Goal: Task Accomplishment & Management: Manage account settings

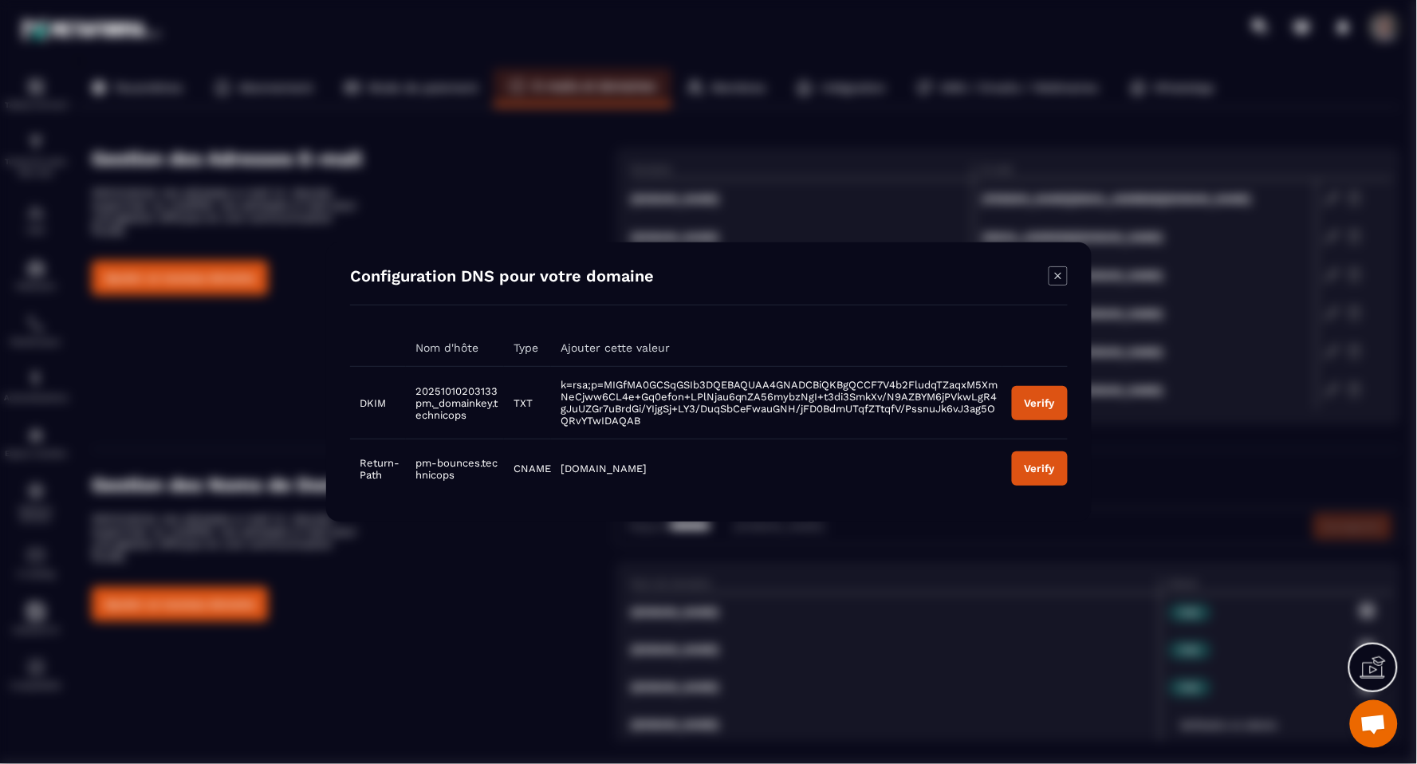
scroll to position [116, 0]
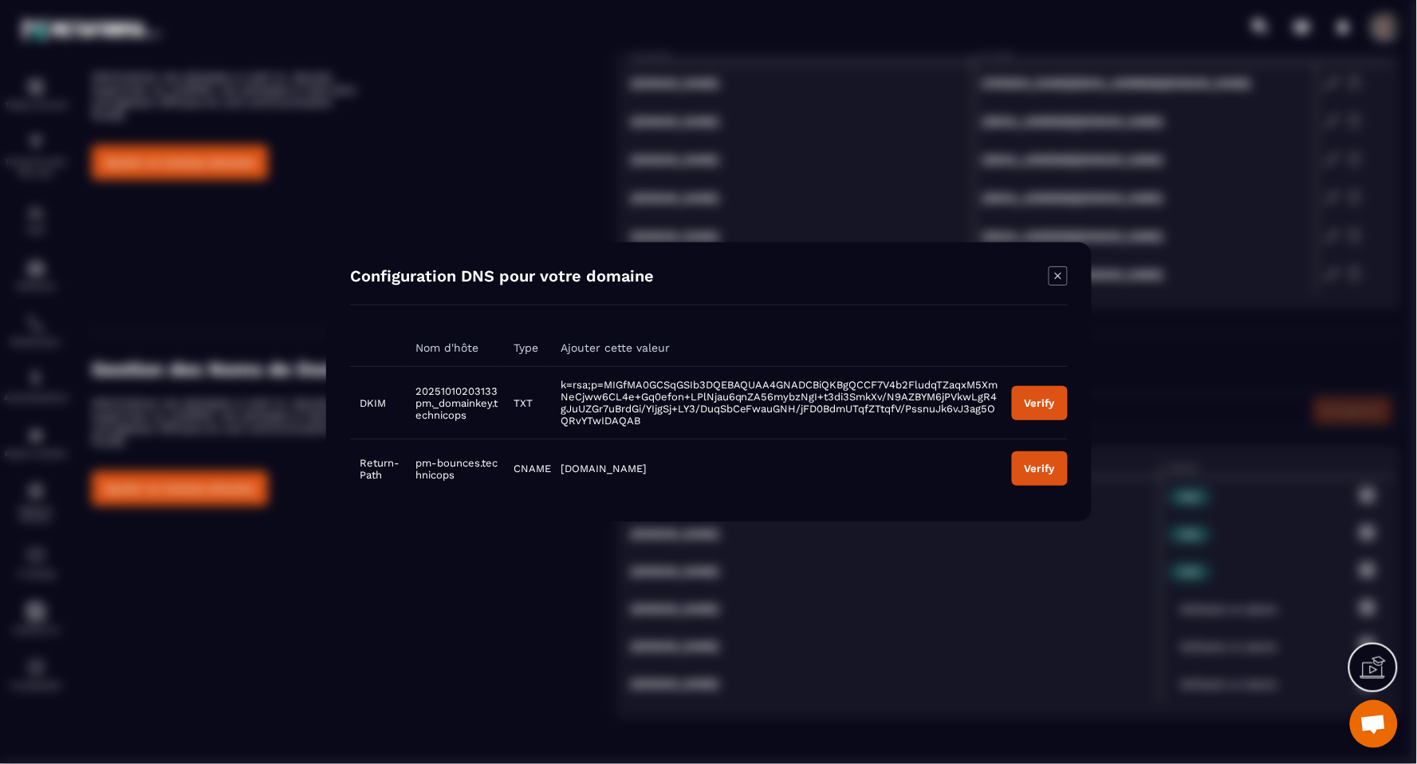
click at [1055, 277] on icon "Modal window" at bounding box center [1058, 275] width 19 height 19
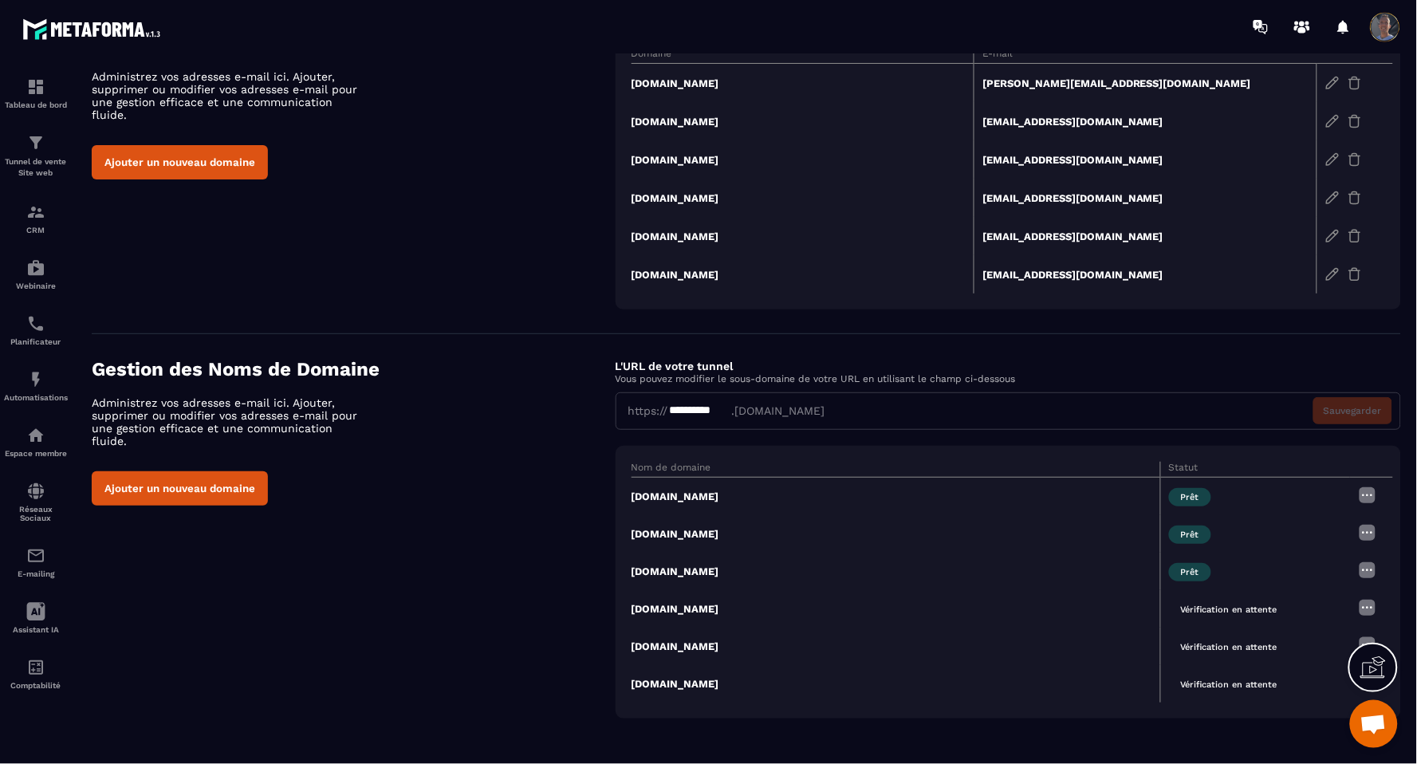
click at [1370, 499] on img at bounding box center [1367, 495] width 19 height 19
click at [1120, 387] on div "**********" at bounding box center [1009, 394] width 786 height 72
click at [1015, 419] on div "**********" at bounding box center [1009, 410] width 786 height 37
click at [1370, 610] on img at bounding box center [1367, 607] width 19 height 19
click at [1328, 634] on span "Modifier" at bounding box center [1327, 639] width 41 height 12
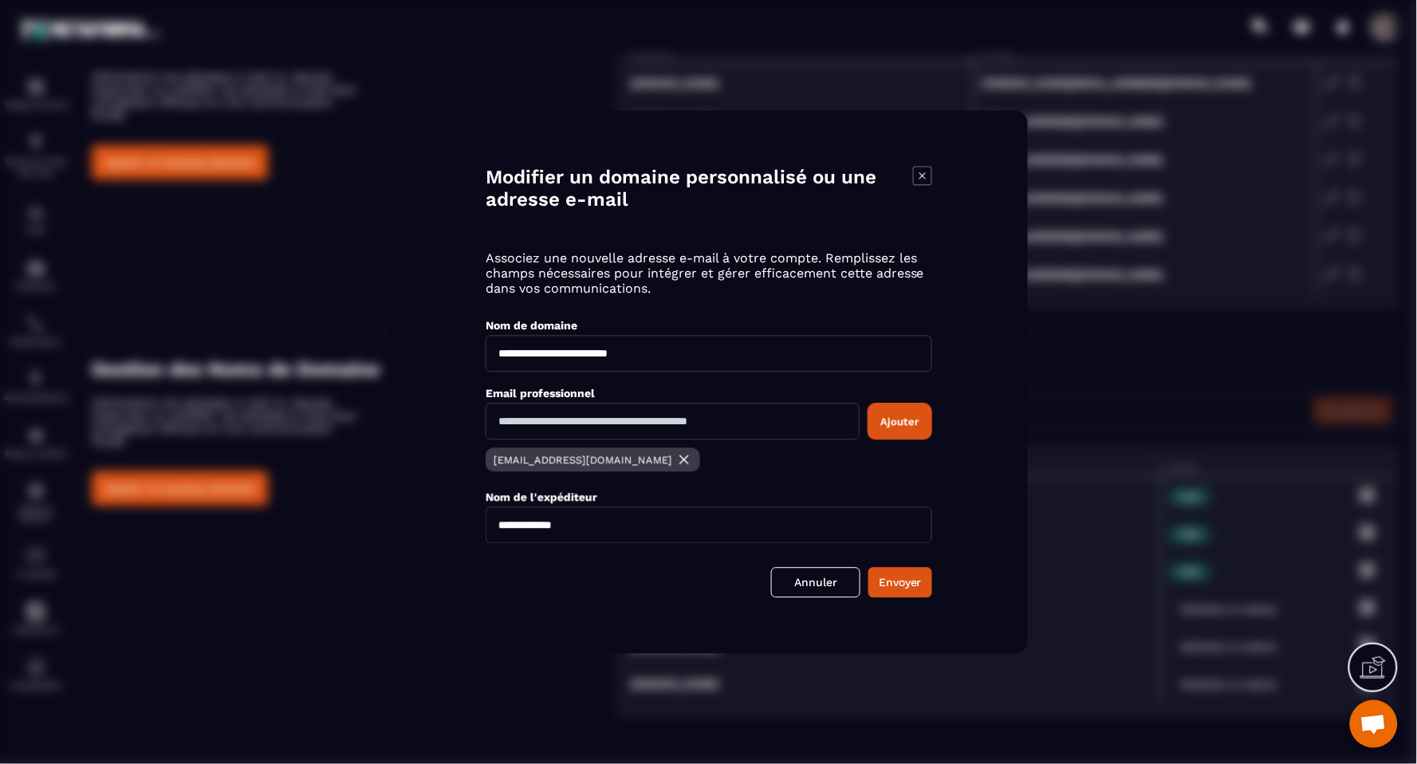
click at [921, 179] on icon "Modal window" at bounding box center [922, 176] width 19 height 19
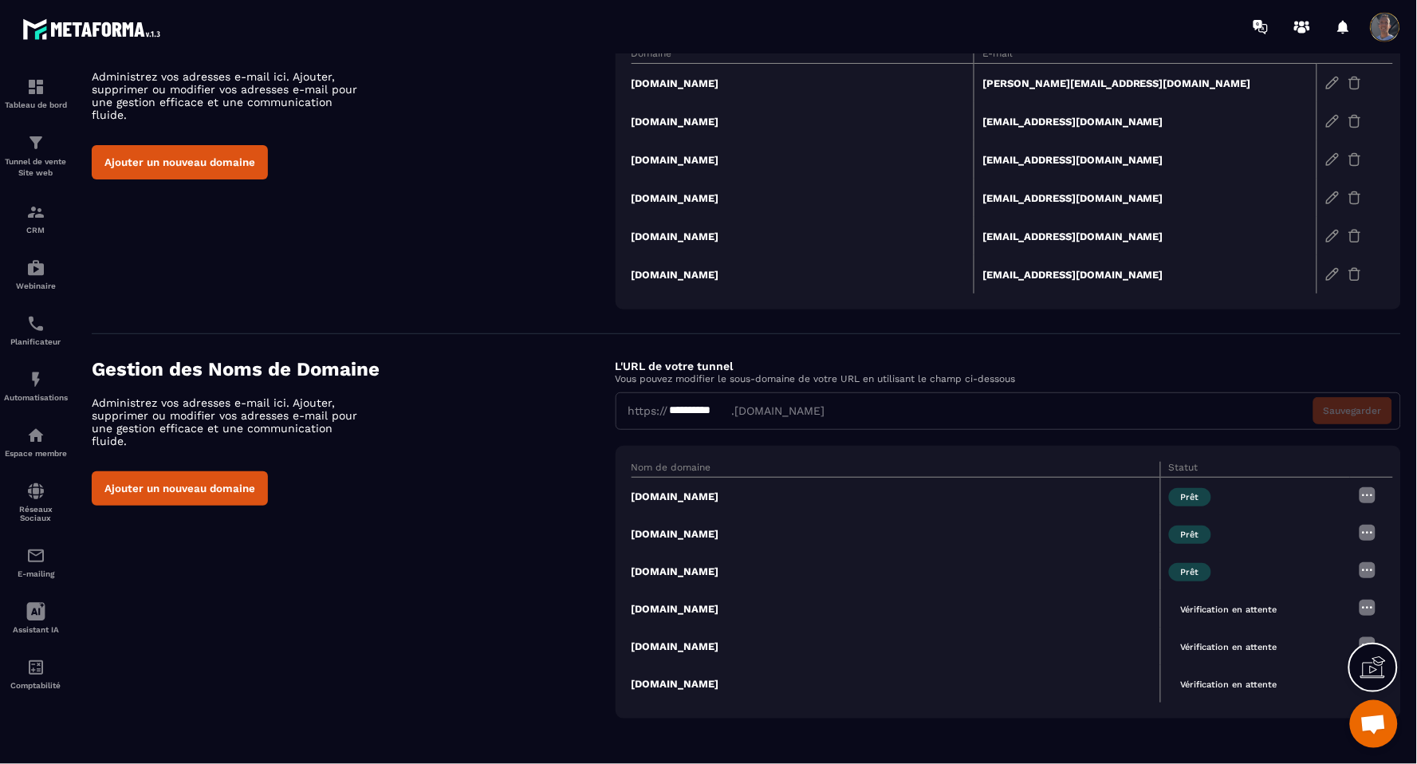
click at [1365, 604] on img at bounding box center [1367, 607] width 19 height 19
click at [1047, 613] on td "[DOMAIN_NAME]" at bounding box center [897, 608] width 530 height 37
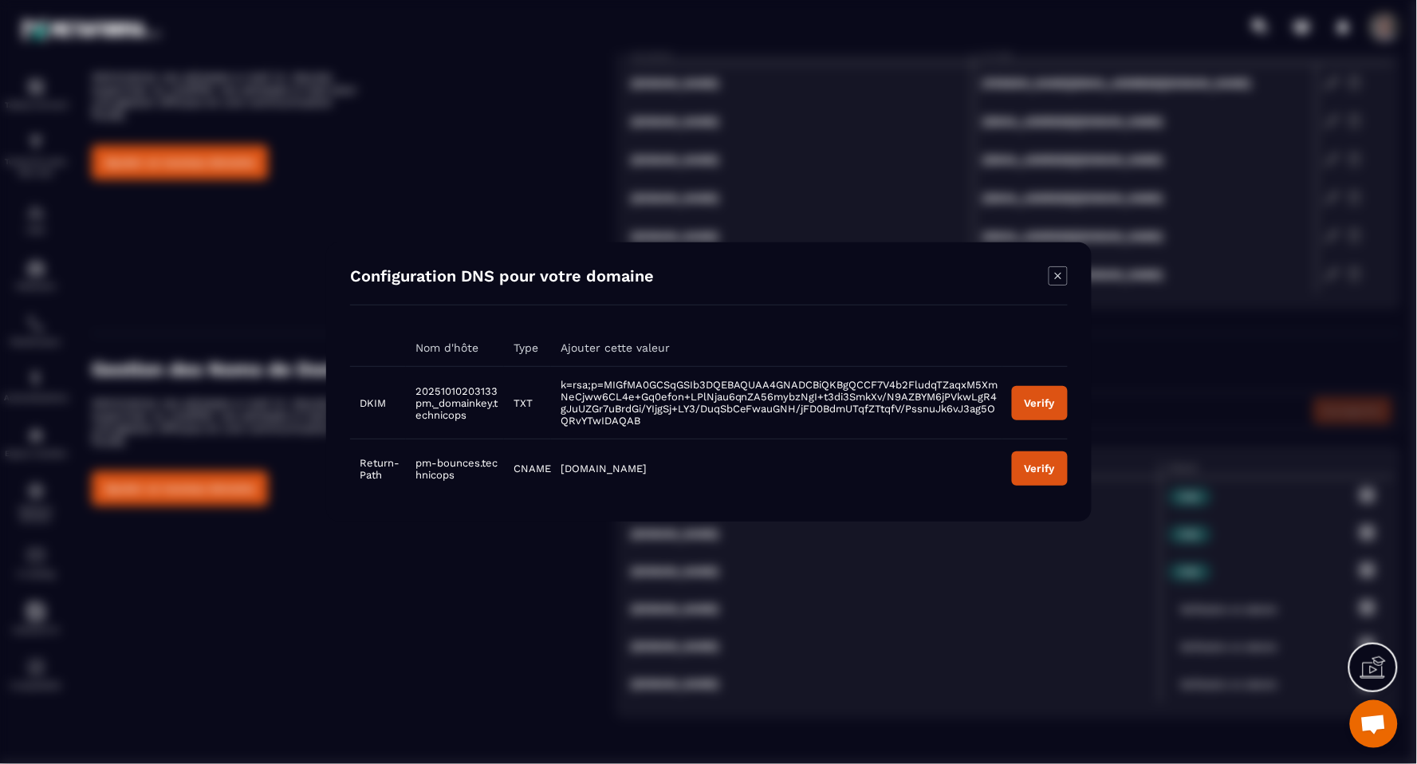
click at [1054, 278] on icon "Modal window" at bounding box center [1058, 275] width 19 height 19
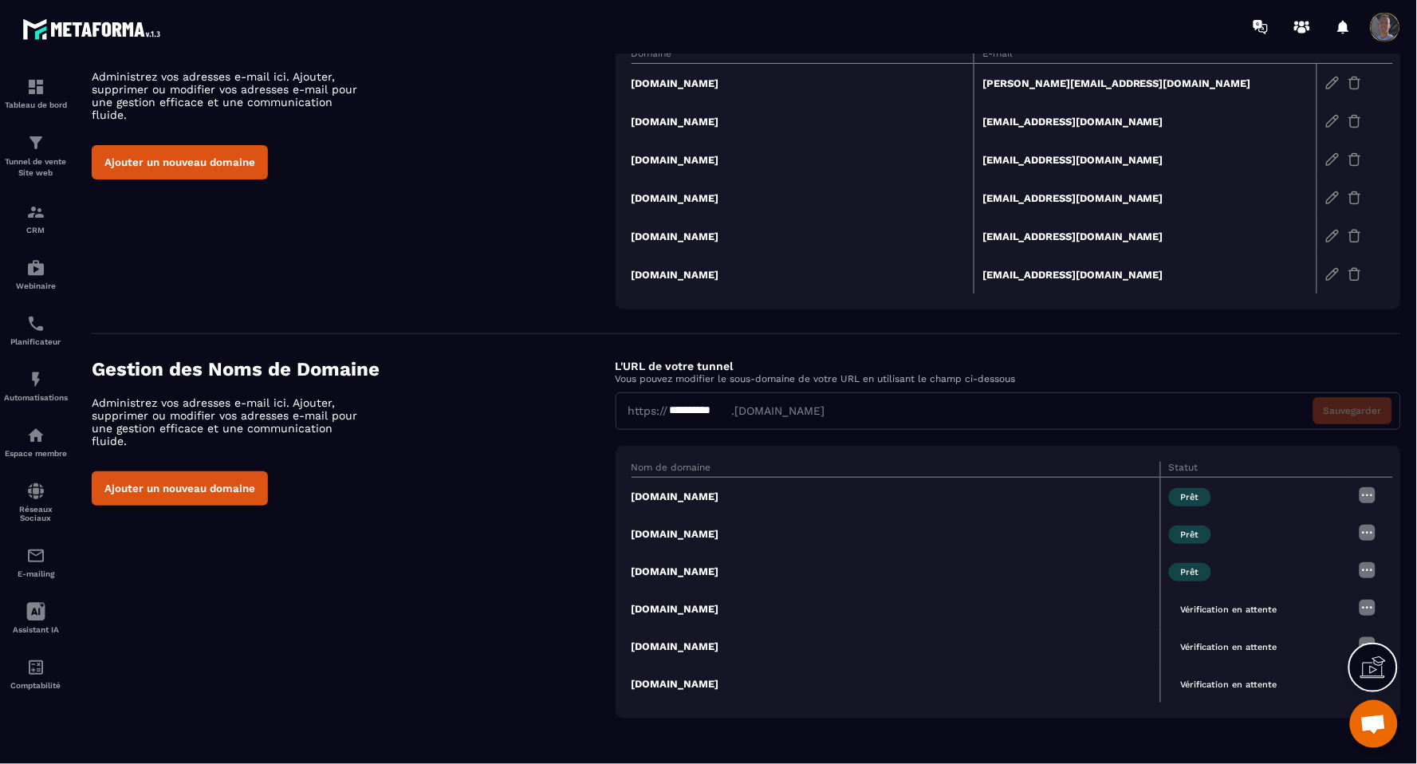
click at [680, 609] on td "[DOMAIN_NAME]" at bounding box center [897, 608] width 530 height 37
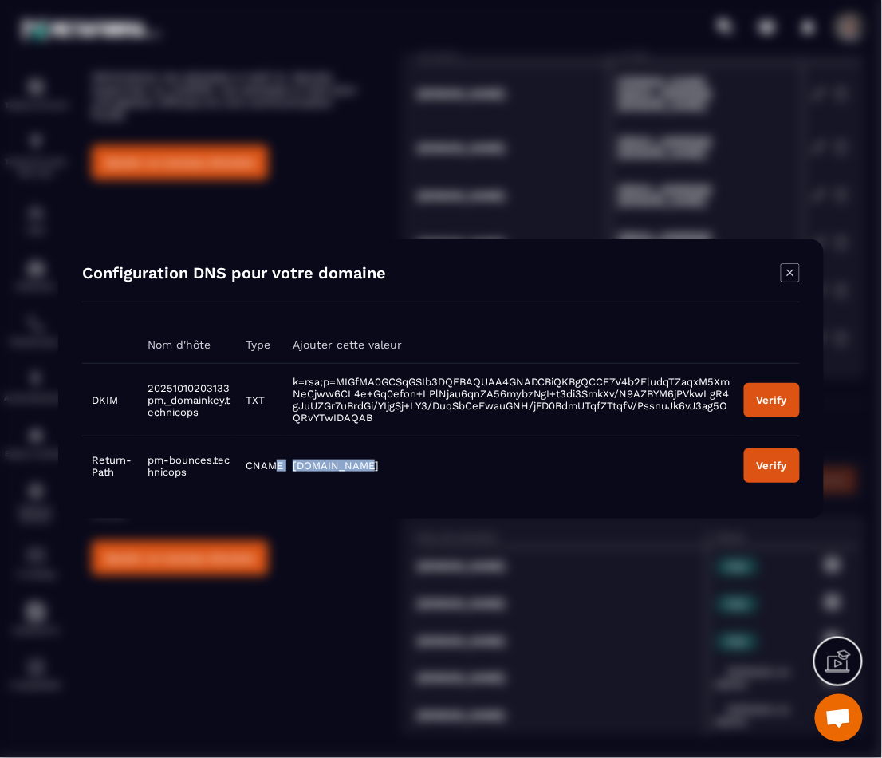
drag, startPoint x: 364, startPoint y: 467, endPoint x: 279, endPoint y: 473, distance: 84.7
click at [279, 473] on tr "Return-Path pm-bounces.technicops CNAME [DOMAIN_NAME] Verify" at bounding box center [441, 465] width 718 height 59
click at [349, 471] on span "[DOMAIN_NAME]" at bounding box center [336, 465] width 86 height 12
drag, startPoint x: 364, startPoint y: 471, endPoint x: 294, endPoint y: 474, distance: 70.3
click at [294, 474] on td "[DOMAIN_NAME]" at bounding box center [508, 465] width 451 height 59
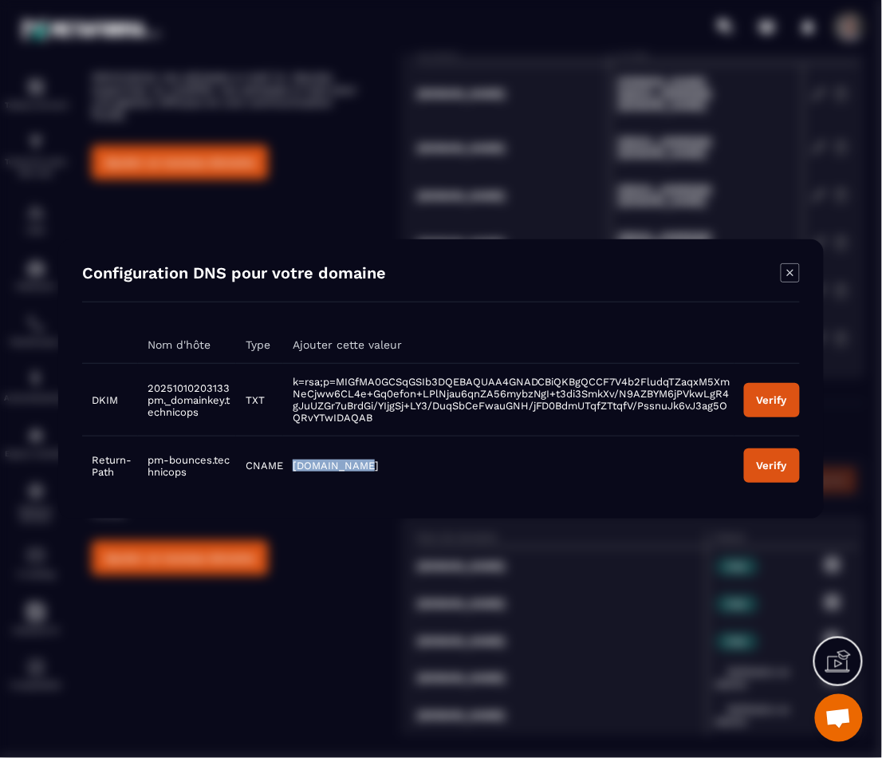
copy span "[DOMAIN_NAME]"
drag, startPoint x: 200, startPoint y: 476, endPoint x: 149, endPoint y: 463, distance: 52.6
click at [149, 463] on td "pm-bounces.technicops" at bounding box center [187, 465] width 98 height 59
copy span "pm-bounces.technicops"
drag, startPoint x: 195, startPoint y: 415, endPoint x: 146, endPoint y: 385, distance: 56.9
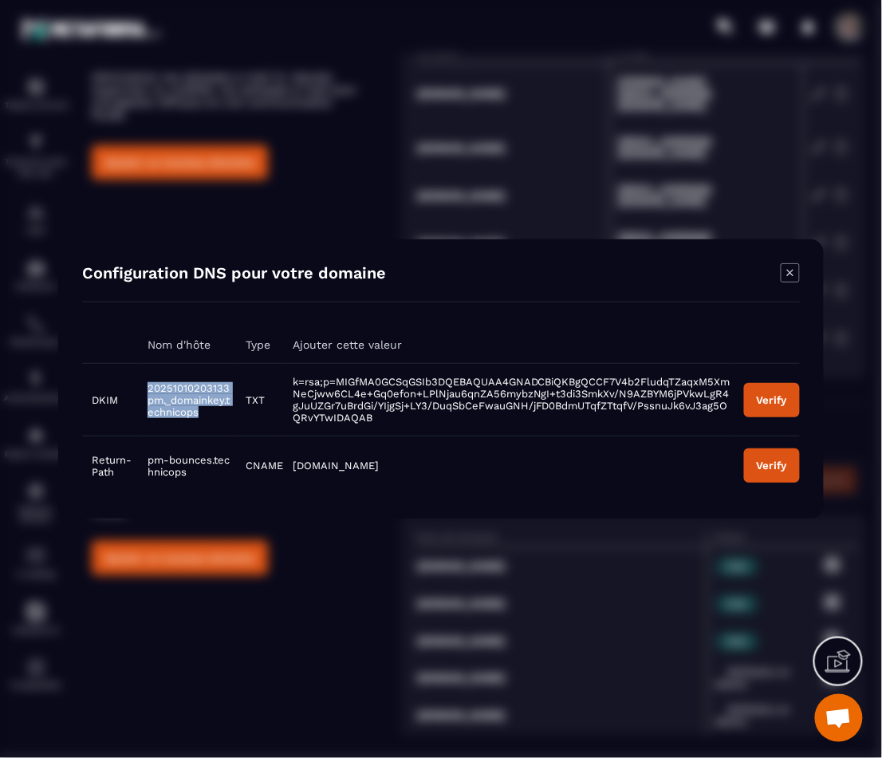
click at [146, 385] on td "20251010203133pm._domainkey.technicops" at bounding box center [187, 400] width 98 height 73
copy span "20251010203133pm._domainkey.technicops"
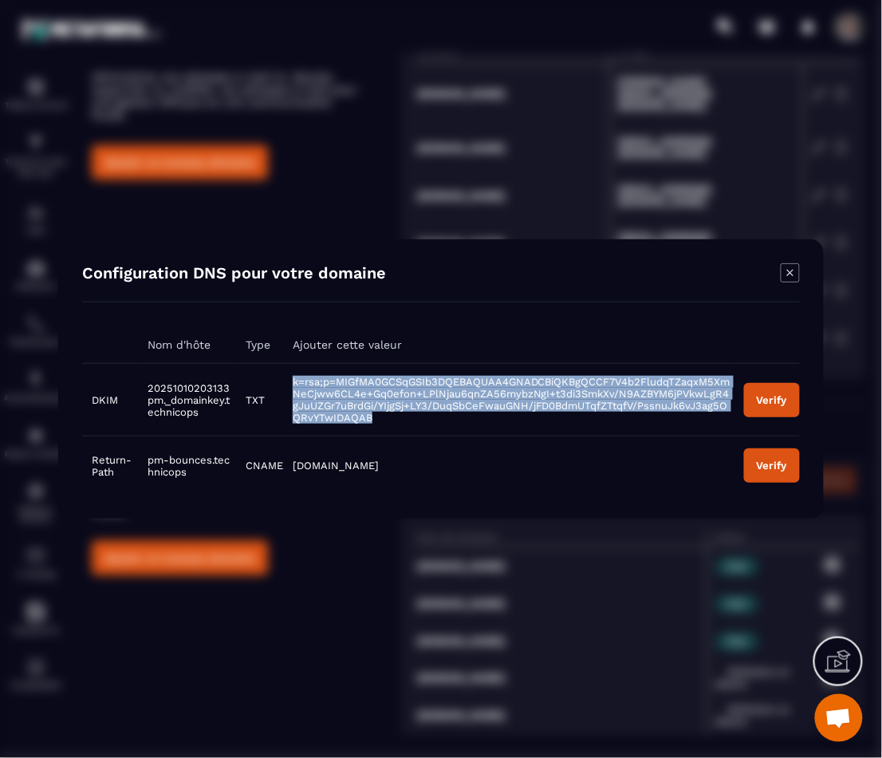
drag, startPoint x: 380, startPoint y: 418, endPoint x: 290, endPoint y: 387, distance: 95.4
click at [290, 387] on td "k=rsa;p=MIGfMA0GCSqGSIb3DQEBAQUAA4GNADCBiQKBgQCCF7V4b2FludqTZaqxM5XmNeCjww6CL4e…" at bounding box center [508, 400] width 451 height 73
copy span "k=rsa;p=MIGfMA0GCSqGSIb3DQEBAQUAA4GNADCBiQKBgQCCF7V4b2FludqTZaqxM5XmNeCjww6CL4e…"
click at [760, 463] on div "Verify" at bounding box center [772, 465] width 30 height 12
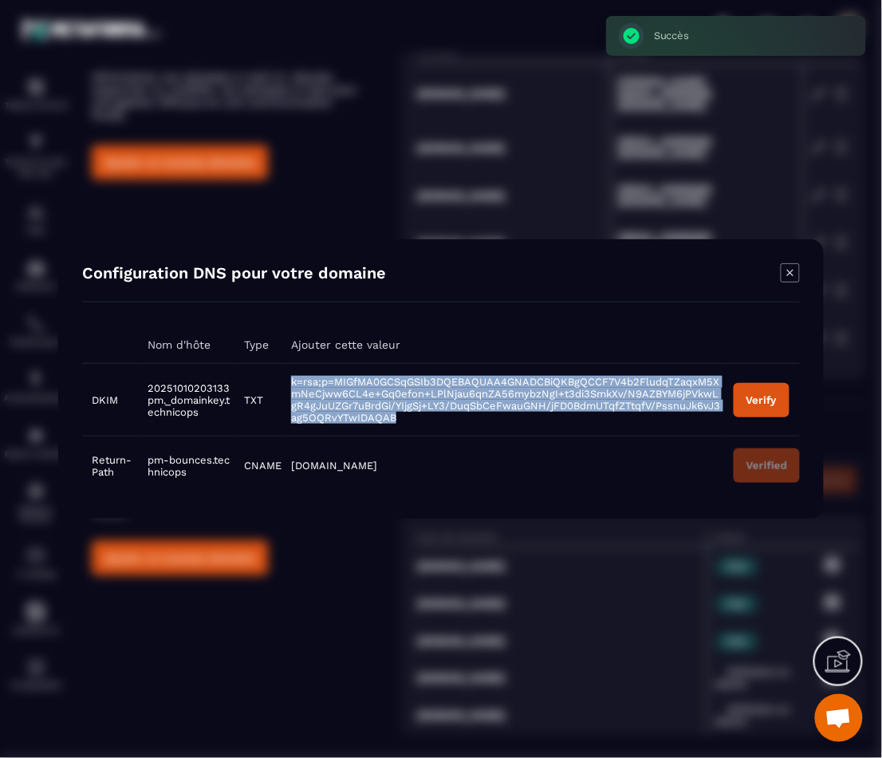
click at [767, 396] on div "Verify" at bounding box center [762, 400] width 30 height 12
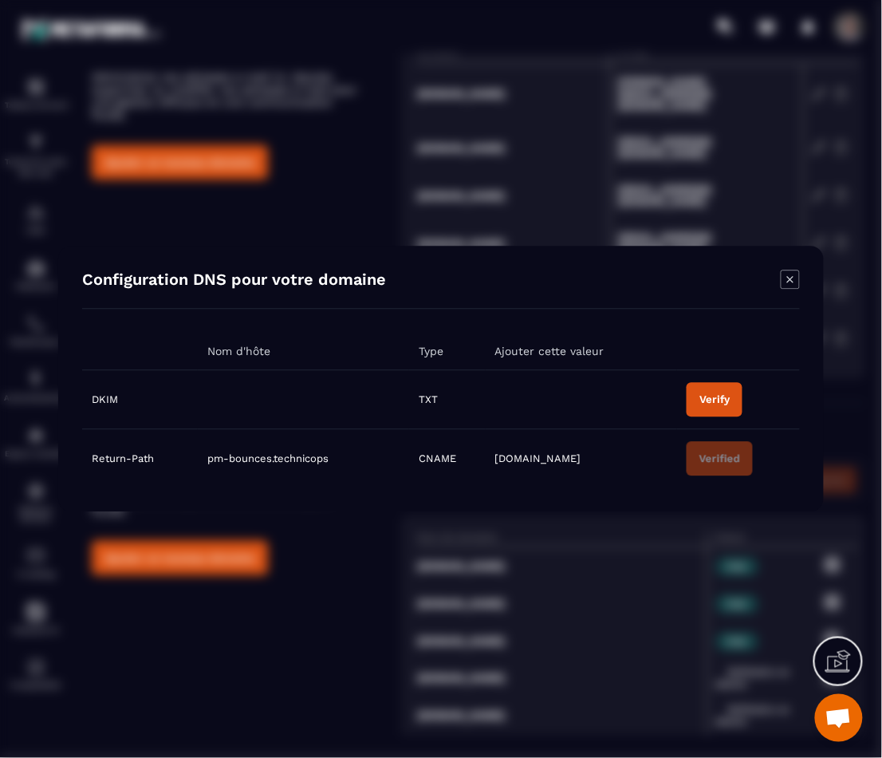
click at [714, 410] on button "Verify" at bounding box center [715, 400] width 56 height 34
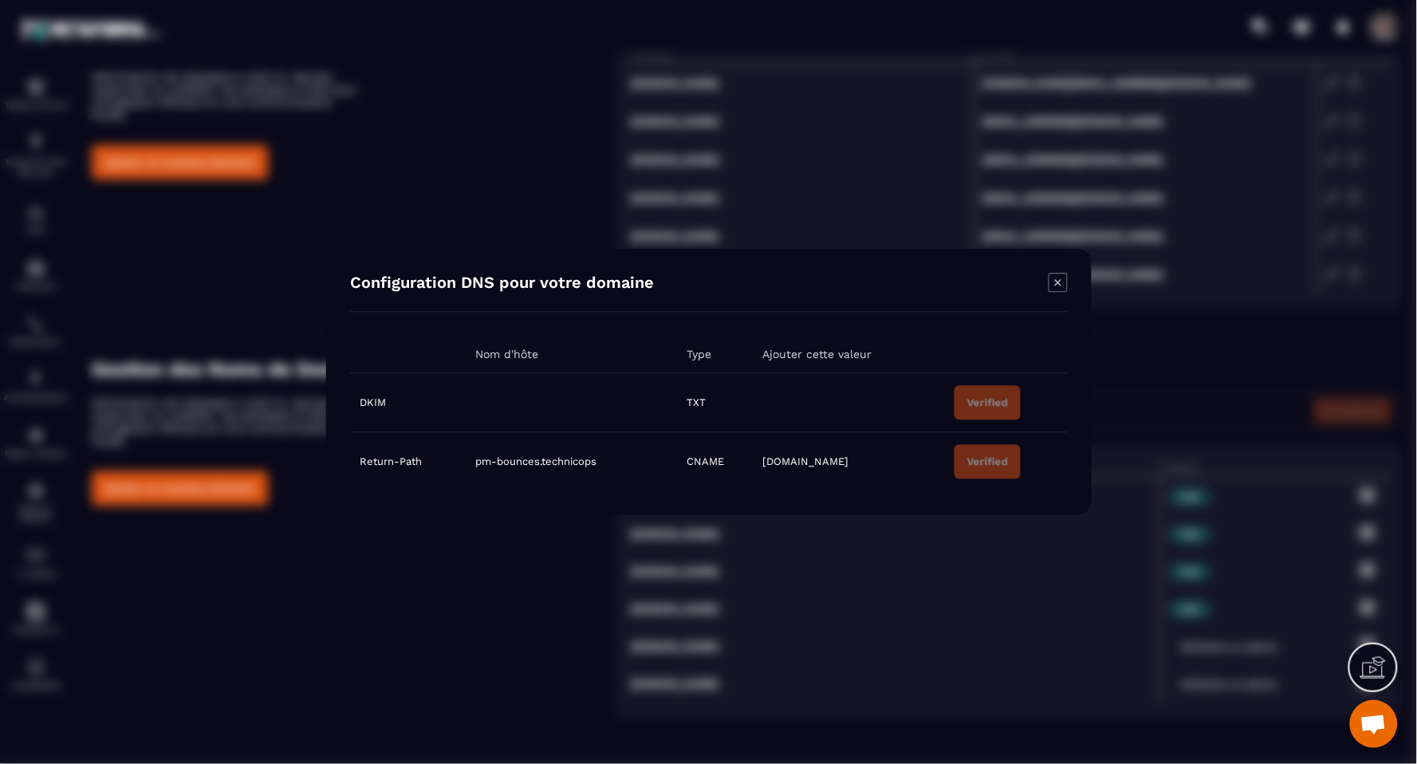
click at [1061, 276] on icon "Modal window" at bounding box center [1058, 283] width 19 height 19
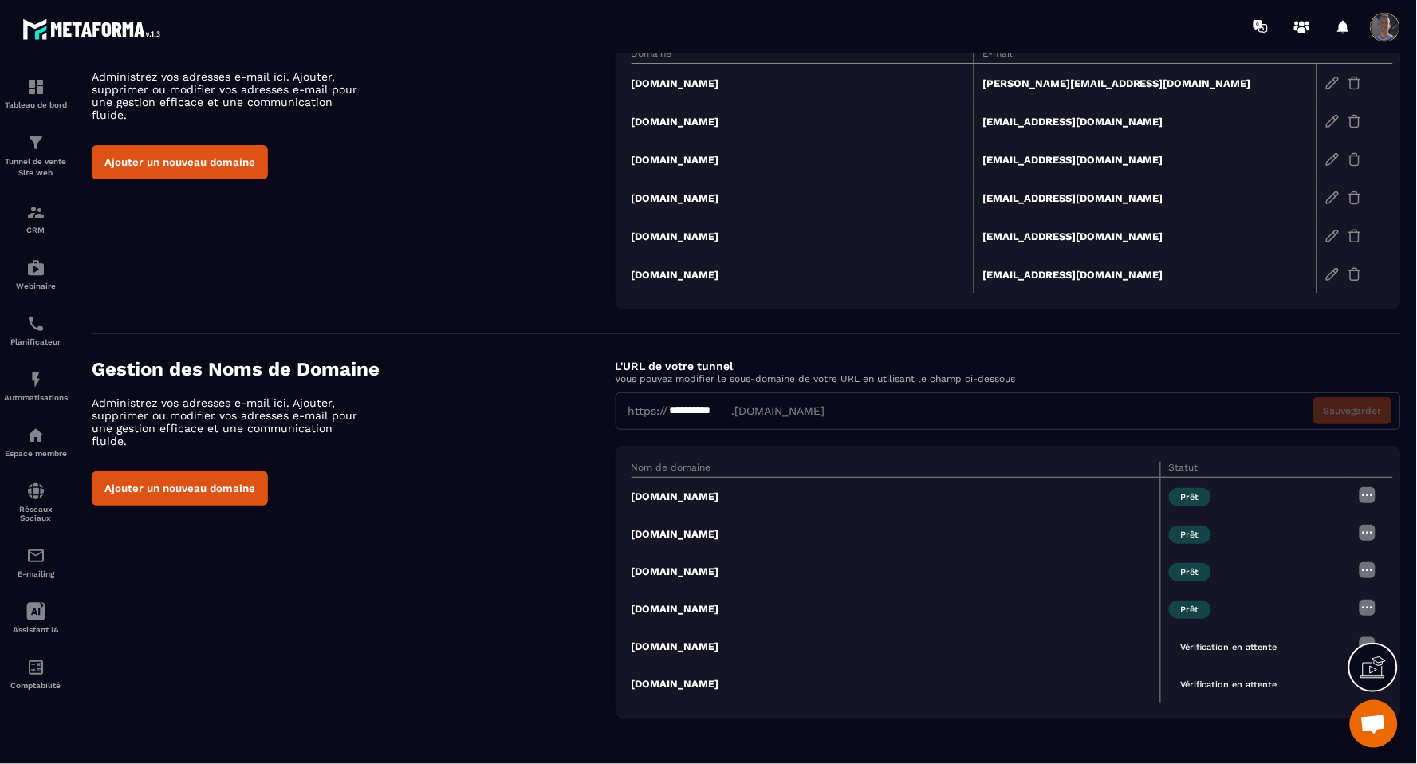
click at [843, 404] on div "**********" at bounding box center [1009, 410] width 786 height 37
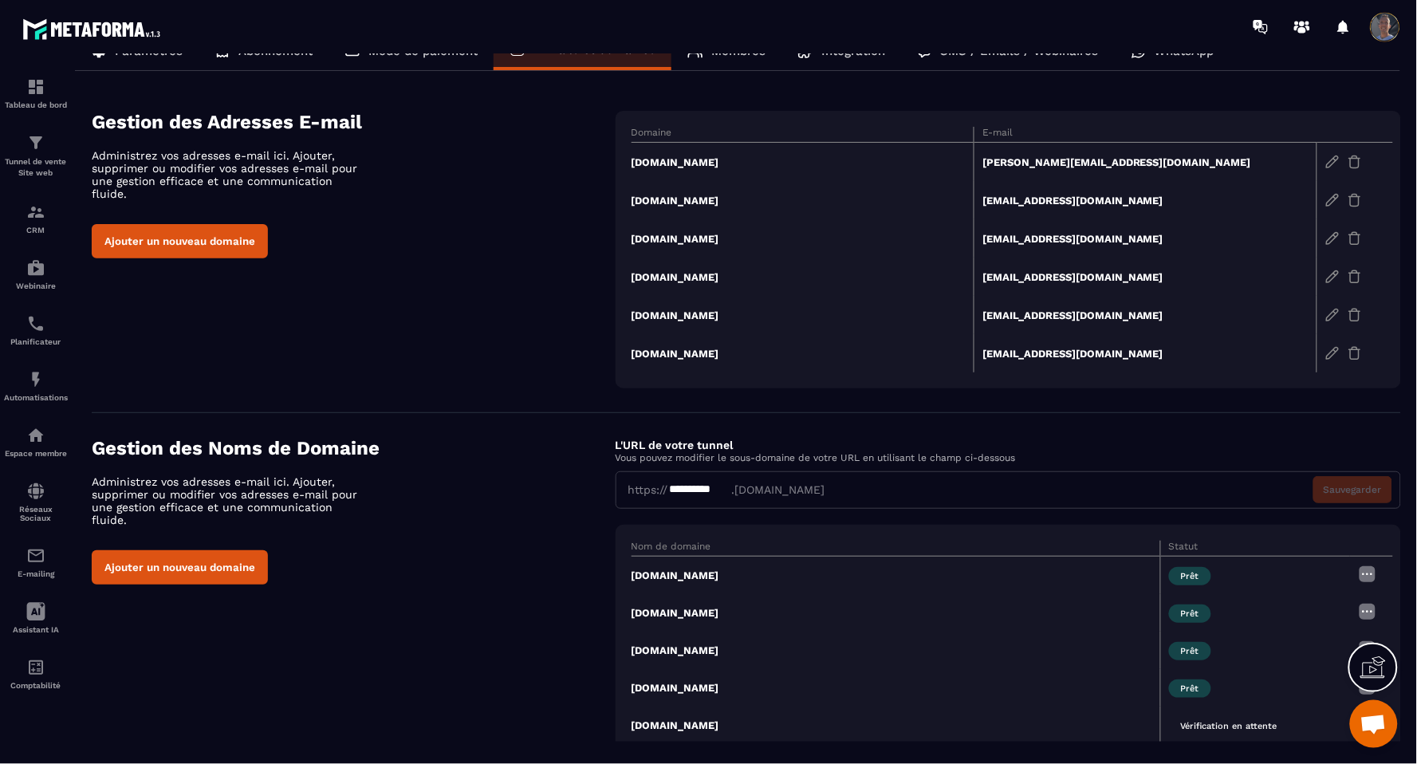
scroll to position [0, 0]
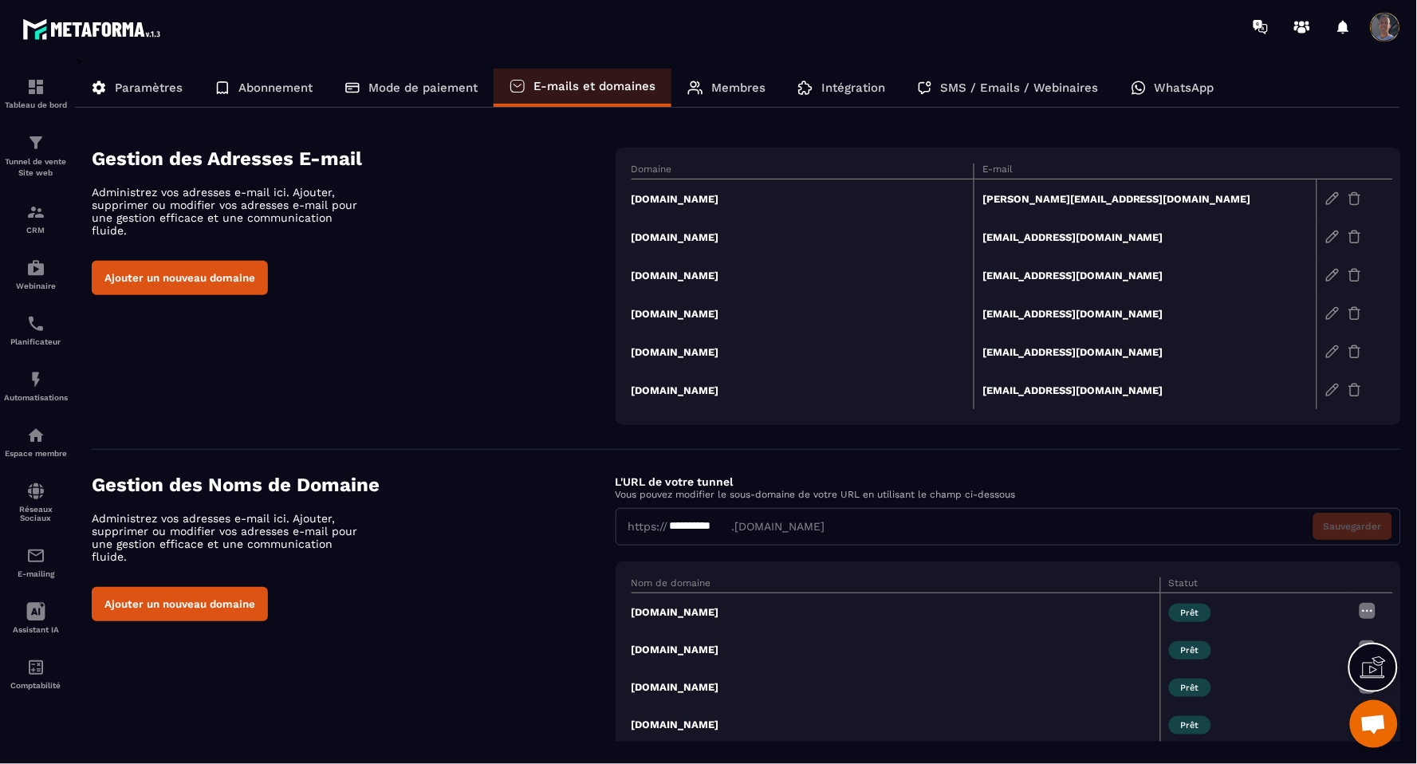
click at [826, 82] on p "Intégration" at bounding box center [854, 88] width 64 height 14
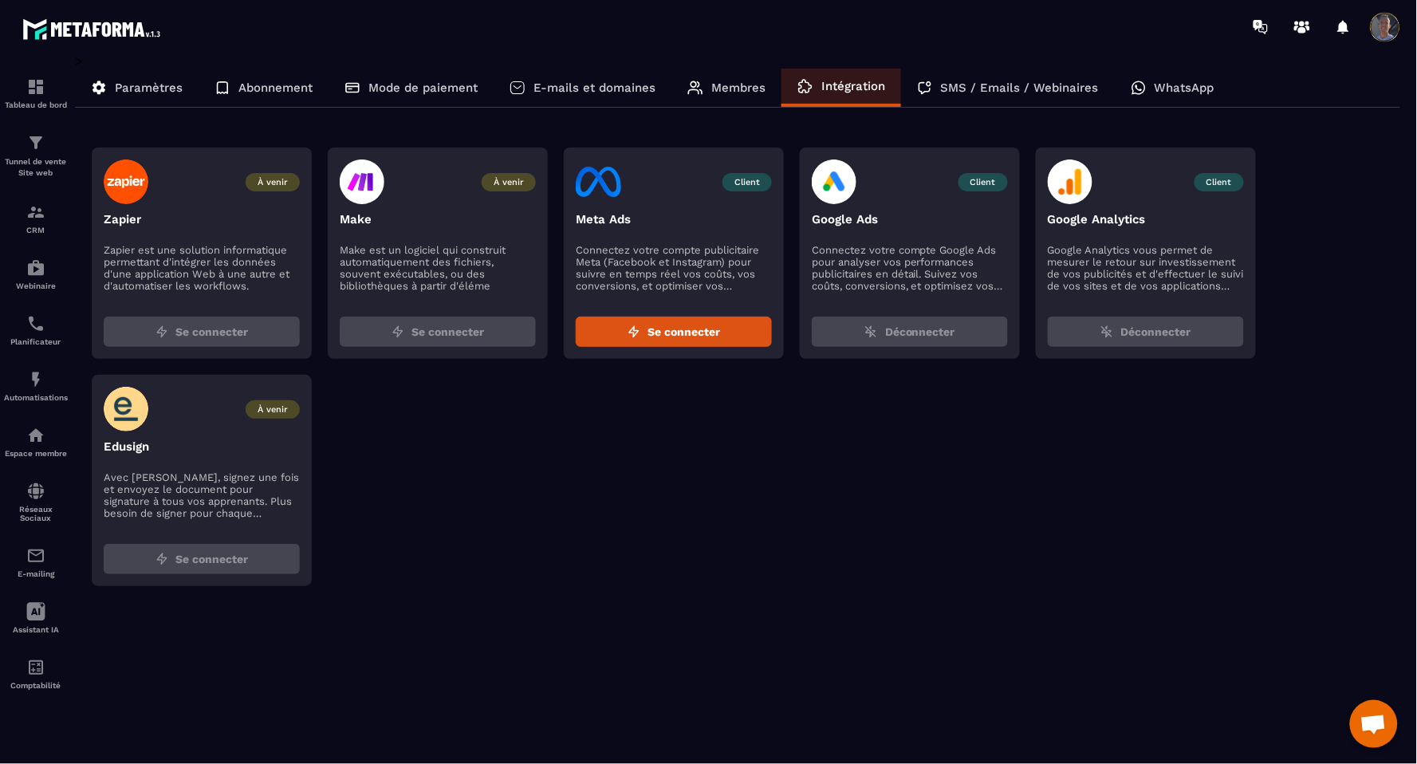
click at [634, 85] on p "E-mails et domaines" at bounding box center [595, 88] width 122 height 14
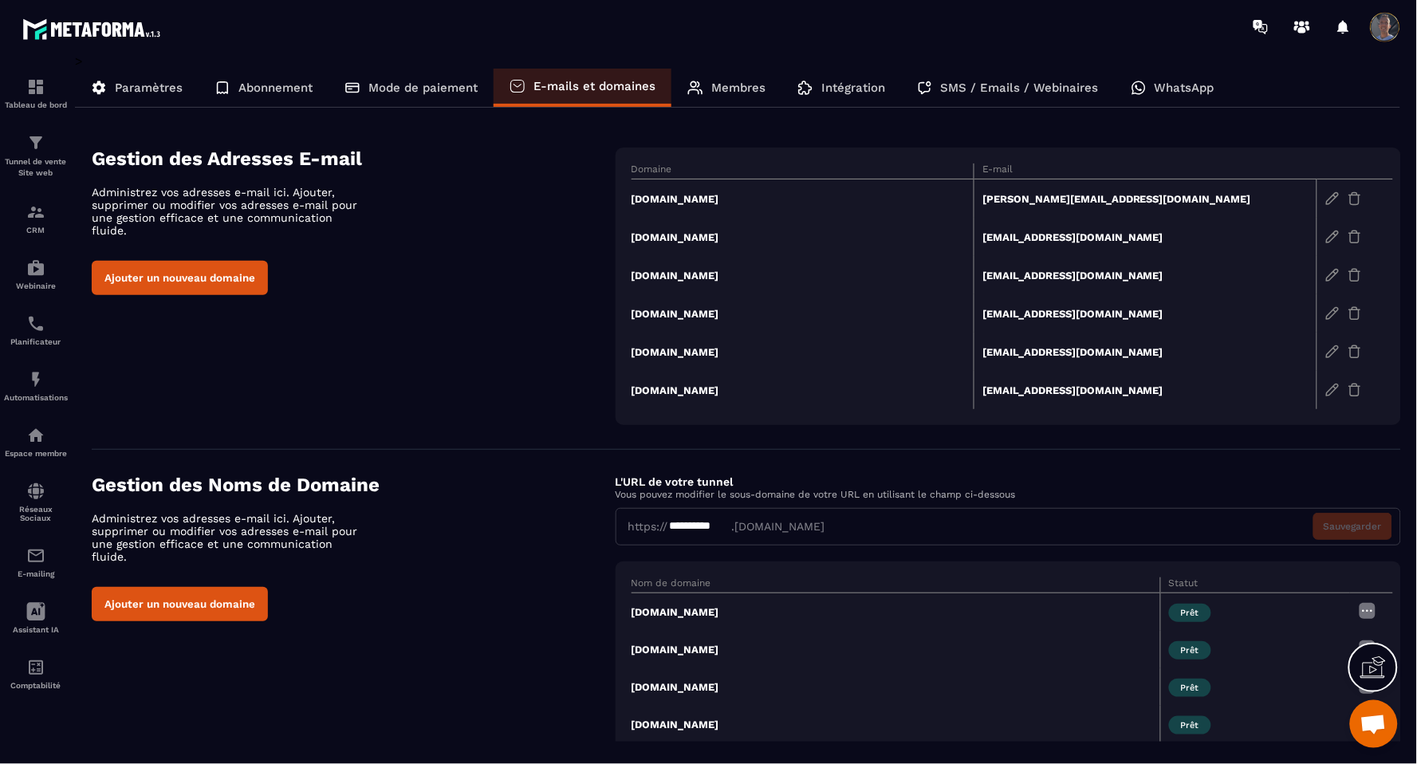
click at [160, 93] on p "Paramètres" at bounding box center [149, 88] width 68 height 14
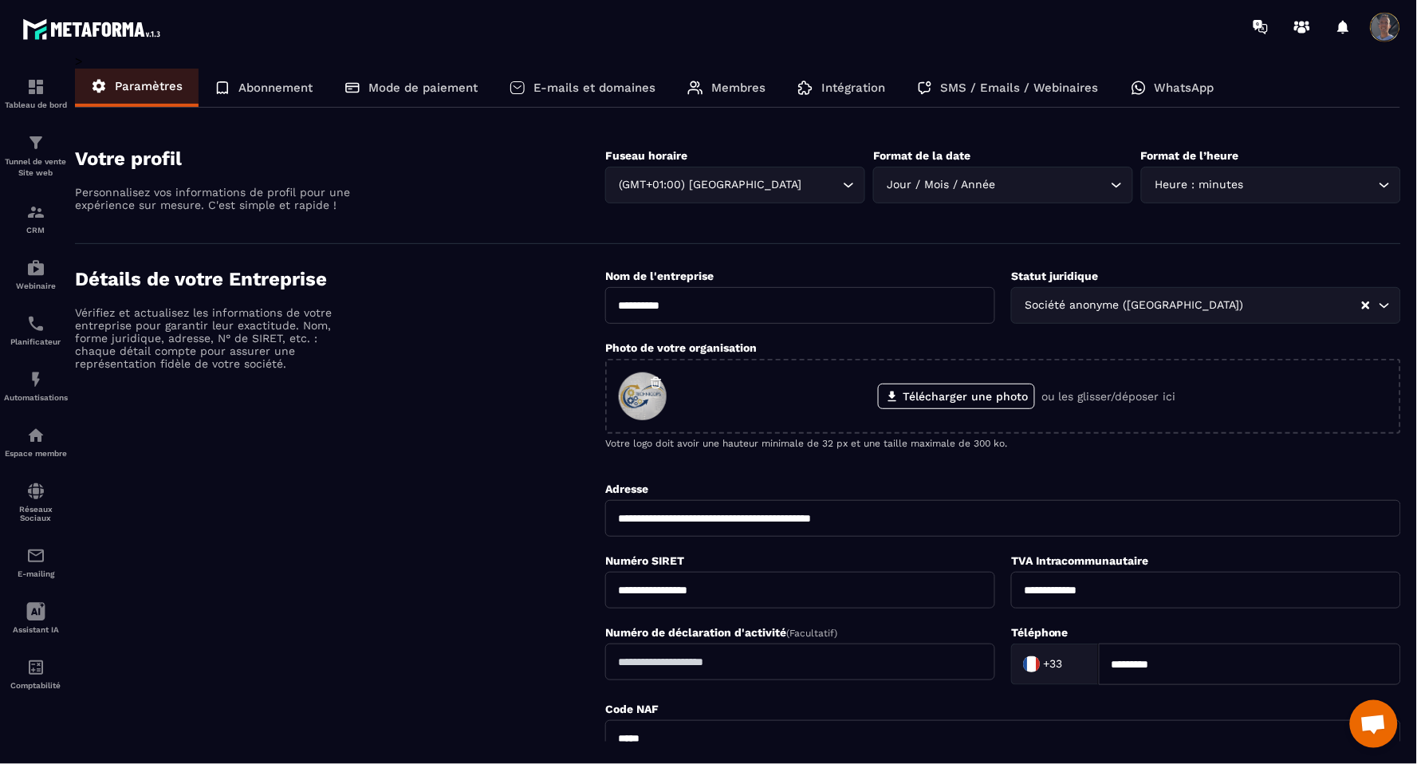
click at [654, 81] on p "E-mails et domaines" at bounding box center [595, 88] width 122 height 14
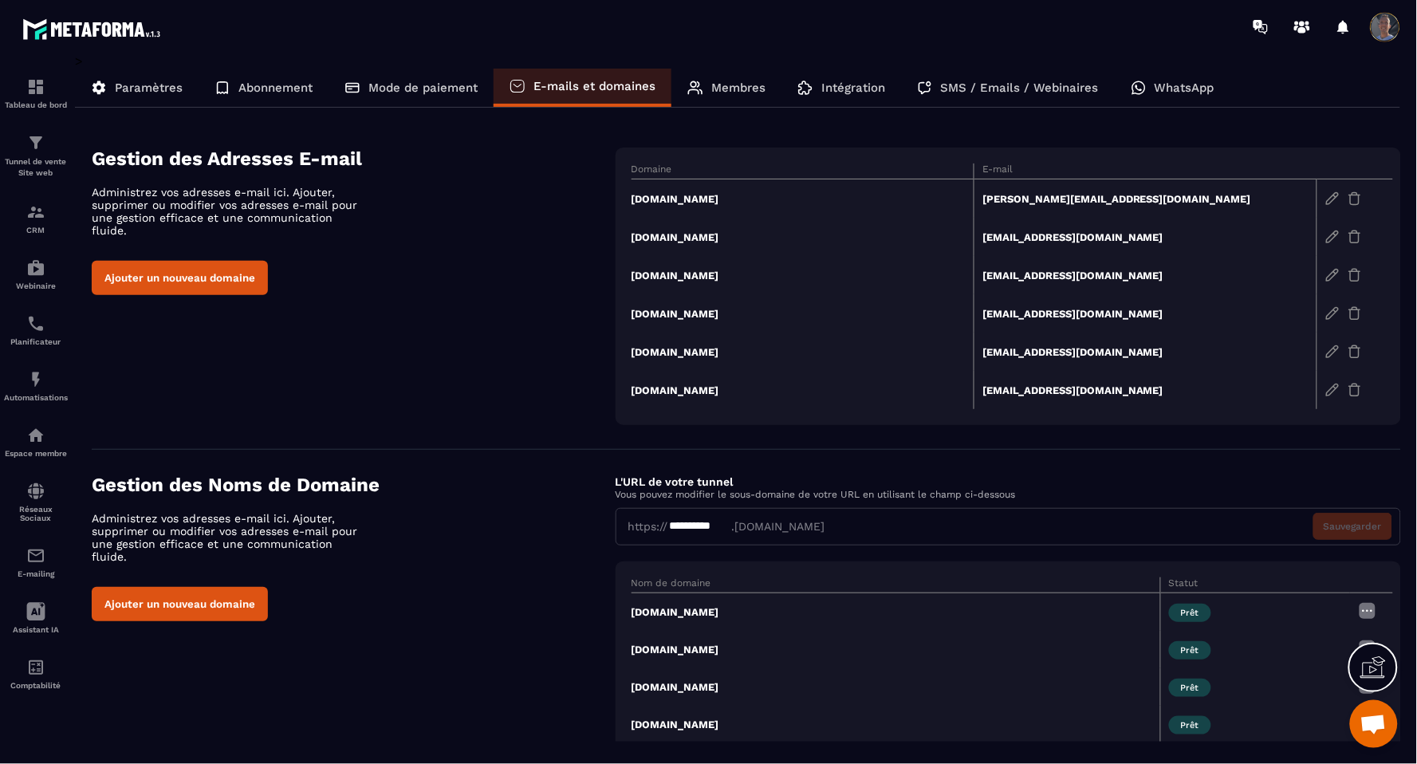
click at [779, 523] on div "**********" at bounding box center [1009, 526] width 786 height 37
click at [1389, 34] on span at bounding box center [1386, 27] width 32 height 32
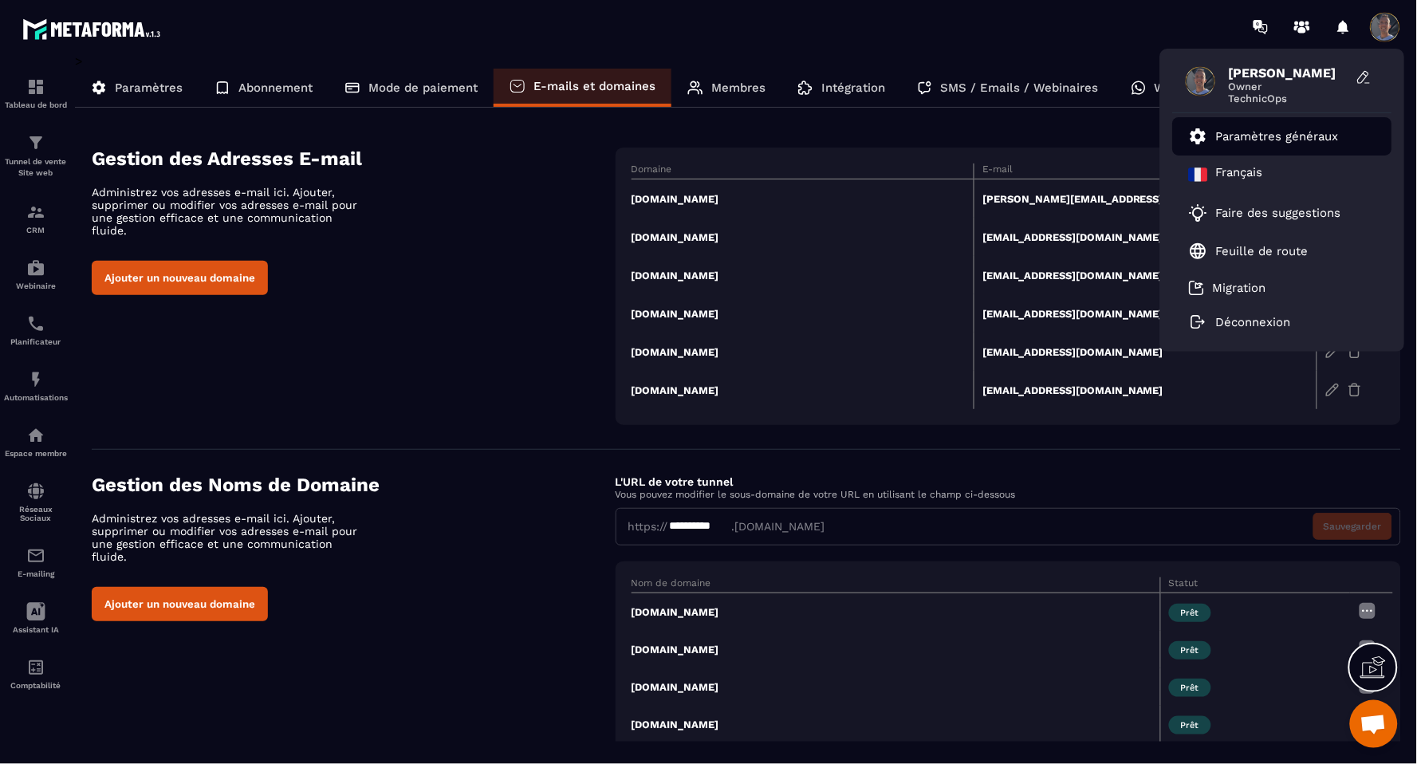
click at [1322, 131] on p "Paramètres généraux" at bounding box center [1277, 136] width 123 height 14
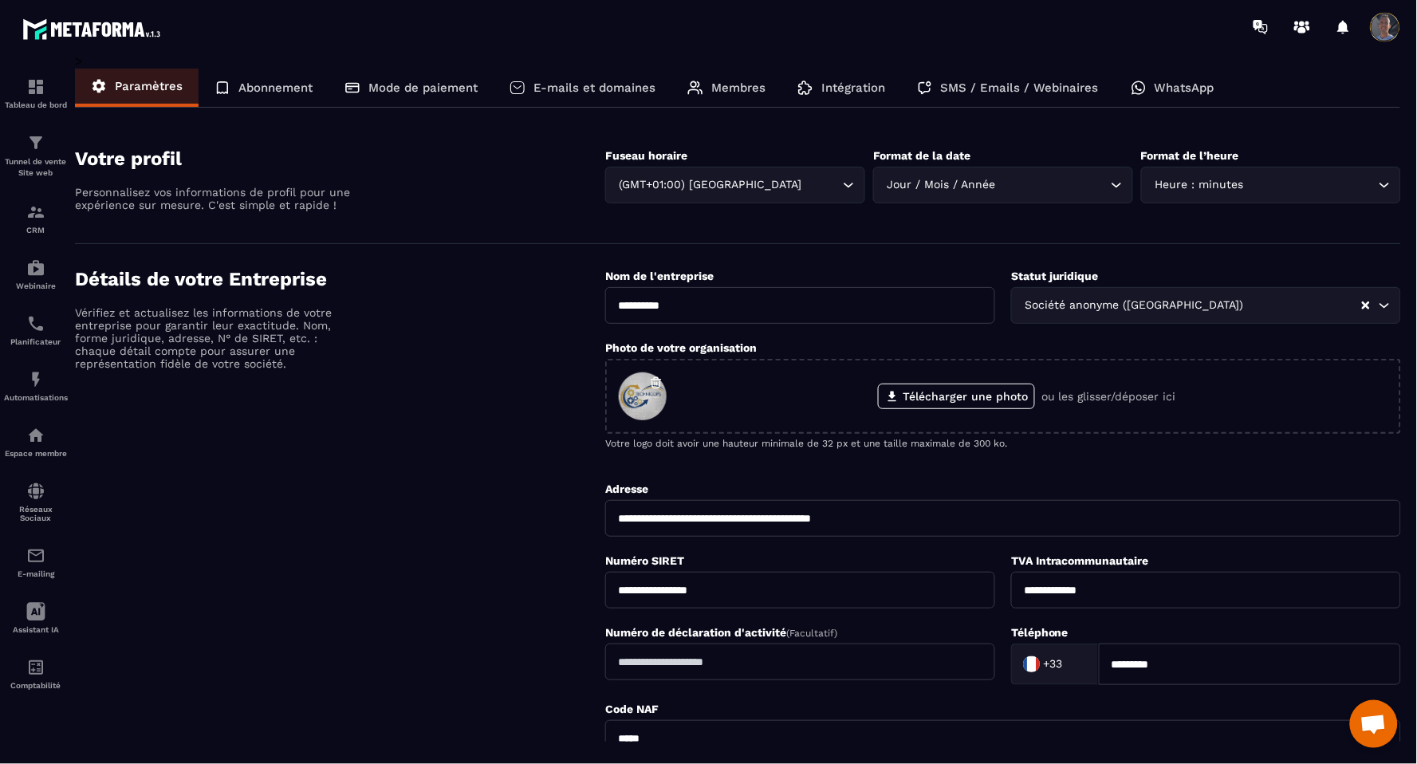
click at [1381, 42] on div at bounding box center [1386, 27] width 32 height 32
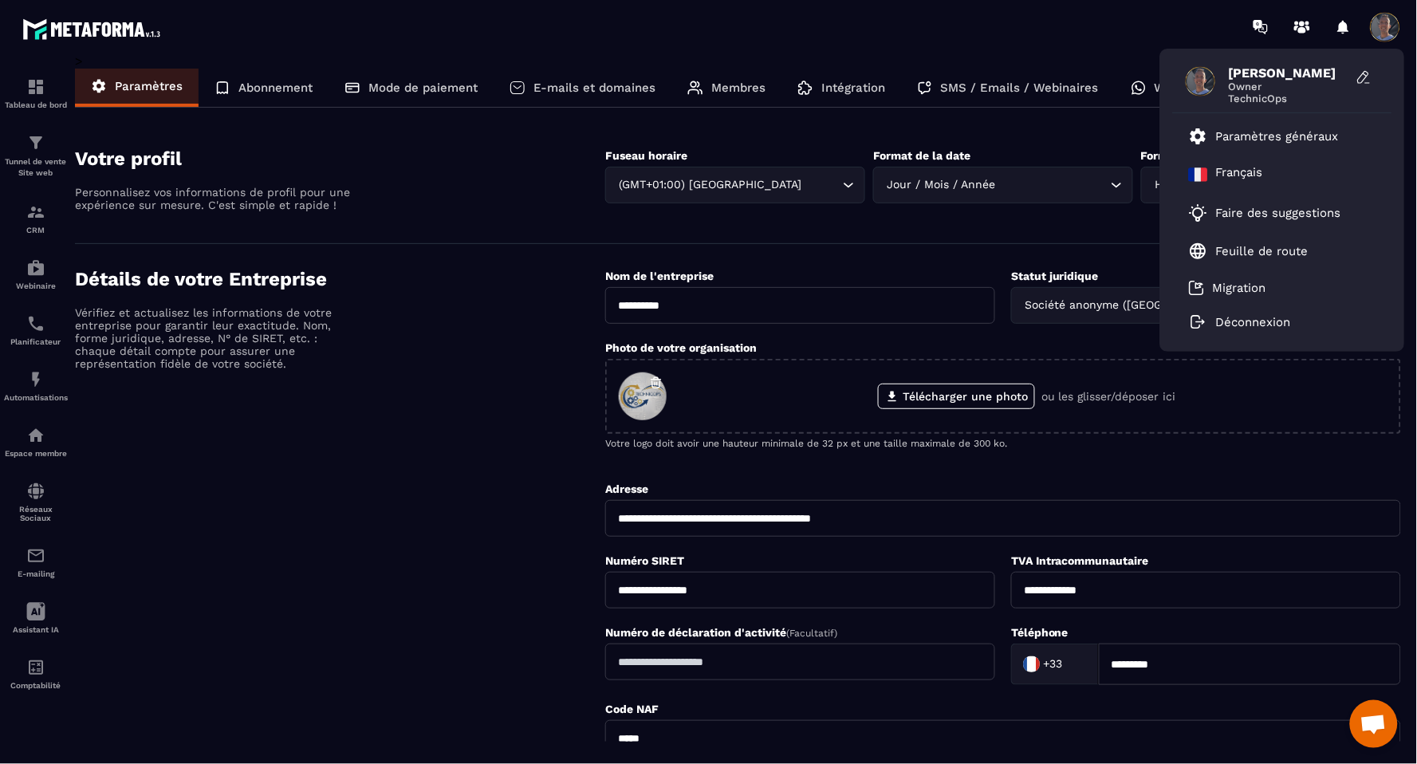
click at [999, 50] on div "[PERSON_NAME] Owner TechnicOps Paramètres généraux [DEMOGRAPHIC_DATA] Faire des…" at bounding box center [802, 26] width 1230 height 53
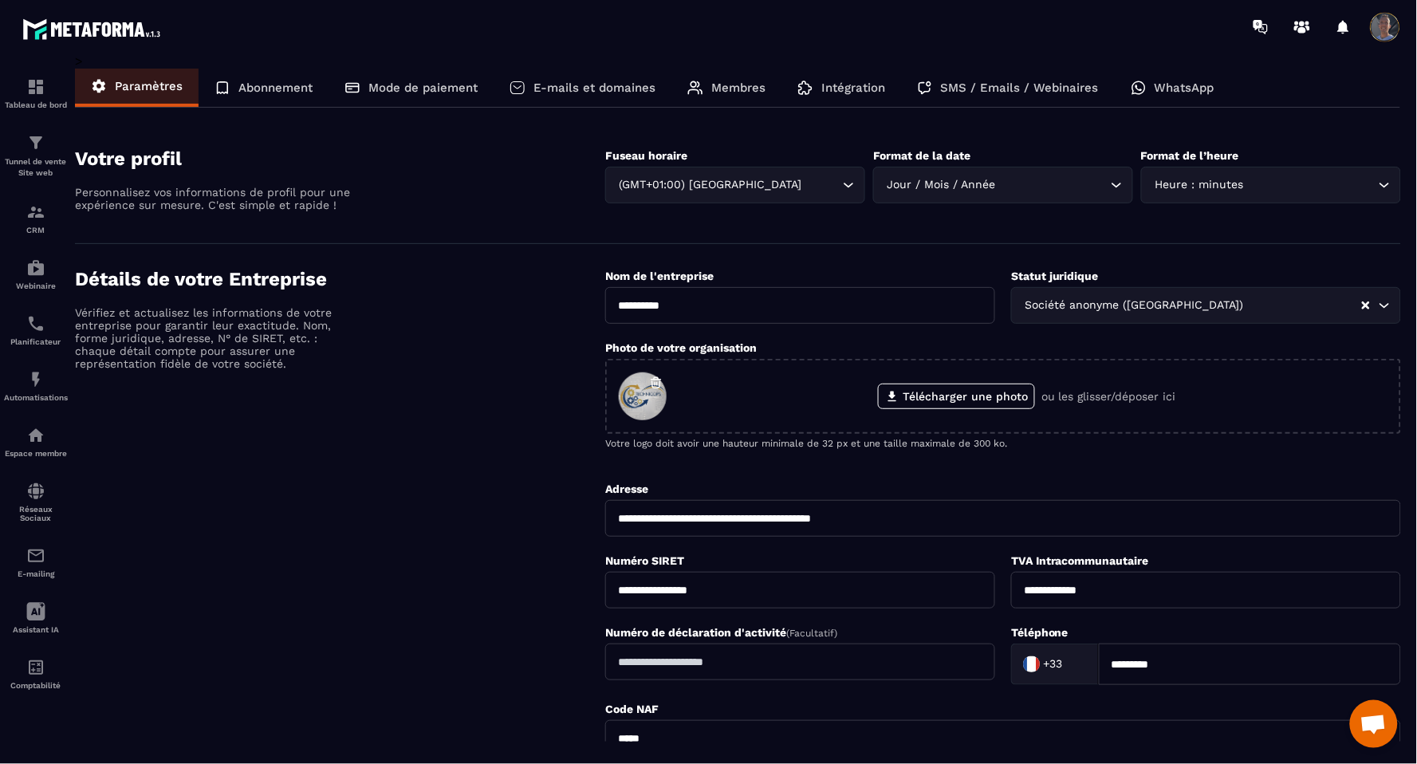
click at [626, 81] on p "E-mails et domaines" at bounding box center [595, 88] width 122 height 14
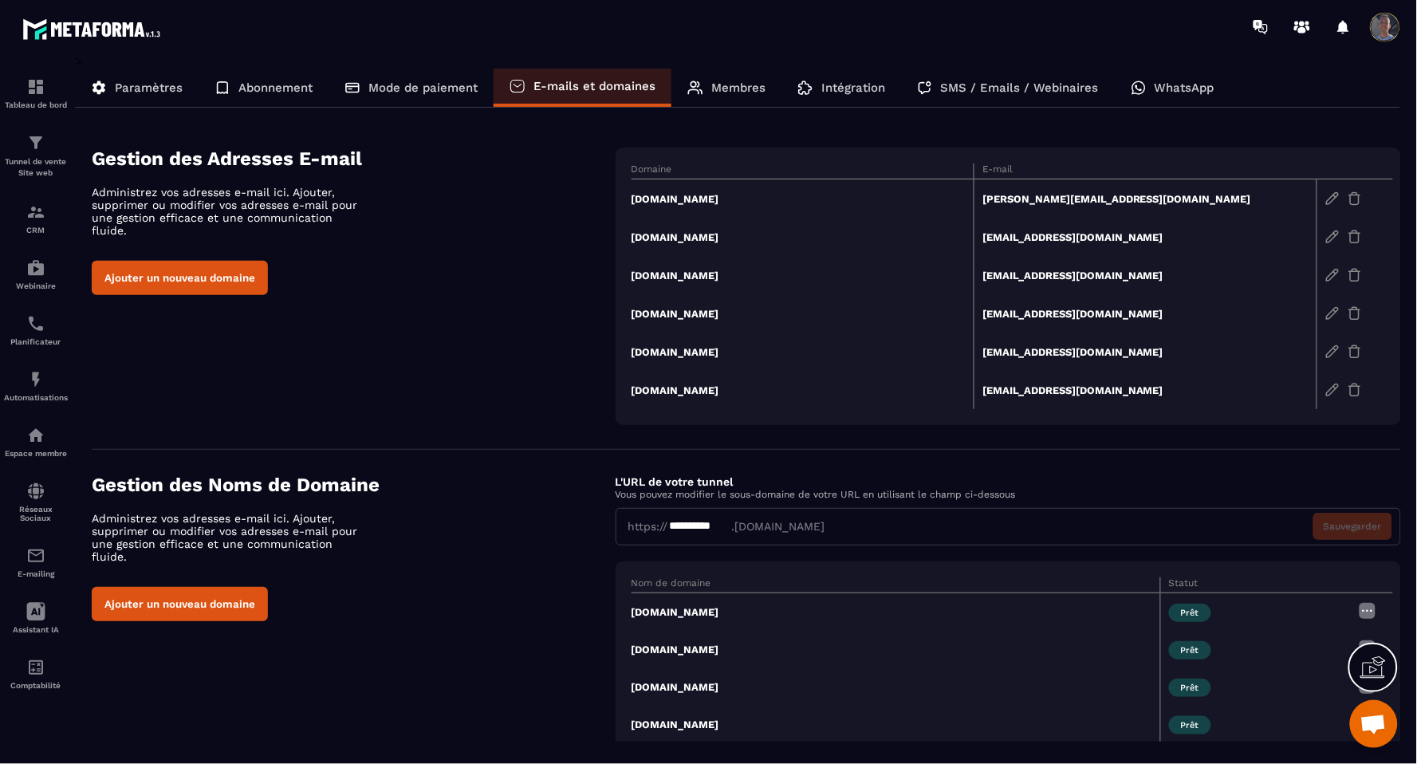
click at [688, 309] on td "[DOMAIN_NAME]" at bounding box center [803, 313] width 343 height 38
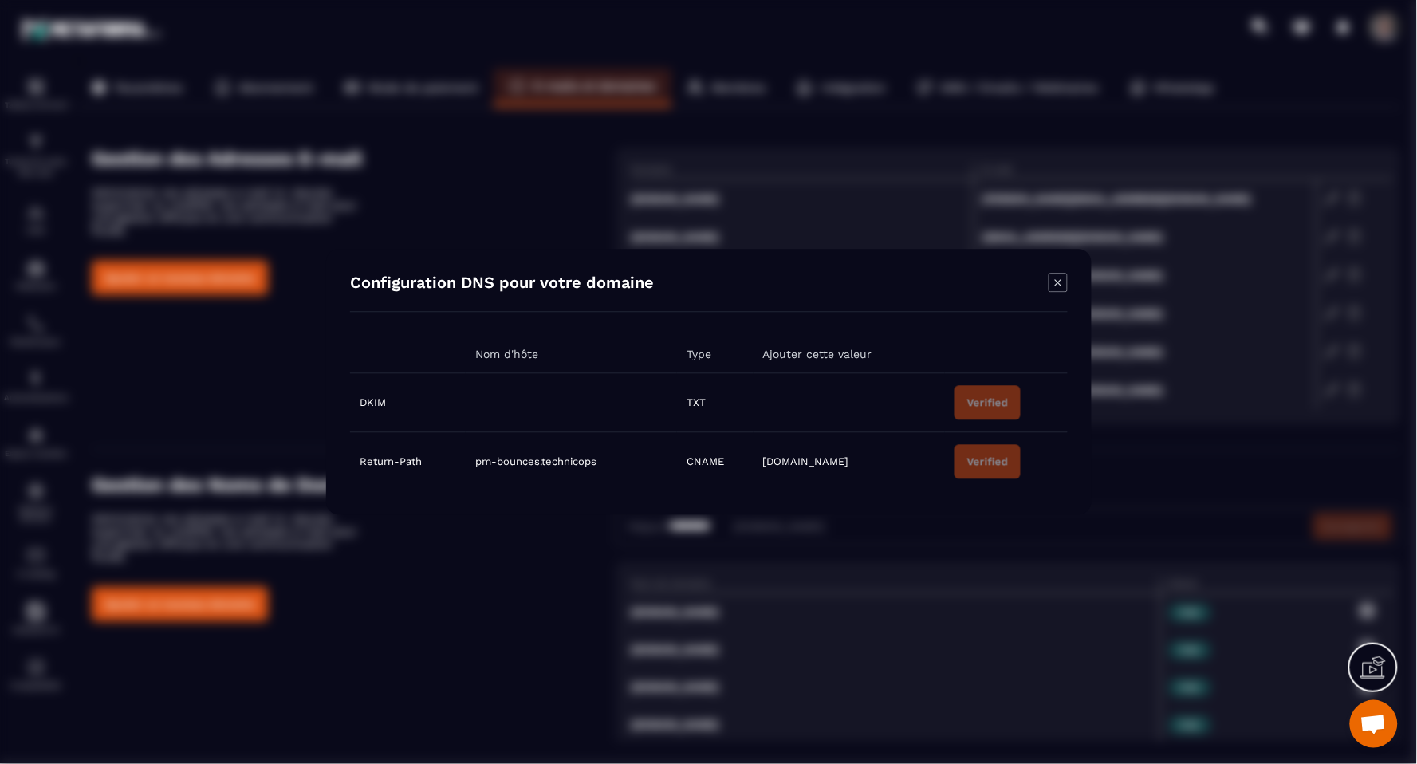
click at [1061, 288] on icon "Modal window" at bounding box center [1058, 283] width 19 height 19
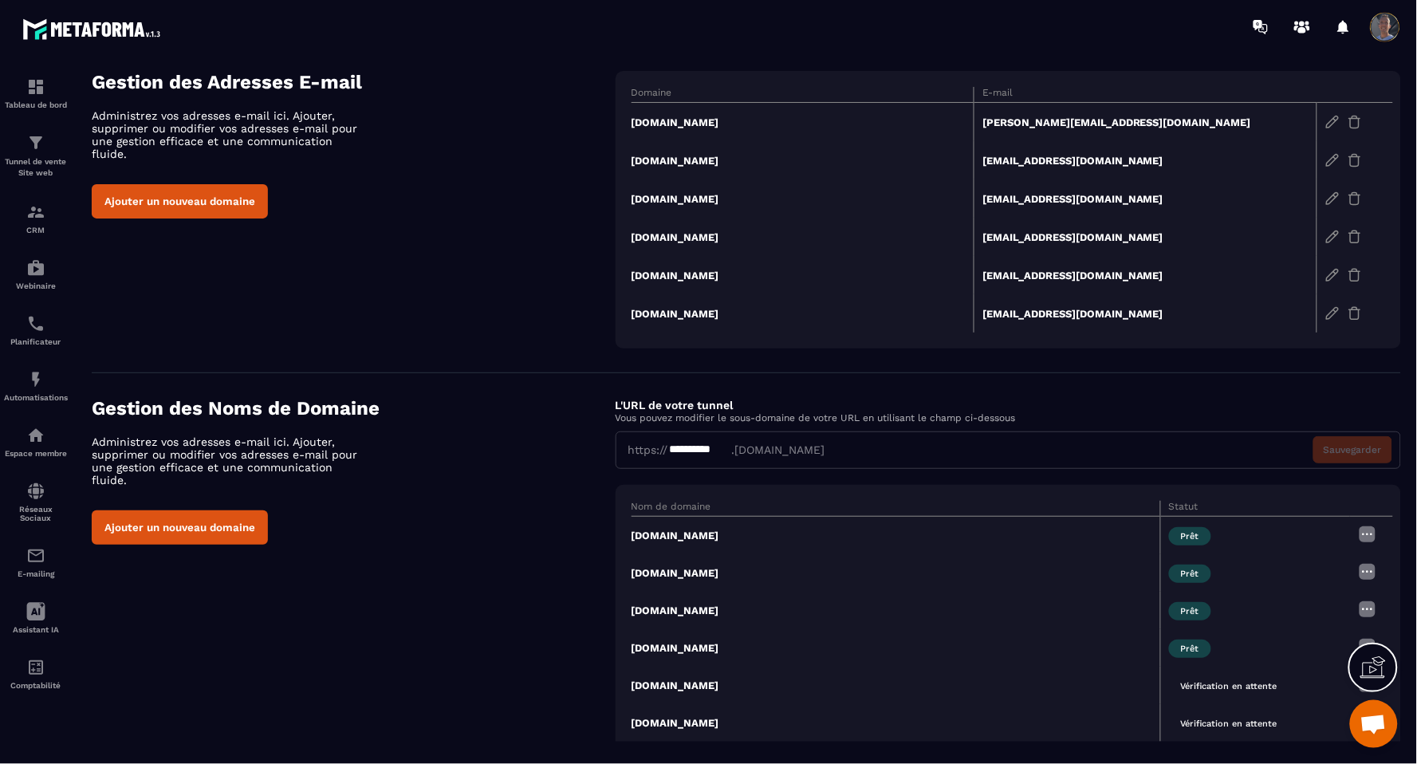
scroll to position [116, 0]
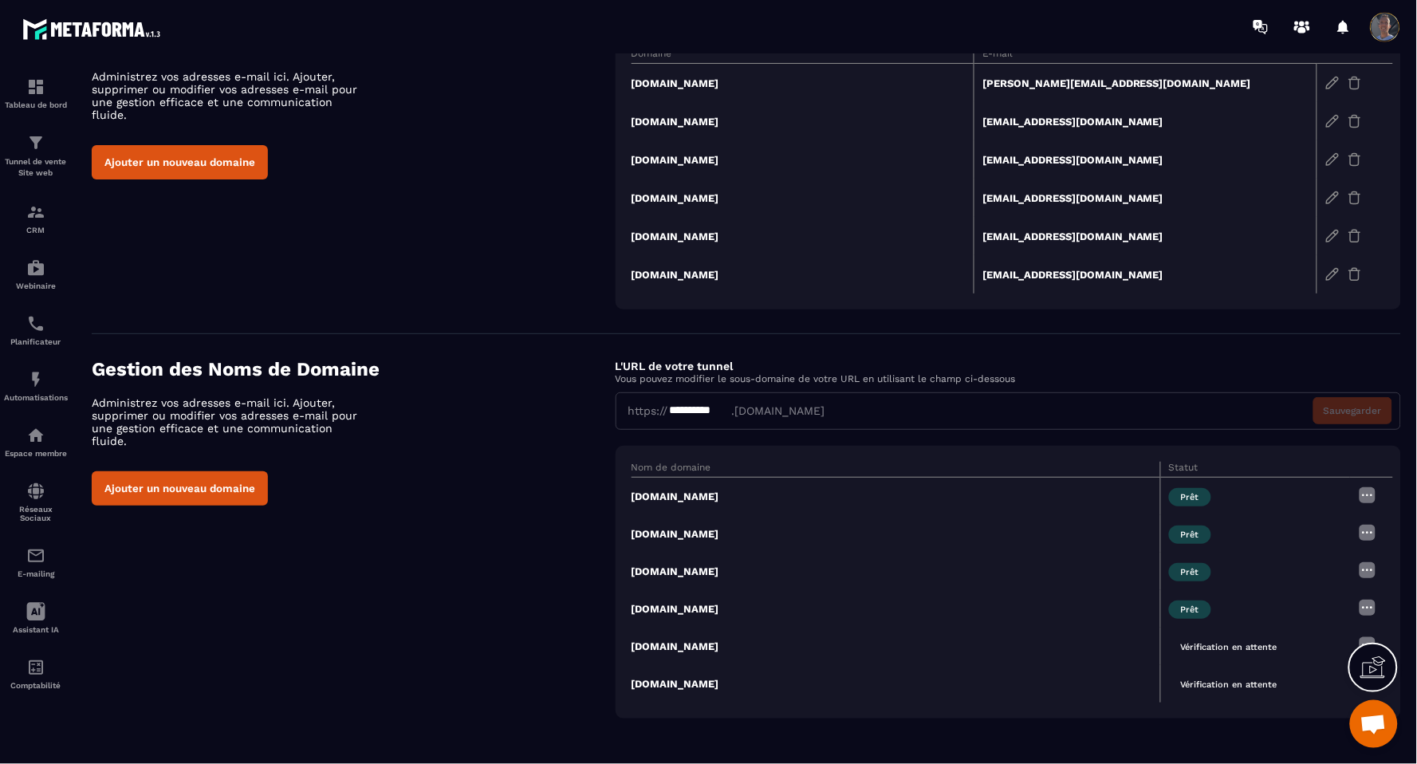
click at [698, 396] on div "**********" at bounding box center [1009, 410] width 786 height 37
click at [698, 403] on div "**********" at bounding box center [699, 411] width 63 height 17
click at [798, 409] on div "**********" at bounding box center [1009, 410] width 786 height 37
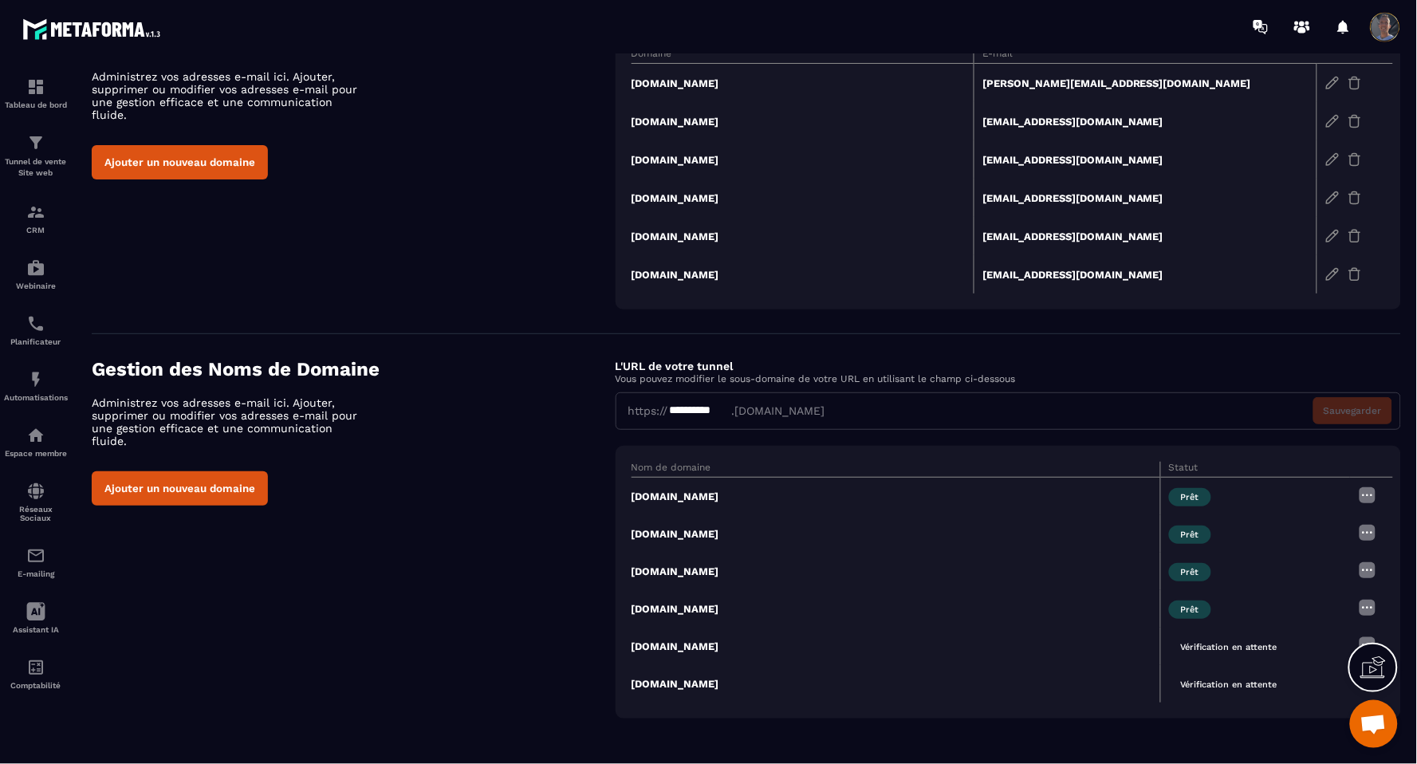
click at [1361, 720] on span "Ouvrir le chat" at bounding box center [1374, 726] width 26 height 22
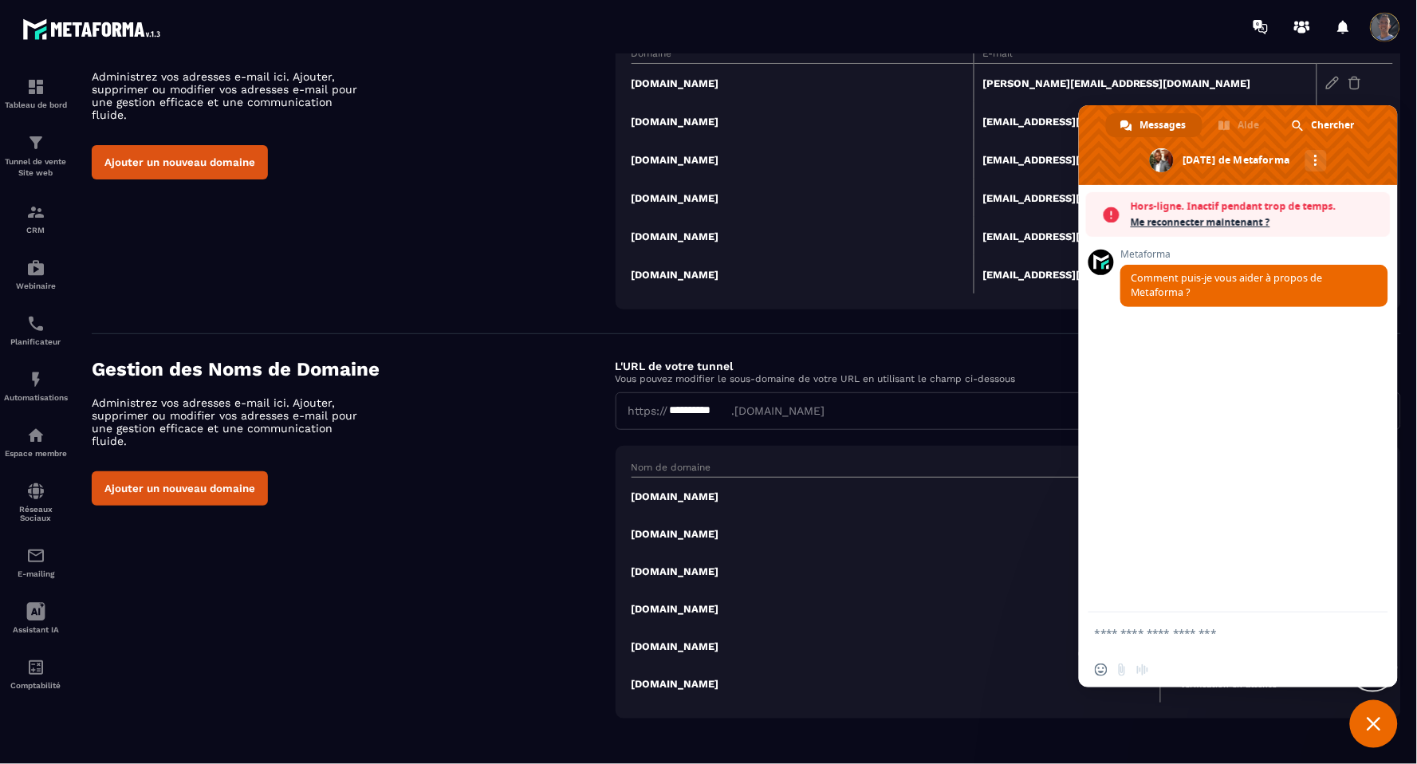
click at [1193, 218] on span "Me reconnecter maintenant ?" at bounding box center [1257, 223] width 252 height 16
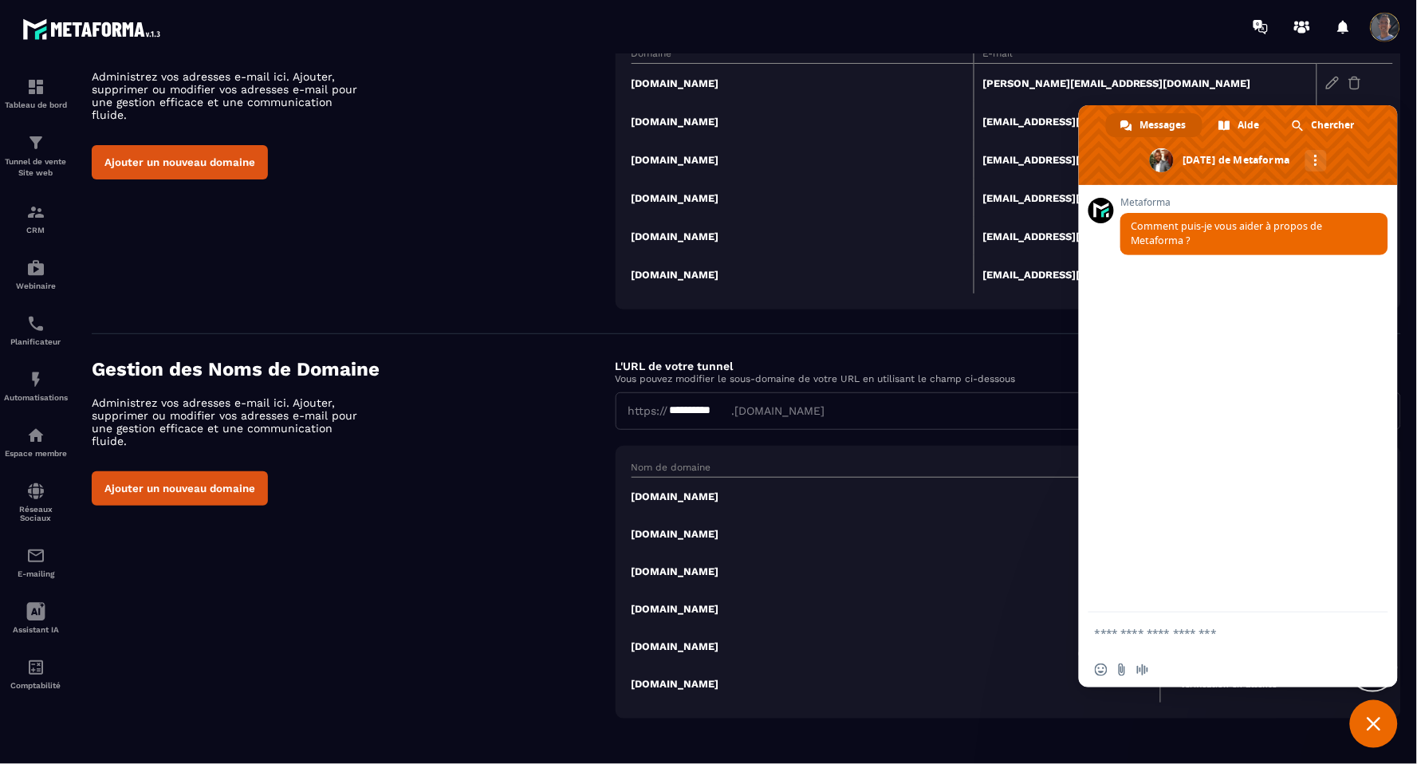
click at [1175, 618] on form at bounding box center [1221, 634] width 252 height 43
click at [1175, 619] on form at bounding box center [1221, 634] width 252 height 43
click at [1168, 637] on textarea "Entrez votre message..." at bounding box center [1221, 633] width 252 height 14
drag, startPoint x: 814, startPoint y: 413, endPoint x: 626, endPoint y: 404, distance: 187.7
click at [626, 404] on div "**********" at bounding box center [1009, 410] width 786 height 37
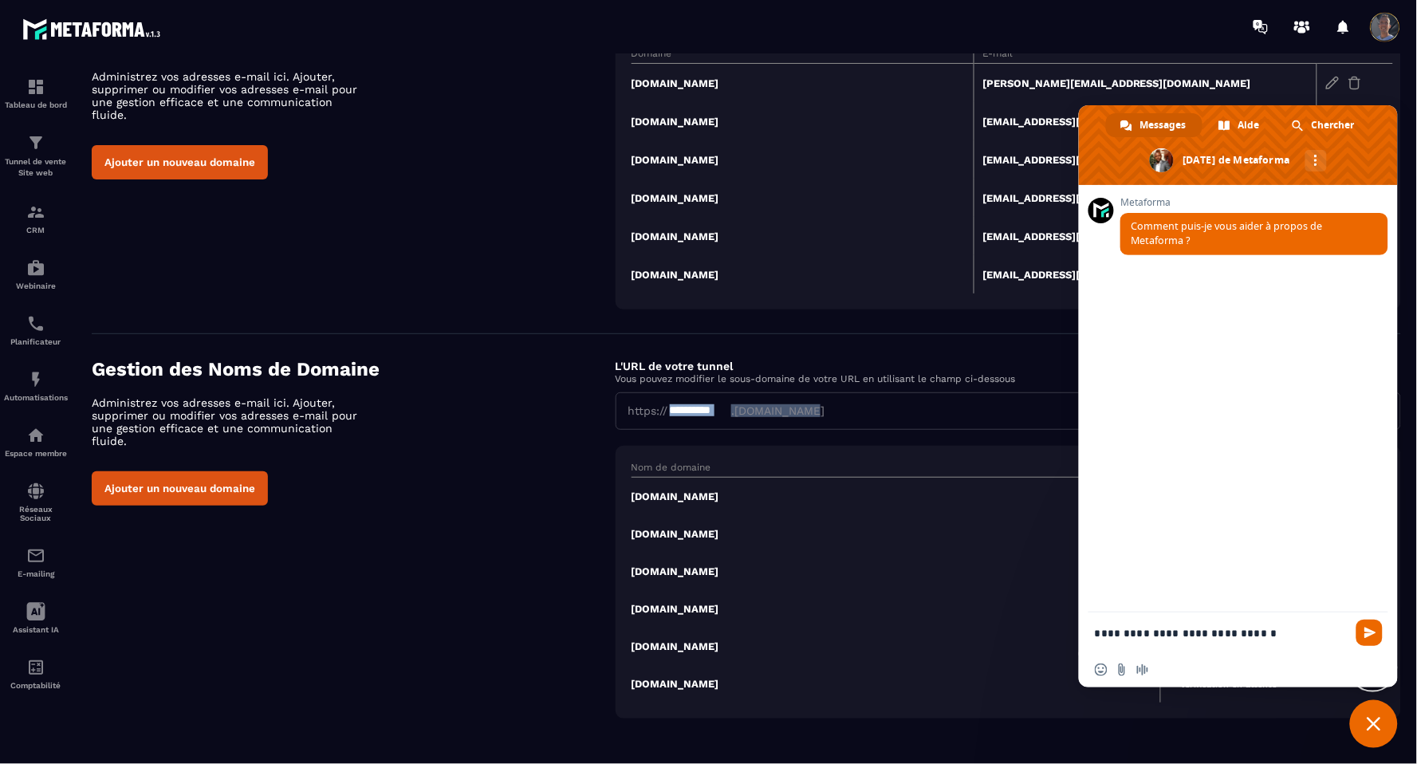
copy div "**********"
click at [1287, 629] on textarea "**********" at bounding box center [1221, 633] width 252 height 14
drag, startPoint x: 1232, startPoint y: 629, endPoint x: 1207, endPoint y: 629, distance: 24.7
click at [1207, 629] on textarea "**********" at bounding box center [1221, 633] width 252 height 14
click at [1280, 639] on textarea "**********" at bounding box center [1221, 633] width 252 height 14
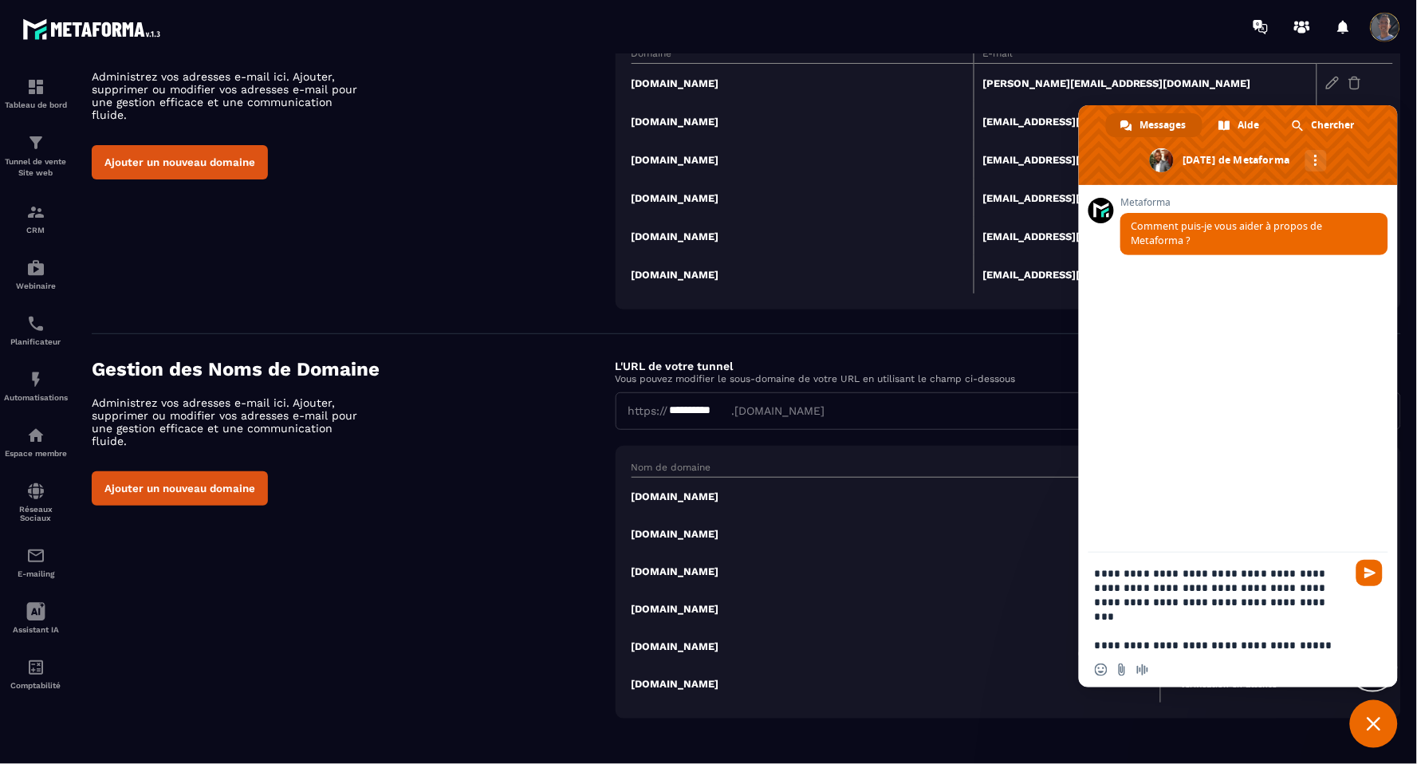
click at [745, 189] on td "[DOMAIN_NAME]" at bounding box center [803, 198] width 343 height 38
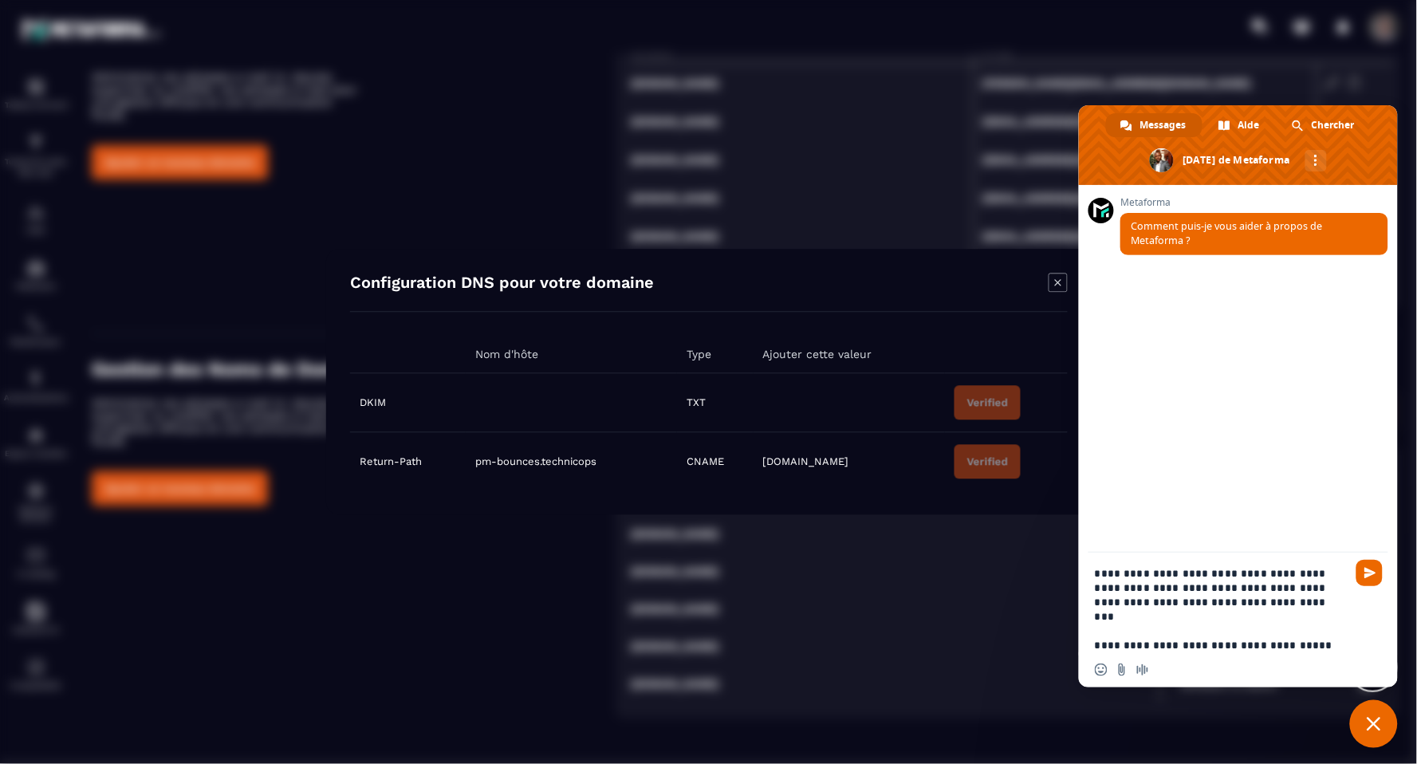
click at [1059, 282] on icon "Modal window" at bounding box center [1058, 283] width 19 height 19
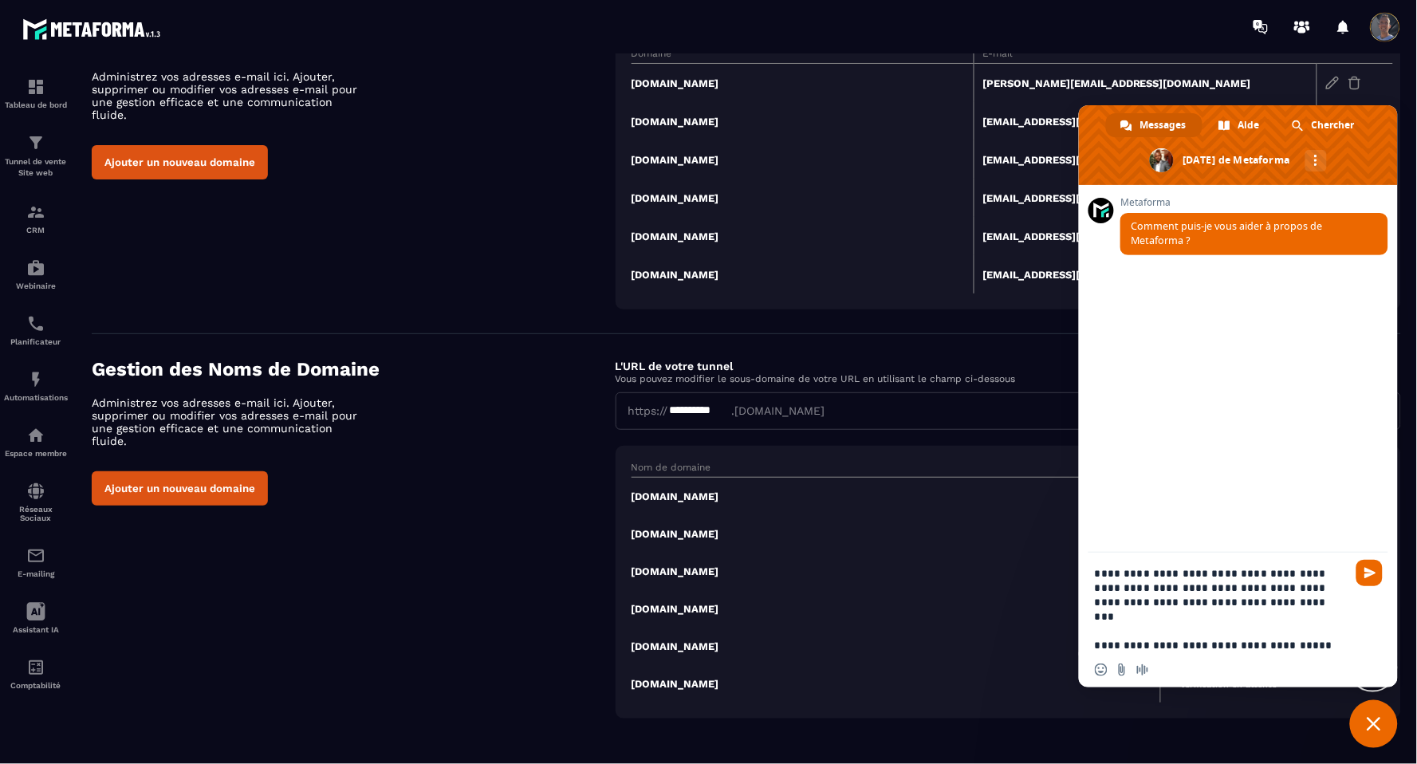
click at [1313, 652] on div "Insérer un emoji Envoyer un fichier Message audio" at bounding box center [1238, 669] width 319 height 35
click at [1305, 637] on textarea "**********" at bounding box center [1221, 609] width 252 height 86
click at [1311, 656] on div "Insérer un emoji Envoyer un fichier Message audio" at bounding box center [1238, 669] width 319 height 35
click at [1309, 638] on textarea "**********" at bounding box center [1221, 609] width 252 height 86
click at [1305, 644] on textarea "**********" at bounding box center [1221, 609] width 252 height 86
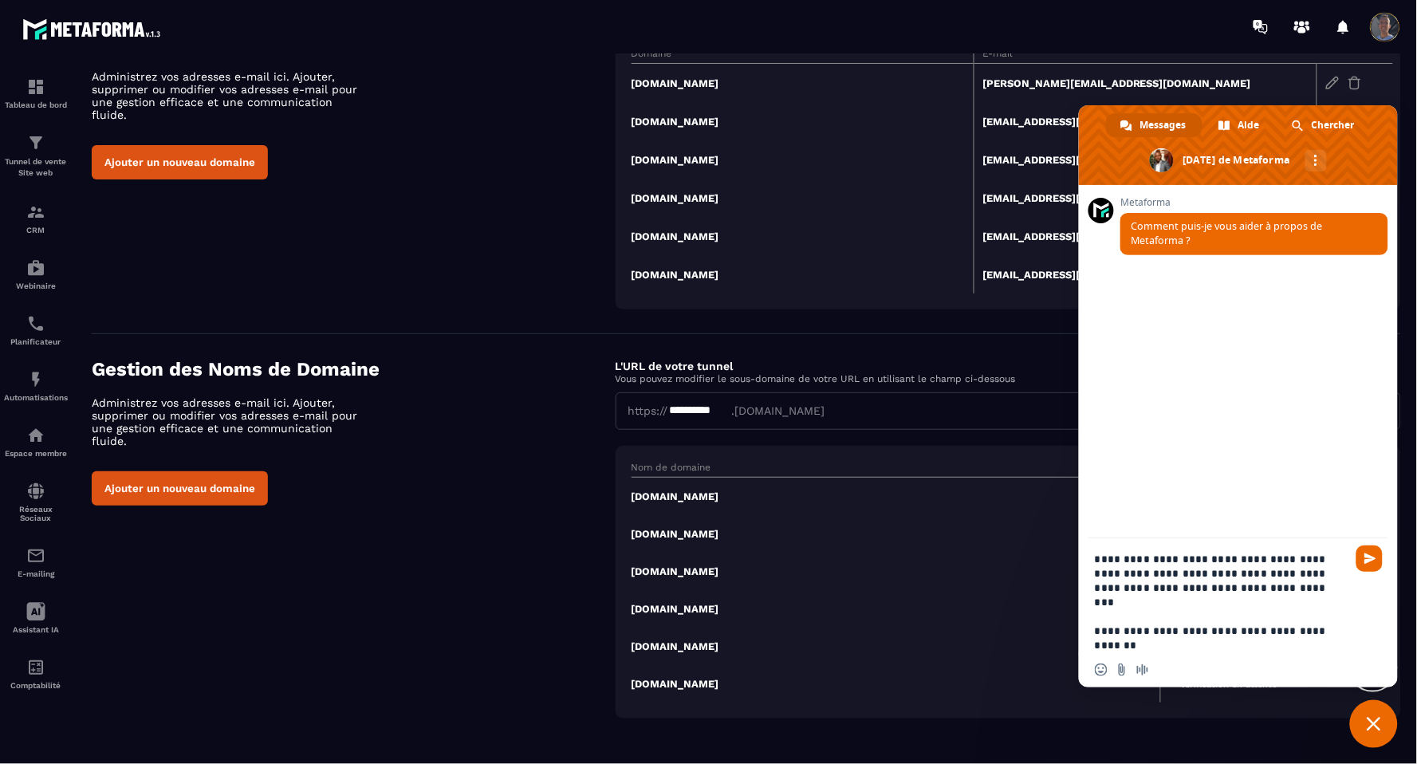
drag, startPoint x: 1343, startPoint y: 623, endPoint x: 1098, endPoint y: 545, distance: 257.8
click at [1098, 545] on form "**********" at bounding box center [1221, 596] width 252 height 117
click at [1319, 627] on textarea "**********" at bounding box center [1221, 602] width 252 height 101
type textarea "**********"
click at [1096, 140] on span at bounding box center [1238, 145] width 319 height 80
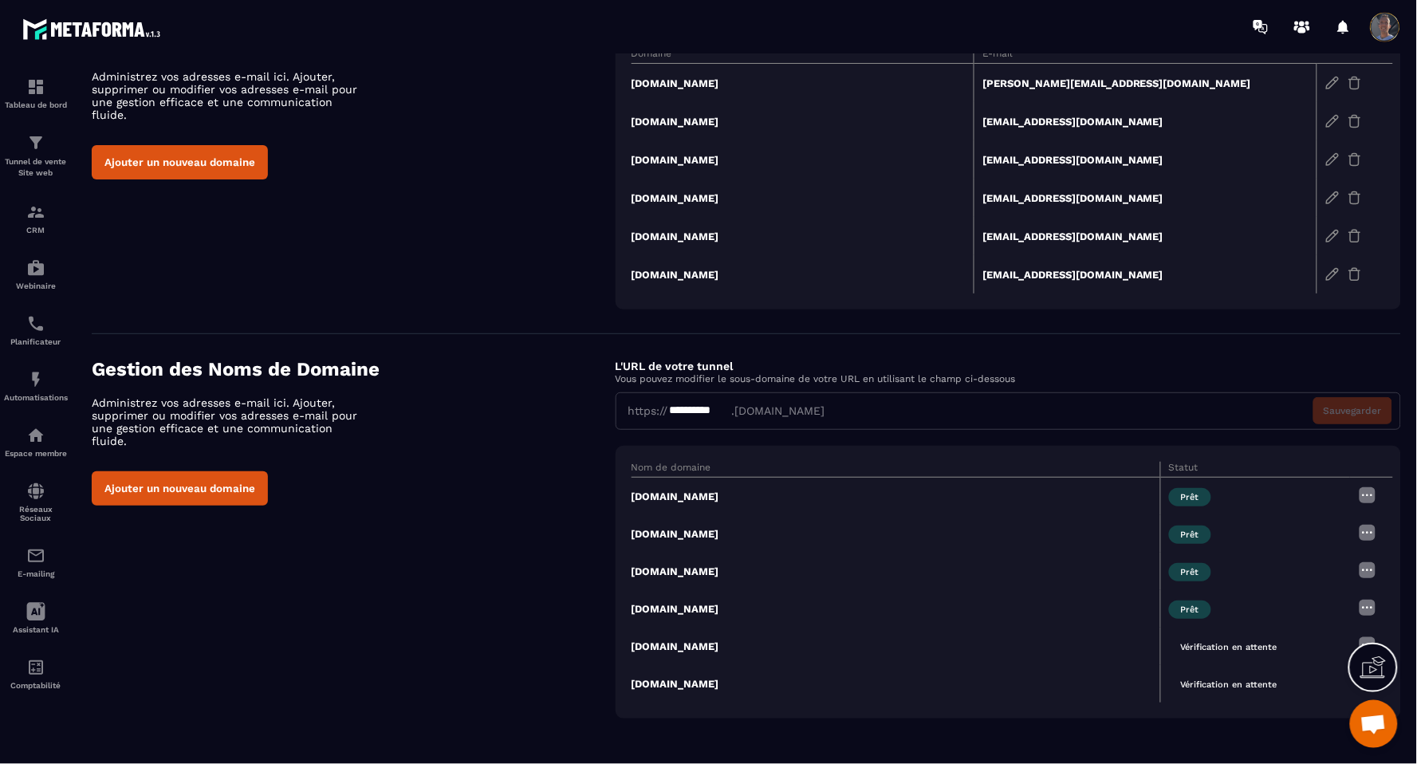
click at [1369, 724] on span "Ouvrir le chat" at bounding box center [1374, 726] width 26 height 22
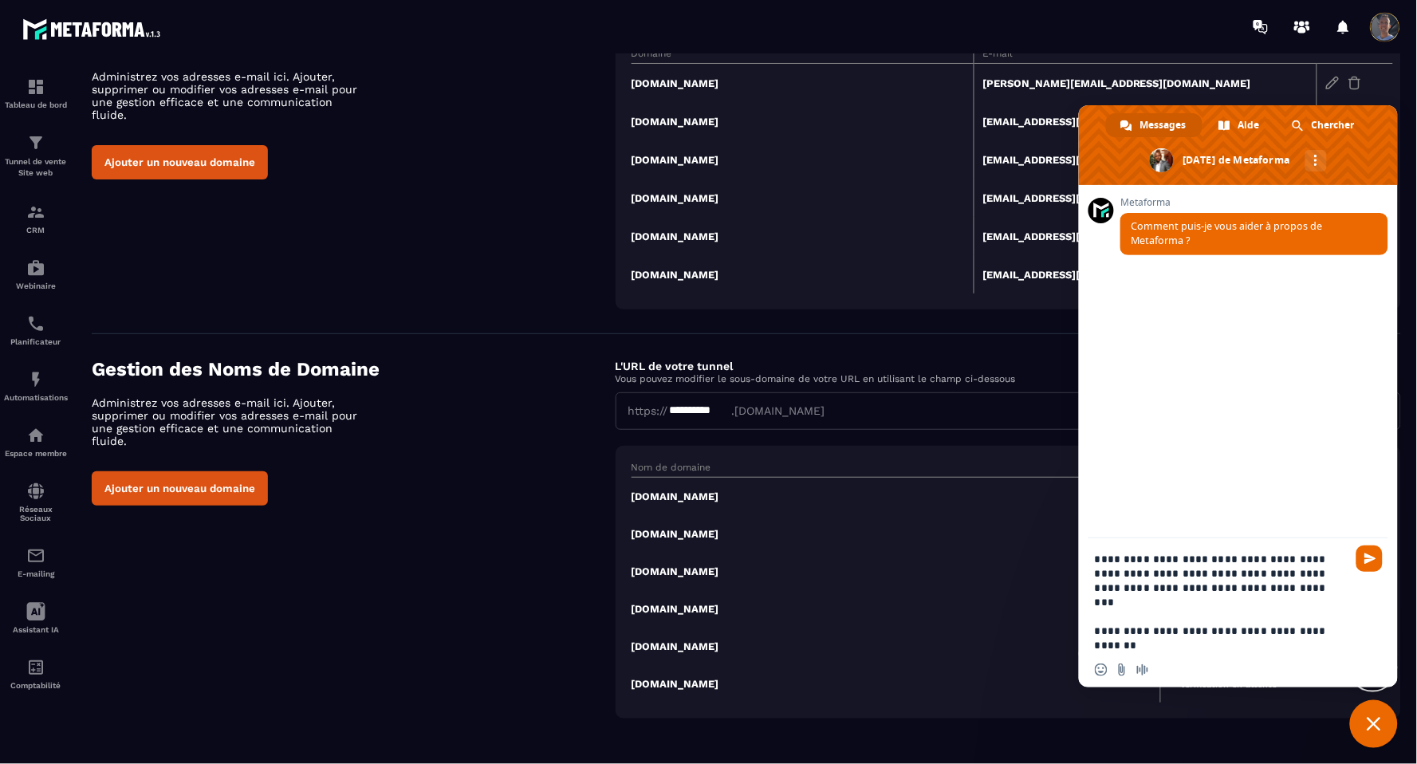
click at [1282, 630] on textarea "**********" at bounding box center [1221, 602] width 252 height 101
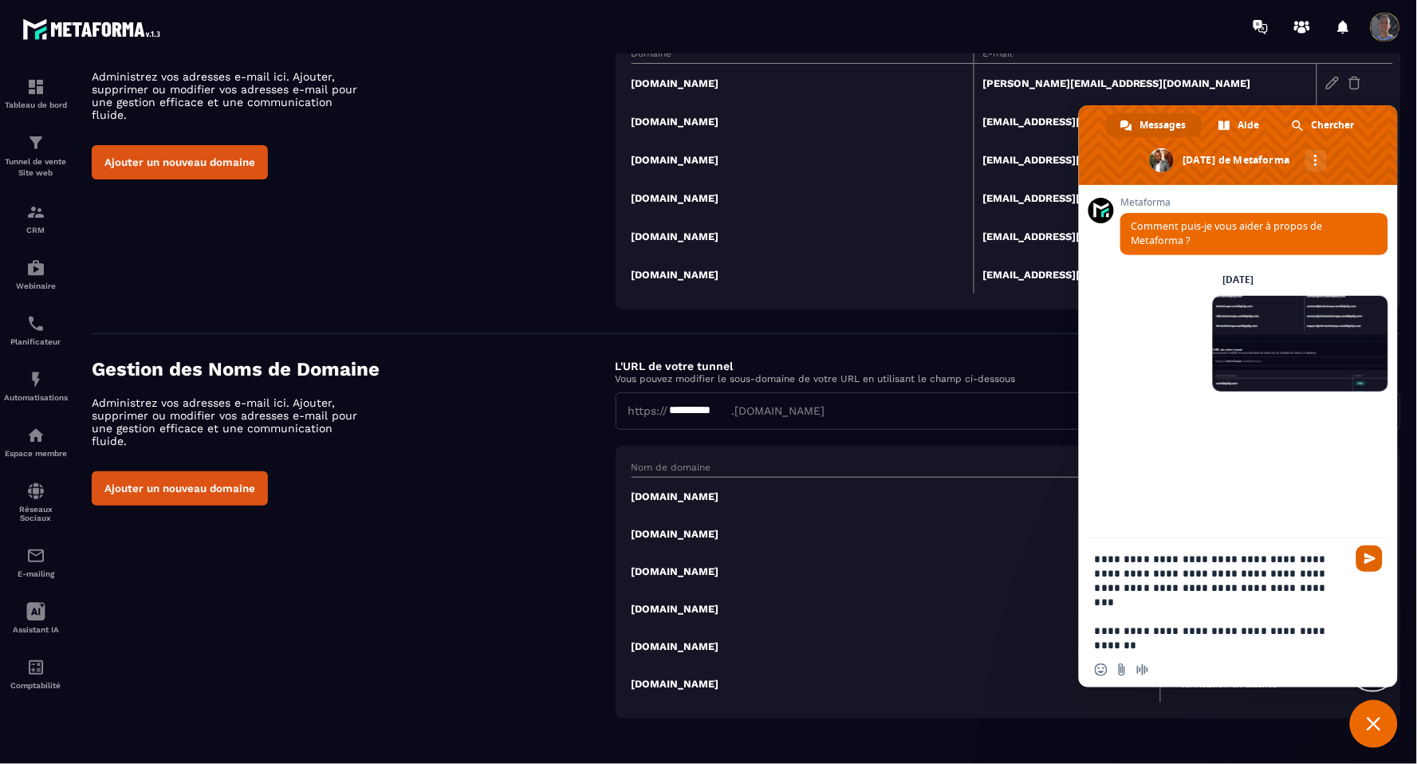
click at [1372, 554] on span "Envoyer" at bounding box center [1371, 559] width 12 height 12
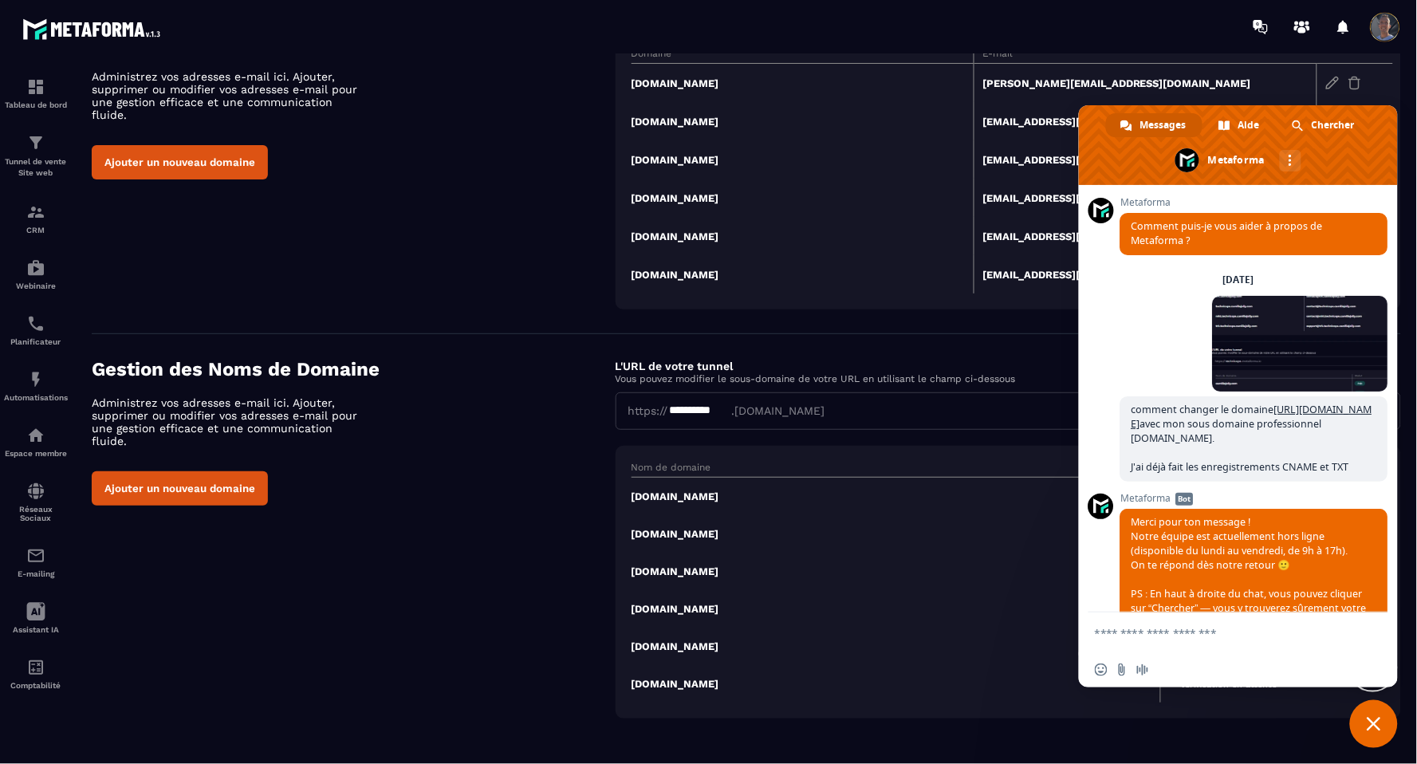
scroll to position [56, 0]
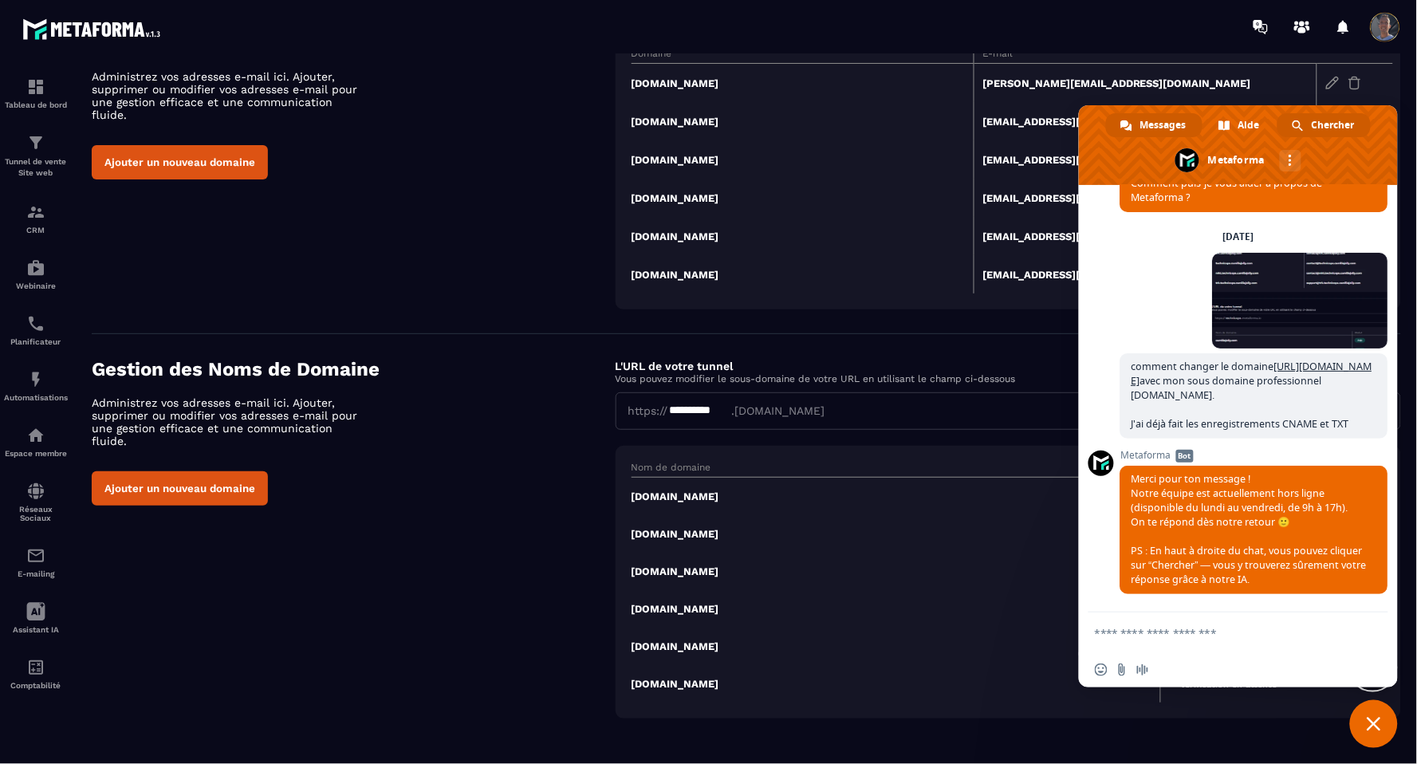
click at [1313, 118] on span "Chercher" at bounding box center [1333, 125] width 43 height 24
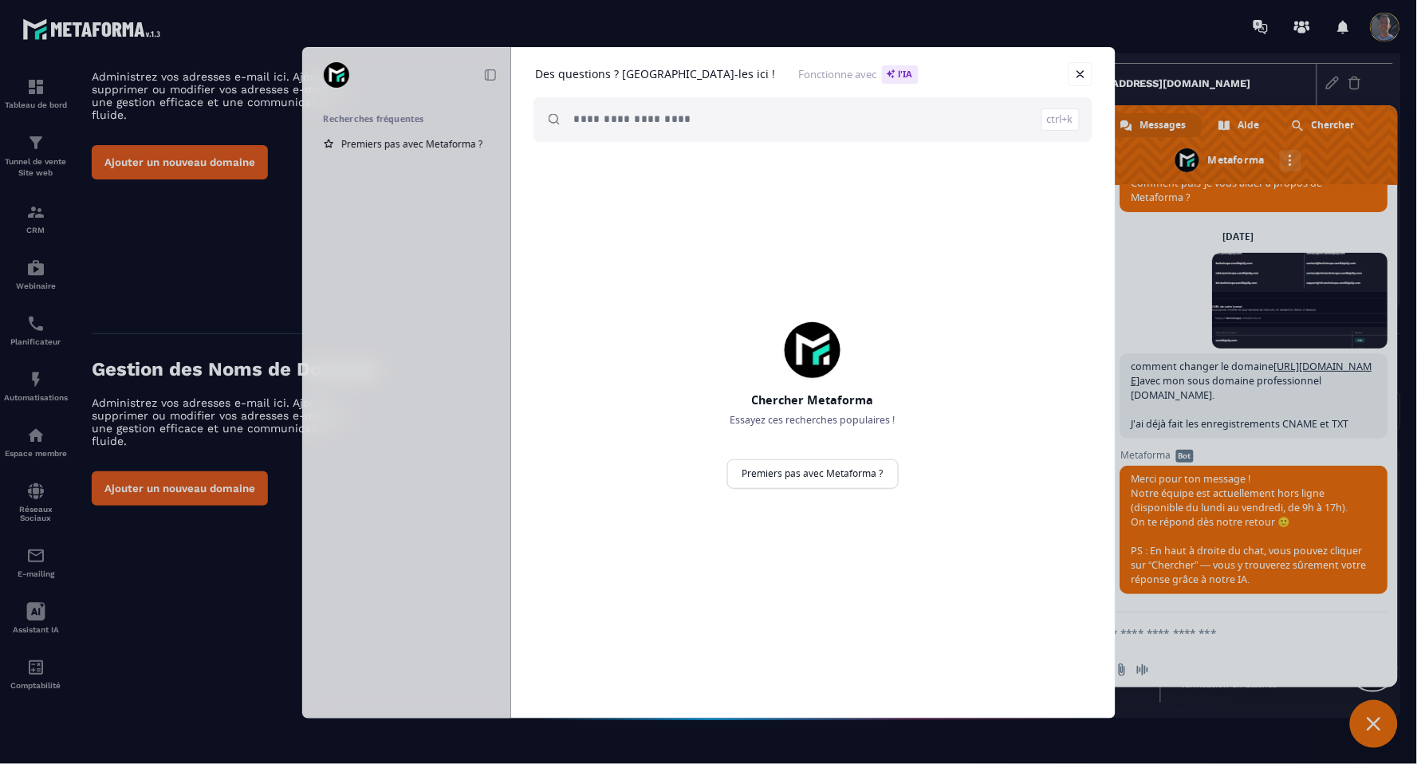
click at [626, 124] on input "search" at bounding box center [827, 119] width 506 height 45
drag, startPoint x: 1359, startPoint y: 413, endPoint x: 1193, endPoint y: 377, distance: 170.5
click at [1193, 377] on div "Réduire Recherches fréquentes Premiers pas avec Metaforma ? Des questions ? [GE…" at bounding box center [708, 382] width 1417 height 764
click at [1078, 74] on link "Fermer" at bounding box center [1081, 74] width 24 height 24
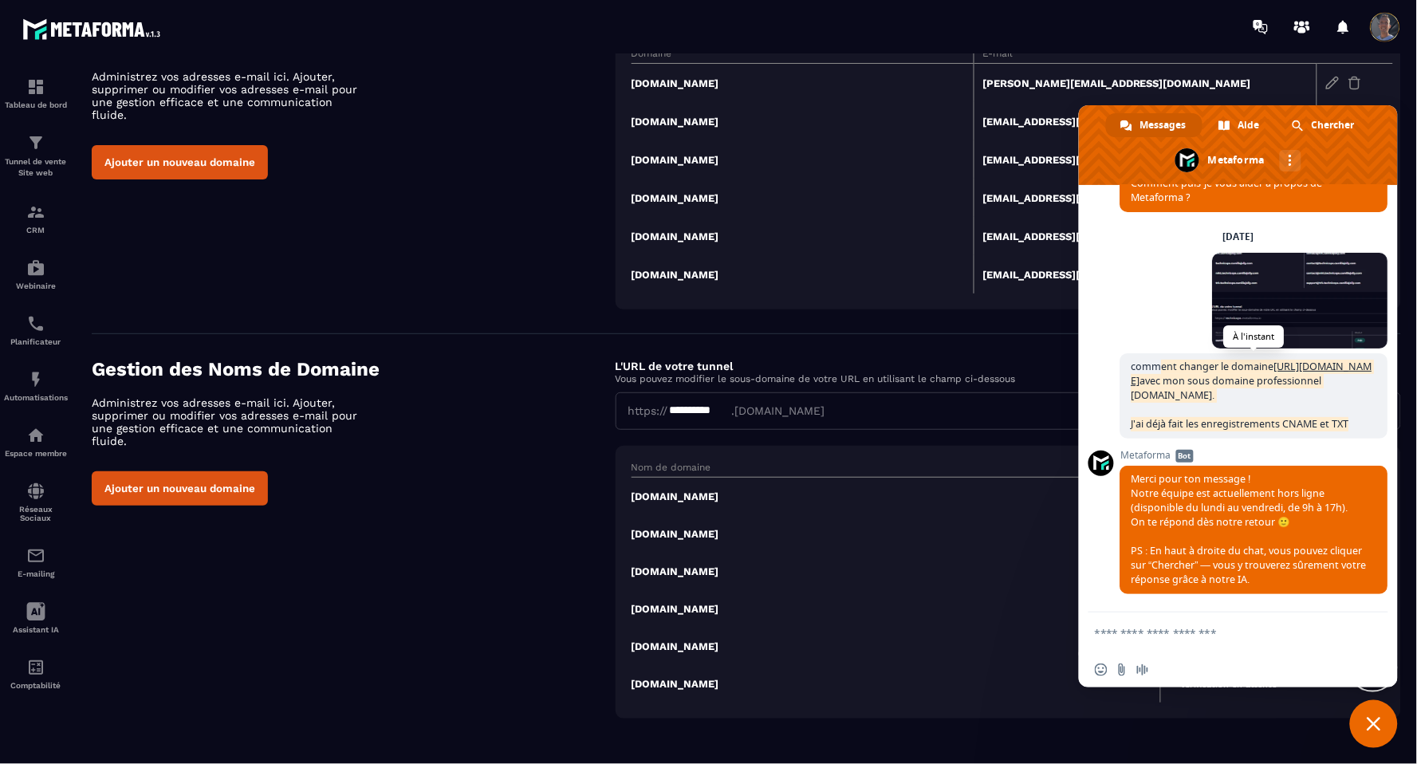
drag, startPoint x: 1346, startPoint y: 412, endPoint x: 1153, endPoint y: 351, distance: 201.8
click at [1153, 353] on span "comment changer le domaine [URL][DOMAIN_NAME] avec mon sous domaine professionn…" at bounding box center [1255, 395] width 268 height 85
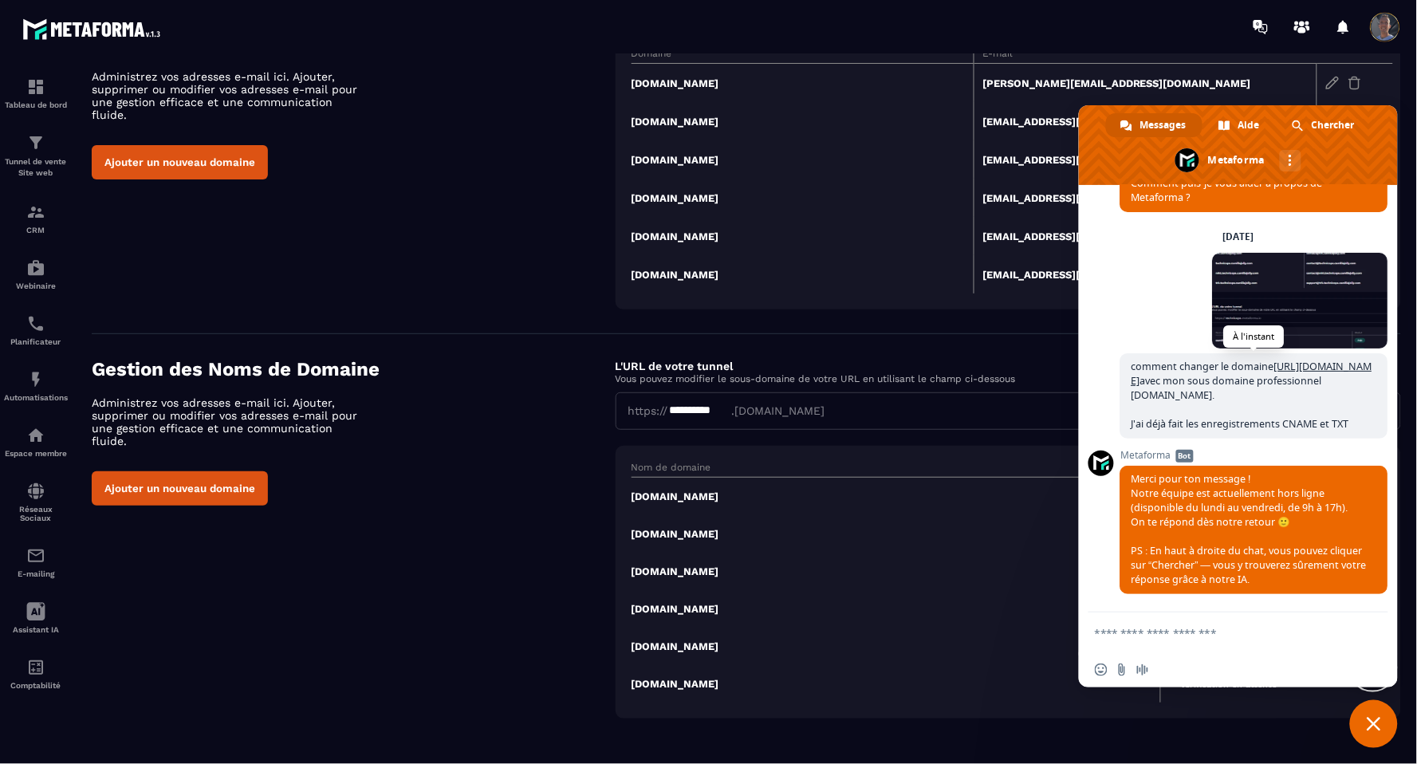
click at [1129, 353] on span "comment changer le domaine [URL][DOMAIN_NAME] avec mon sous domaine professionn…" at bounding box center [1255, 395] width 268 height 85
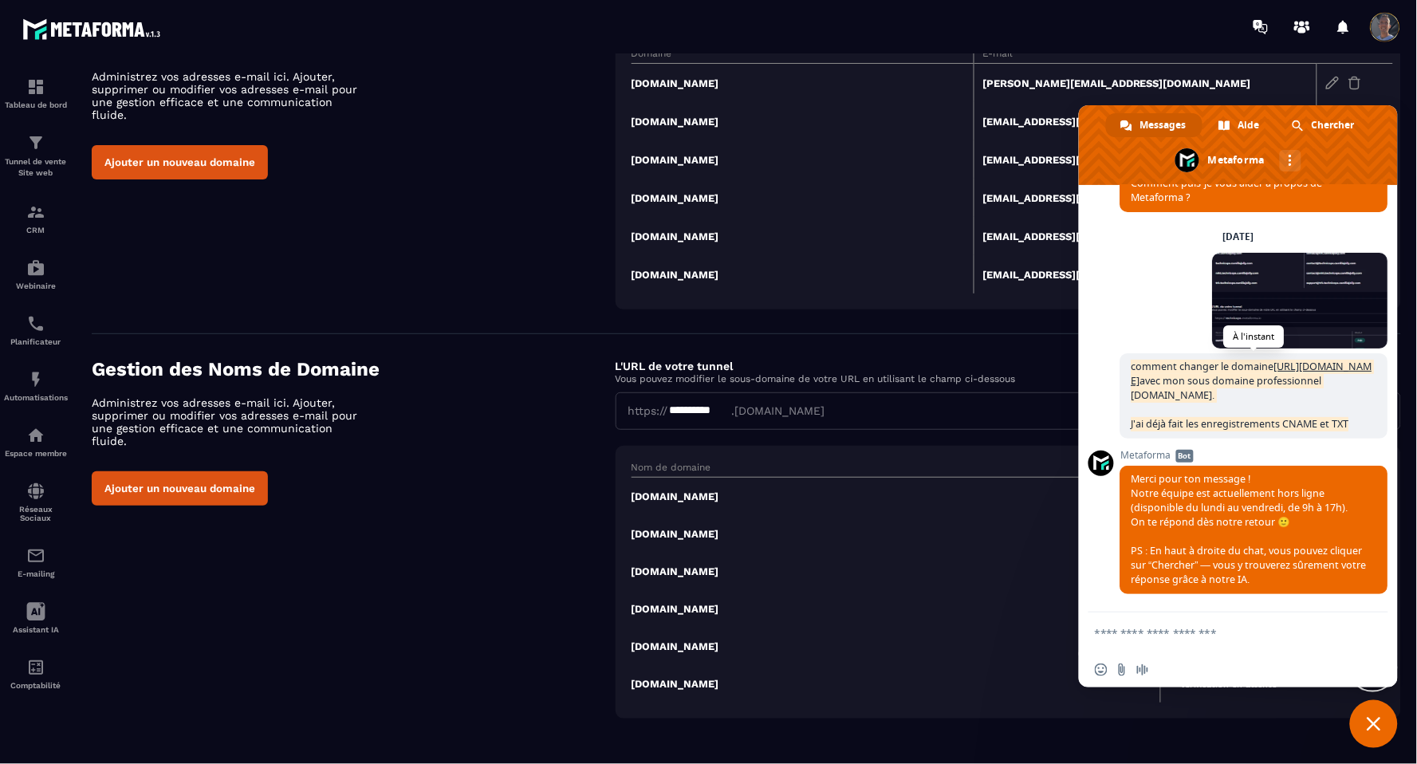
drag, startPoint x: 1133, startPoint y: 354, endPoint x: 1354, endPoint y: 417, distance: 229.8
click at [1354, 417] on span "comment changer le domaine [URL][DOMAIN_NAME] avec mon sous domaine professionn…" at bounding box center [1255, 395] width 268 height 85
copy span "comment changer le domaine [URL][DOMAIN_NAME] avec mon sous domaine professionn…"
click at [1319, 128] on span "Chercher" at bounding box center [1333, 125] width 43 height 24
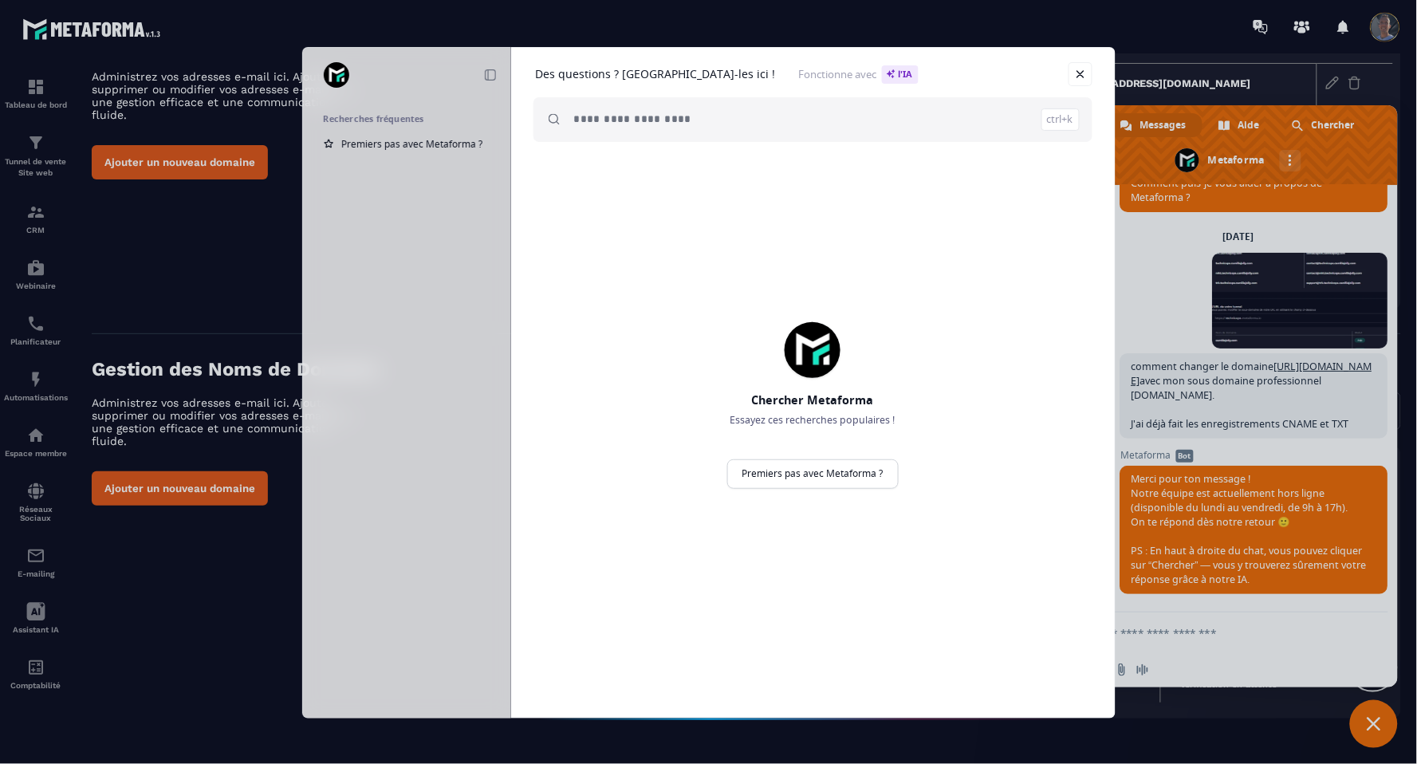
click at [619, 121] on input "search" at bounding box center [827, 119] width 506 height 45
paste input "**********"
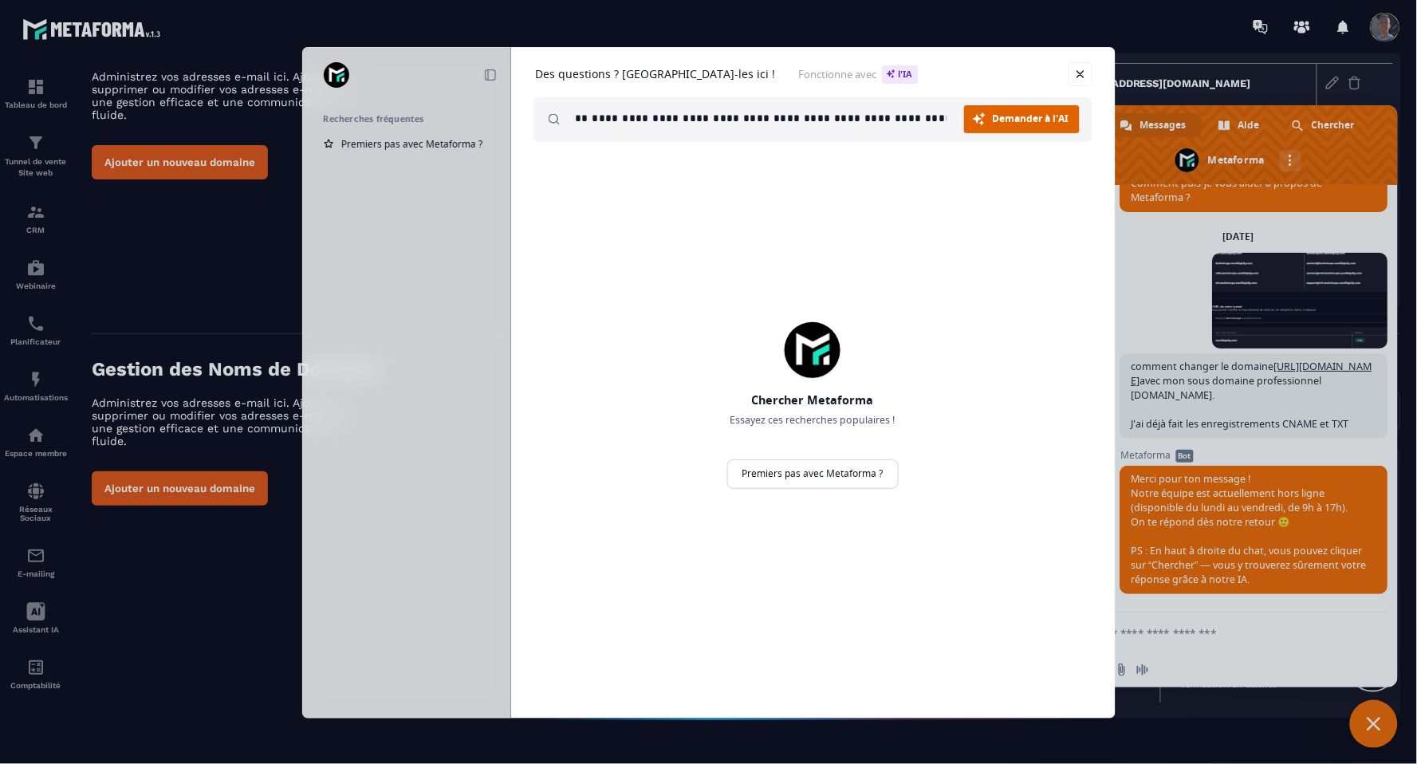
type input "**********"
click at [1023, 126] on link "Demander à l'AI Chercher" at bounding box center [1022, 119] width 116 height 28
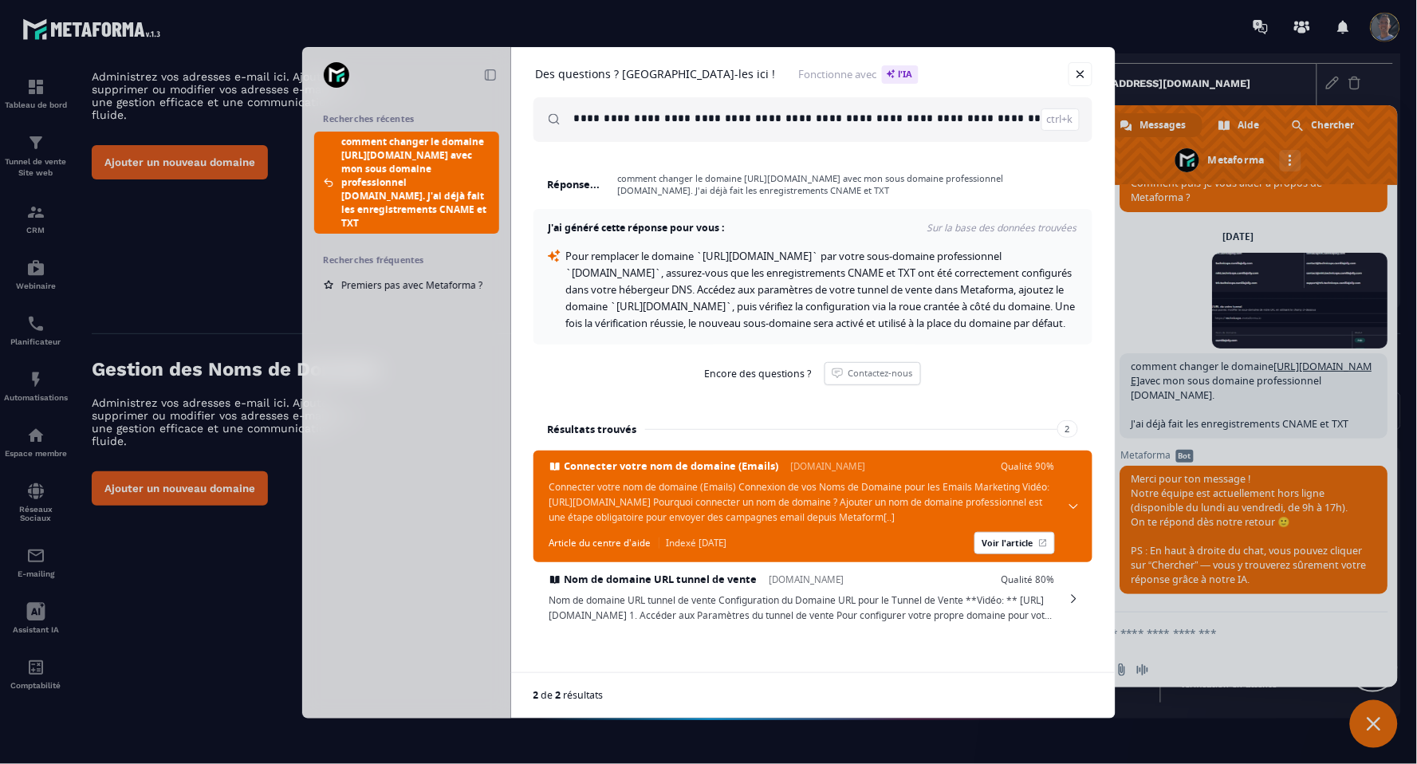
scroll to position [0, 472]
click at [1317, 152] on div "**********" at bounding box center [708, 382] width 1417 height 764
click at [1010, 623] on span "Nom de domaine URL tunnel de vente Configuration du Domaine URL pour le Tunnel …" at bounding box center [803, 608] width 506 height 30
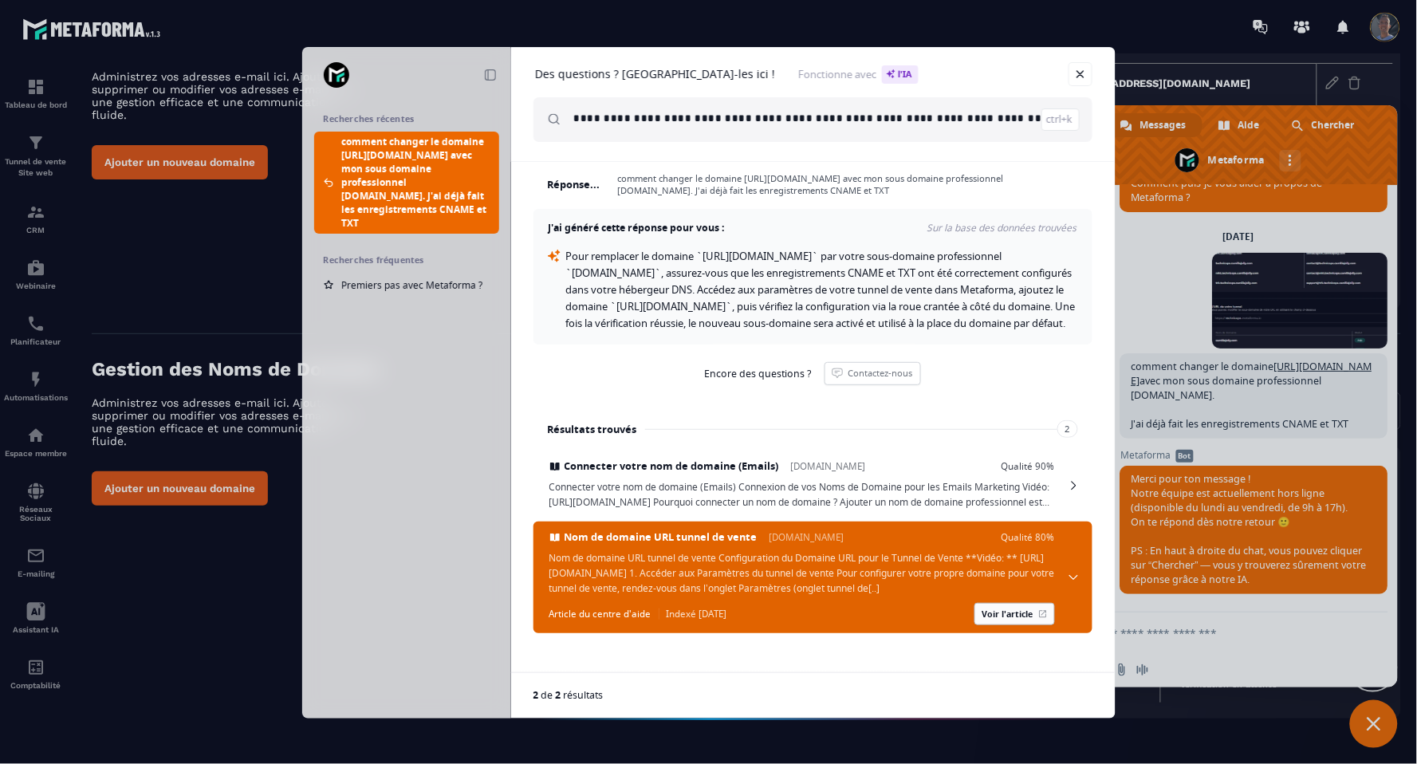
click at [1001, 623] on link "Voir l'article" at bounding box center [1015, 614] width 81 height 22
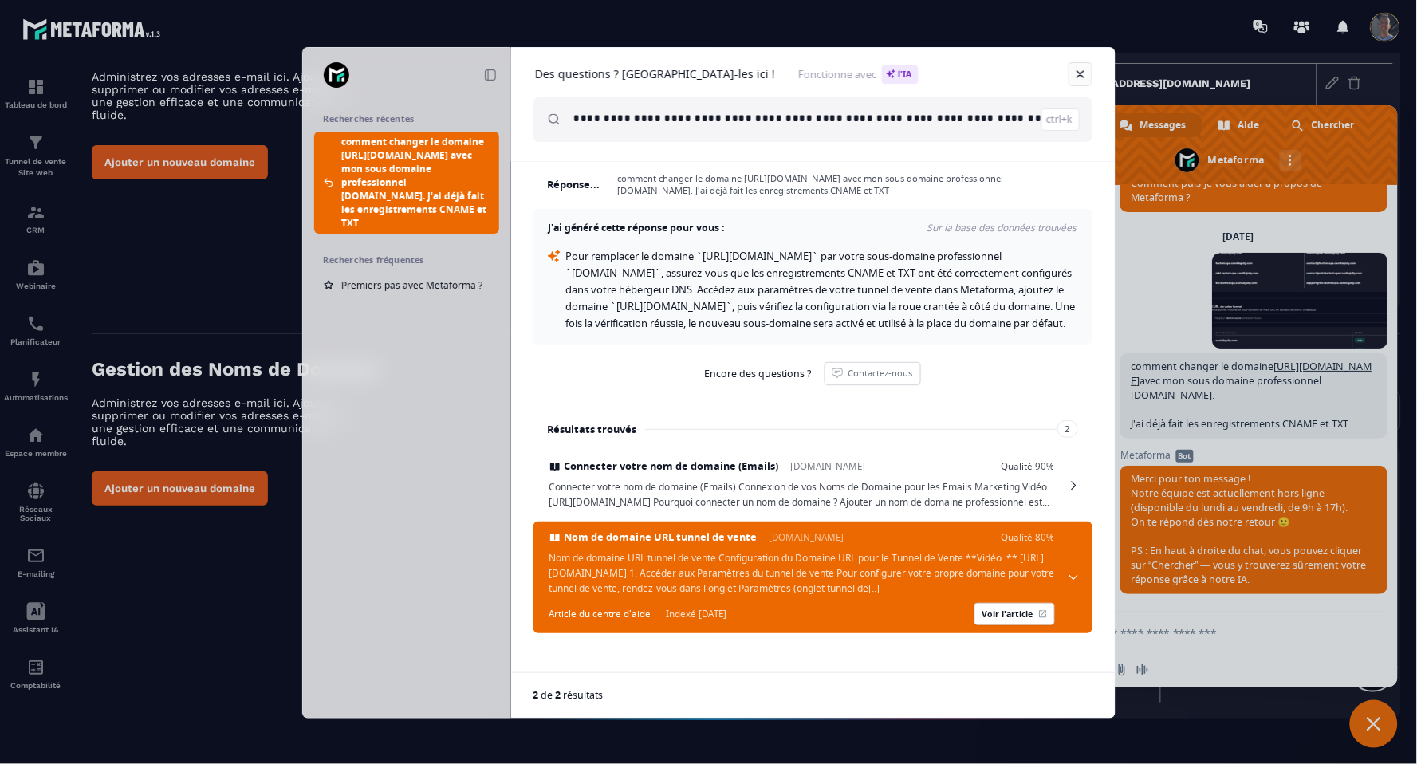
click at [1072, 68] on link "Fermer" at bounding box center [1081, 74] width 24 height 24
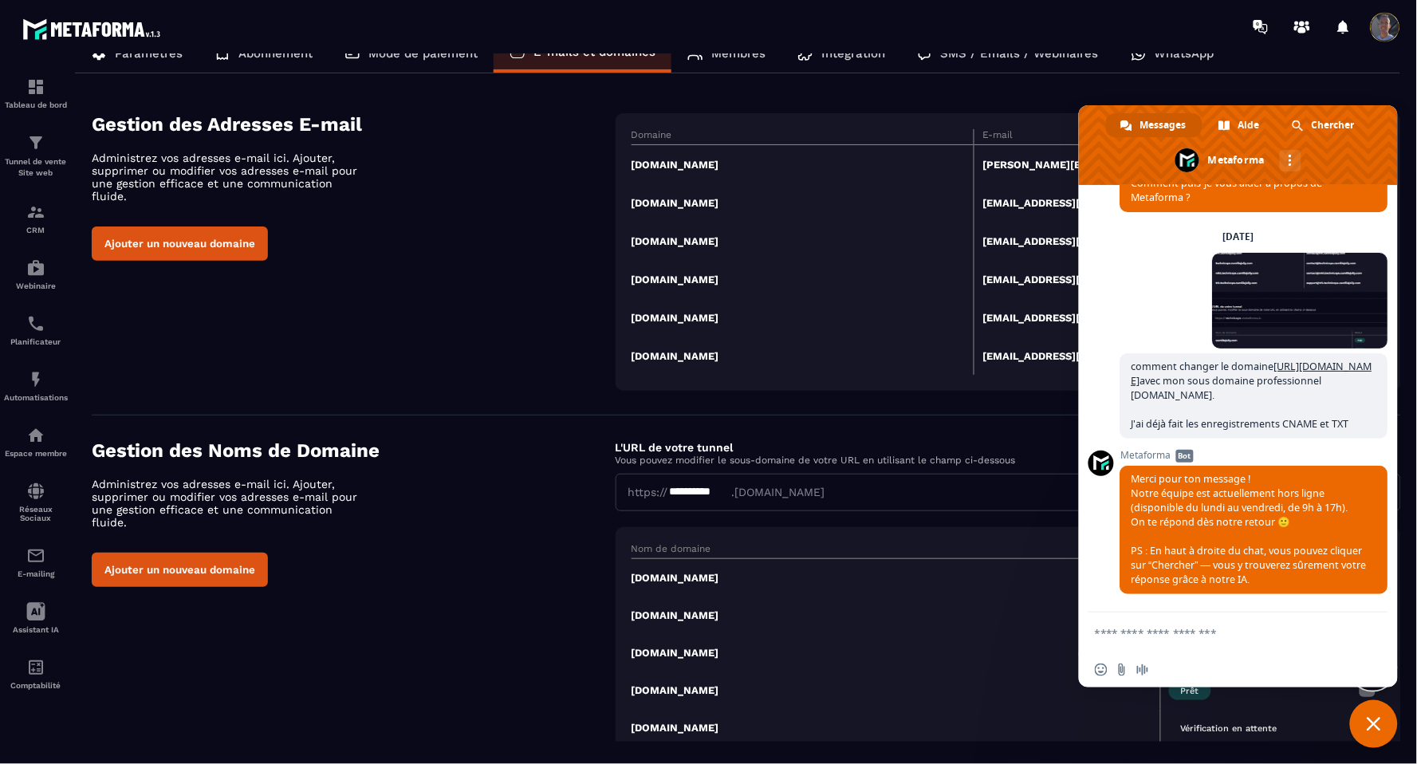
scroll to position [0, 0]
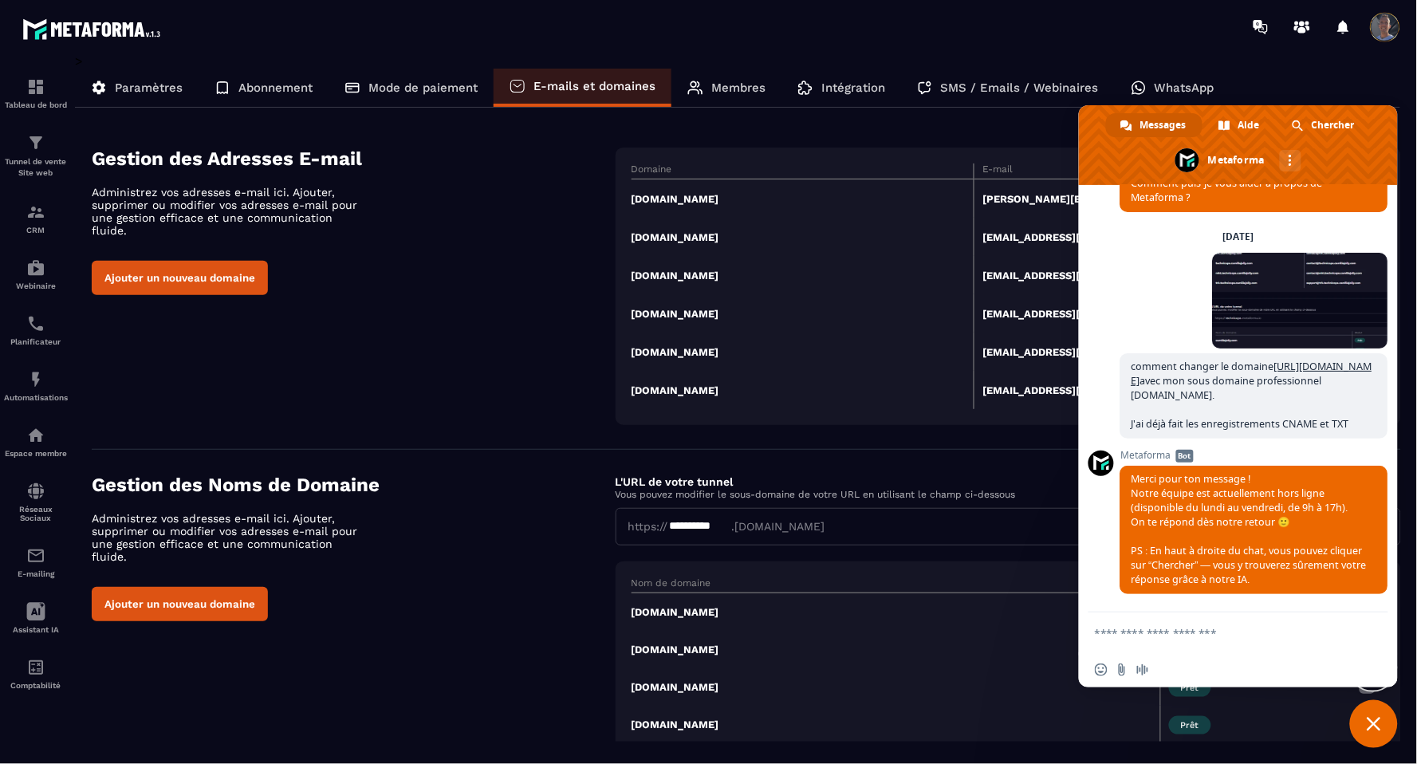
click at [1382, 729] on span "Fermer le chat" at bounding box center [1374, 724] width 14 height 14
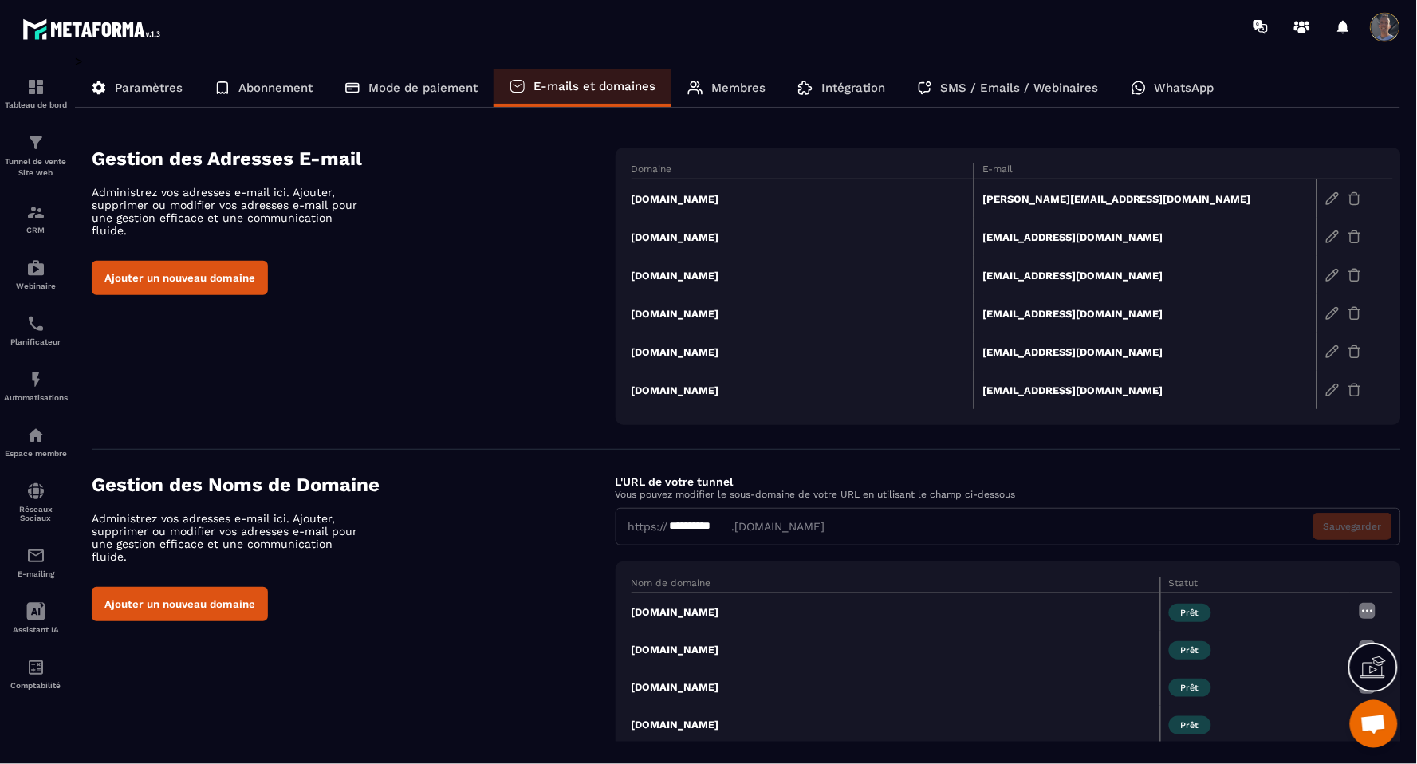
click at [1334, 197] on img at bounding box center [1333, 198] width 14 height 14
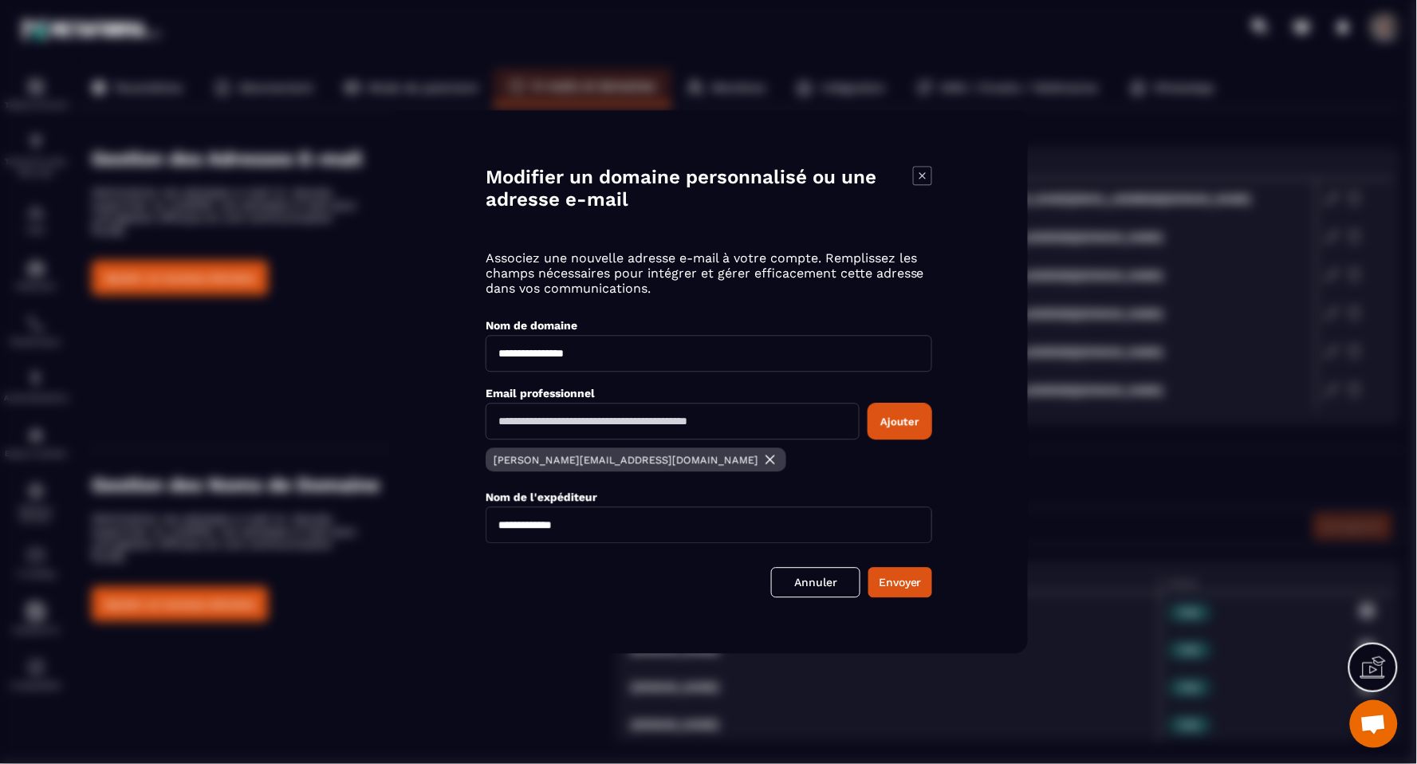
click at [483, 347] on div "**********" at bounding box center [709, 382] width 638 height 543
click at [921, 173] on icon "Modal window" at bounding box center [922, 176] width 19 height 19
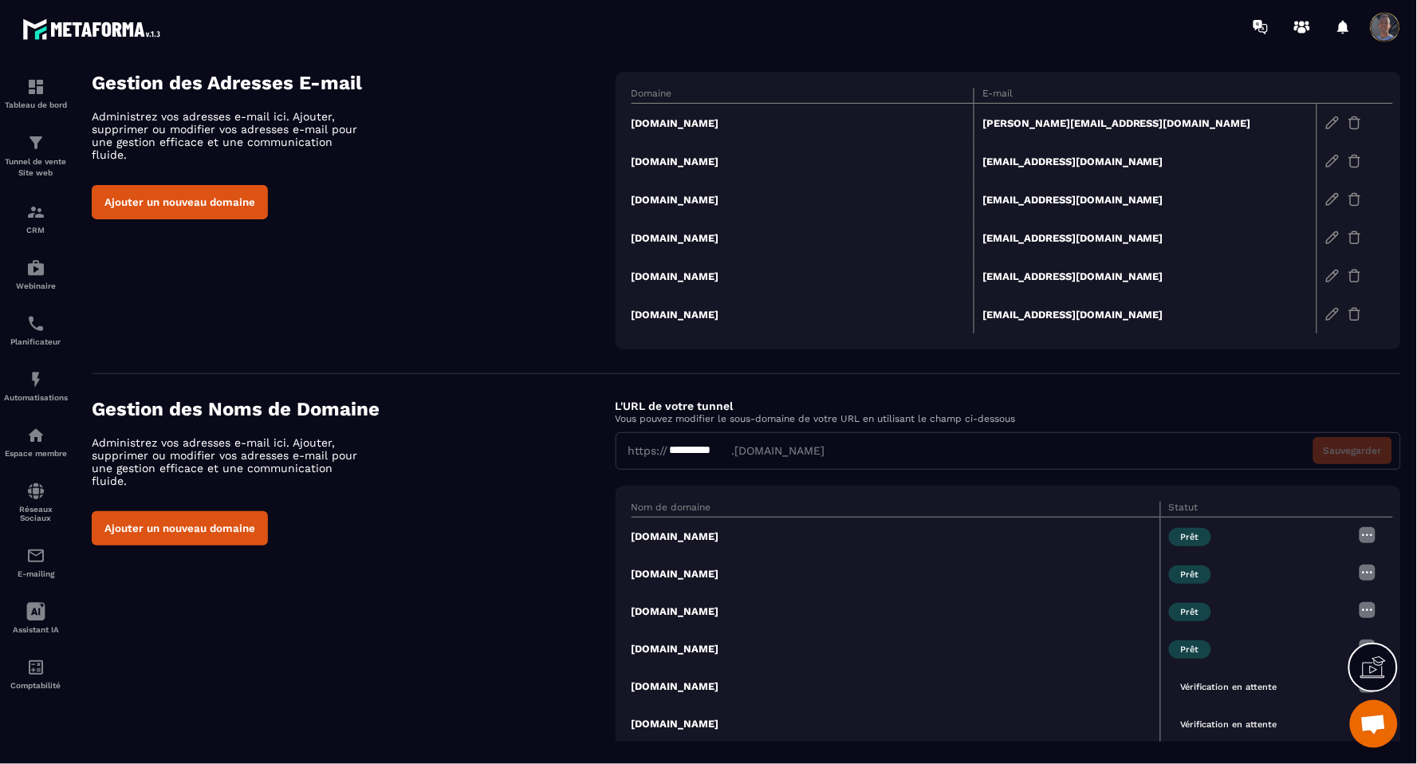
scroll to position [116, 0]
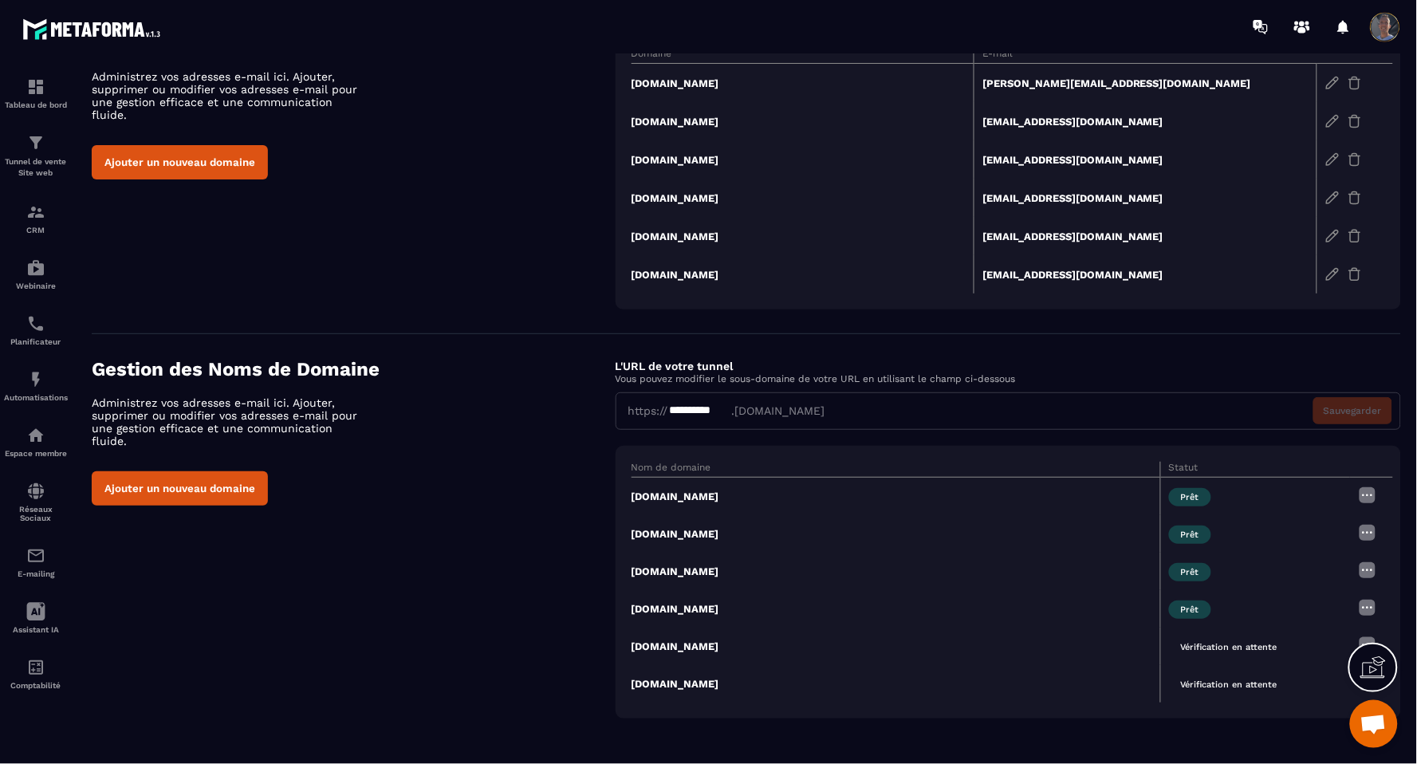
click at [1364, 489] on img at bounding box center [1367, 495] width 19 height 19
click at [1326, 516] on ul "Modifier Supprimer" at bounding box center [1327, 539] width 104 height 65
click at [1324, 522] on span "Modifier" at bounding box center [1327, 526] width 41 height 12
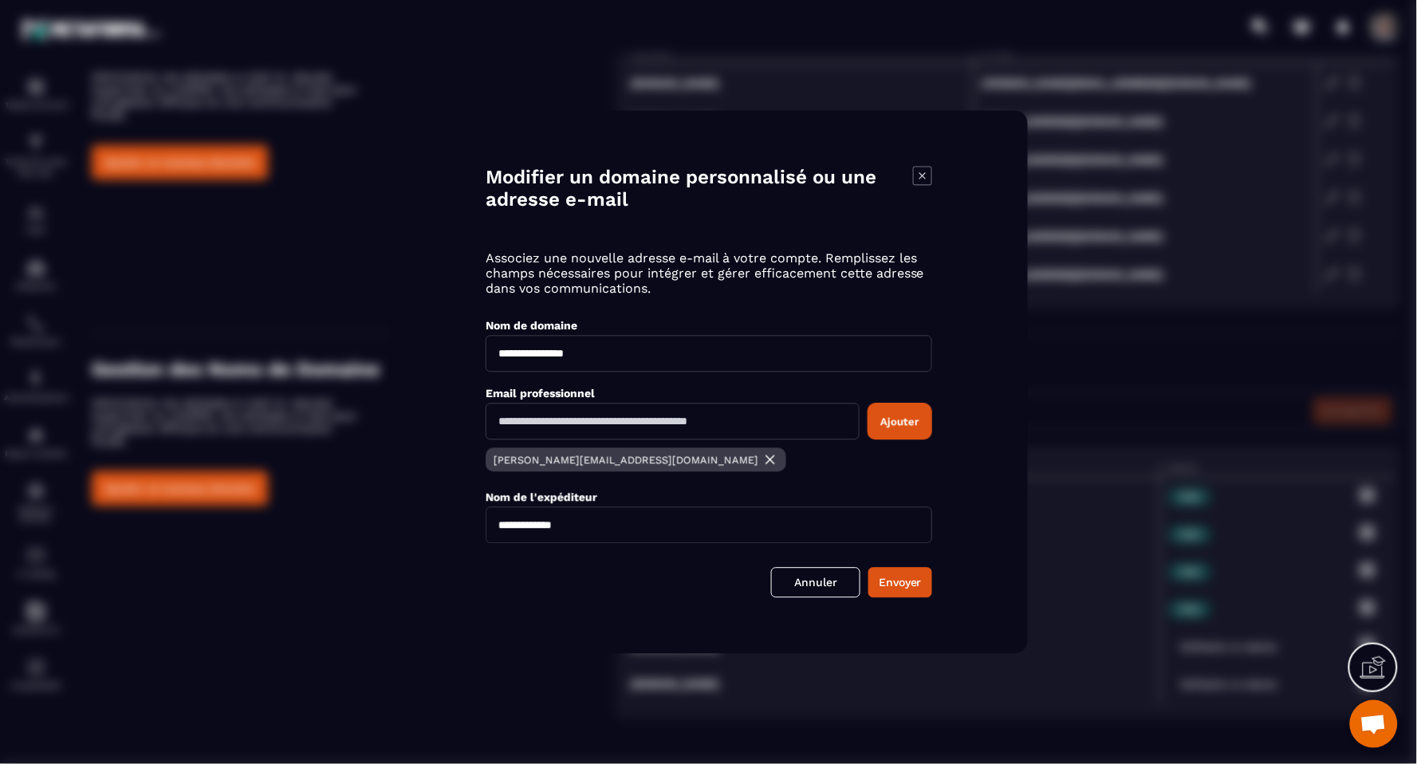
click at [929, 178] on icon "Modal window" at bounding box center [922, 176] width 19 height 19
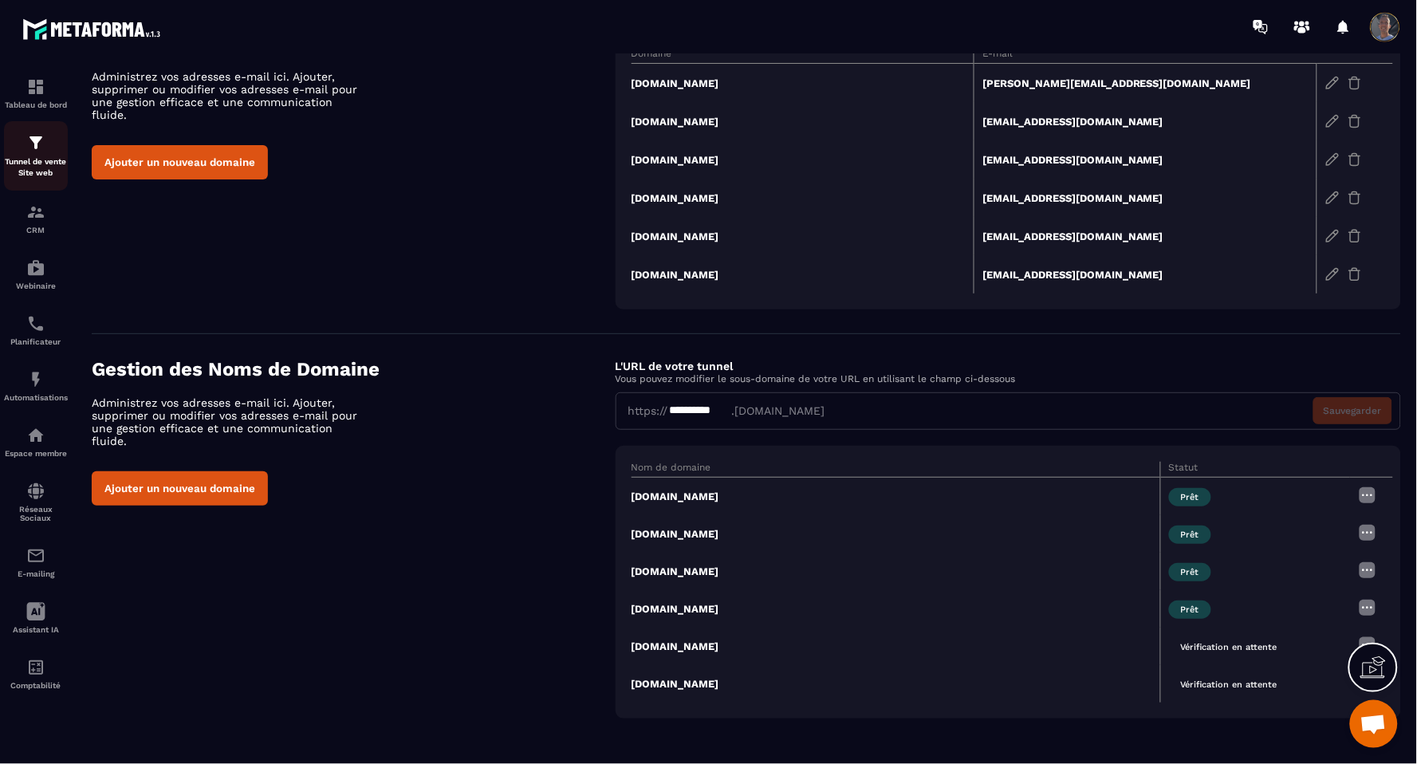
click at [18, 147] on div "Tunnel de vente Site web" at bounding box center [36, 155] width 64 height 45
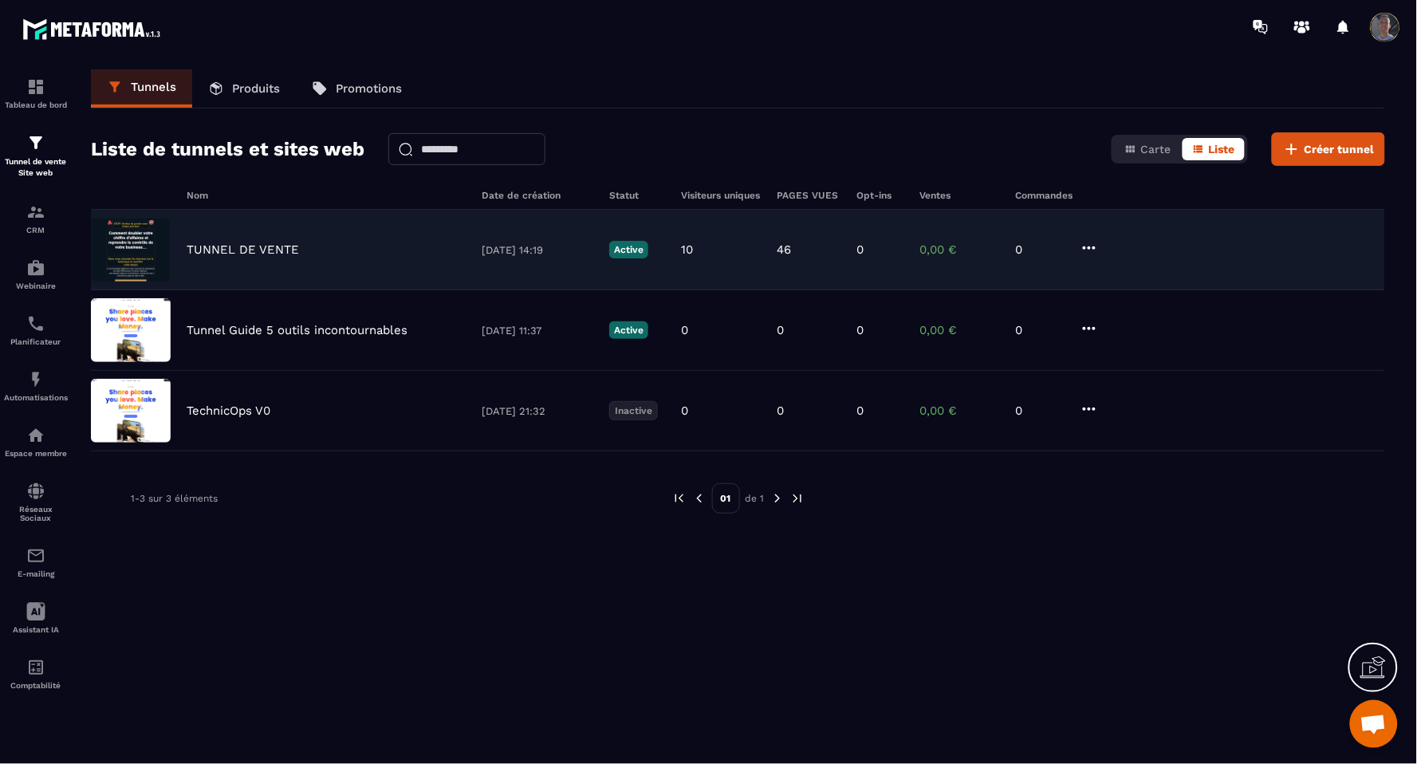
click at [1095, 237] on div "TUNNEL DE VENTE [DATE] 14:19 Active 10 46 0 0,00 € 0" at bounding box center [738, 250] width 1295 height 81
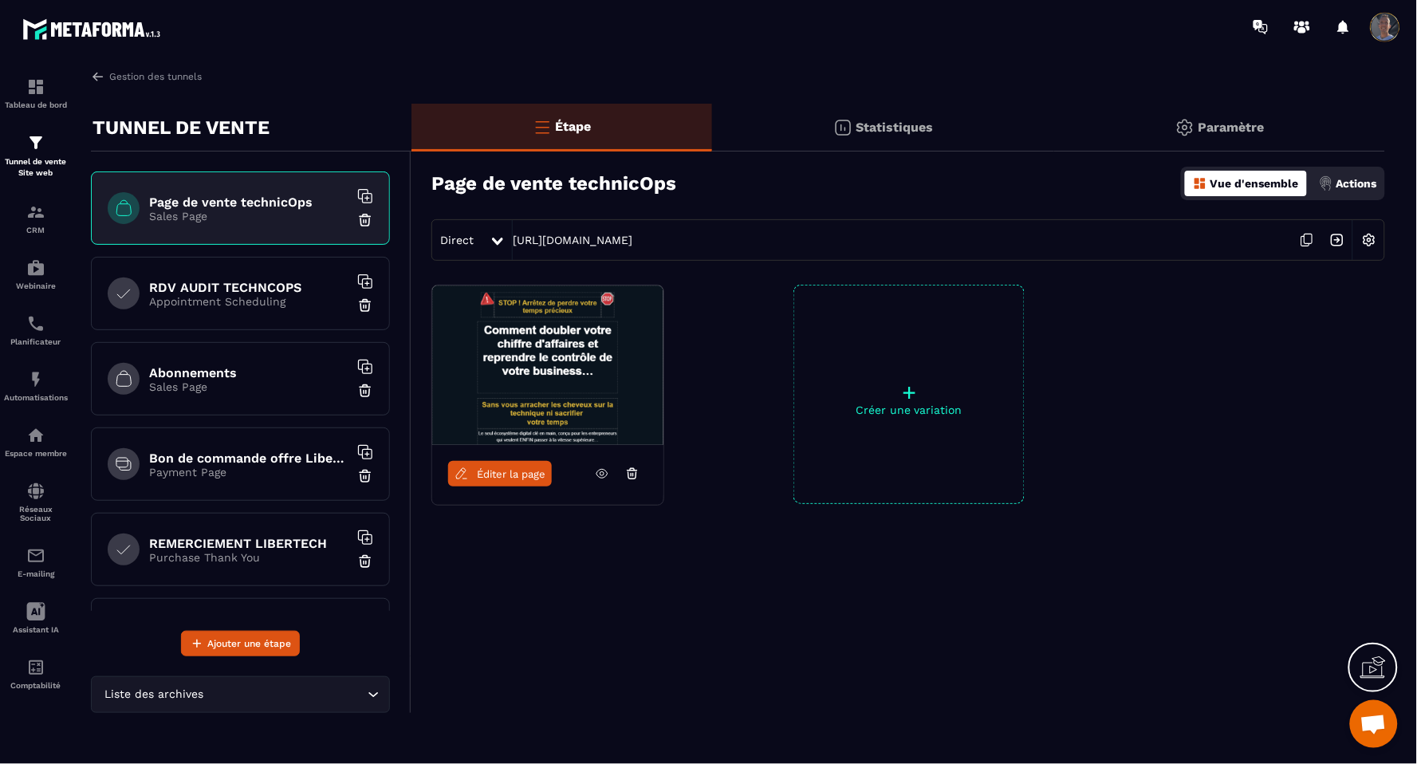
click at [1370, 241] on img at bounding box center [1369, 240] width 30 height 30
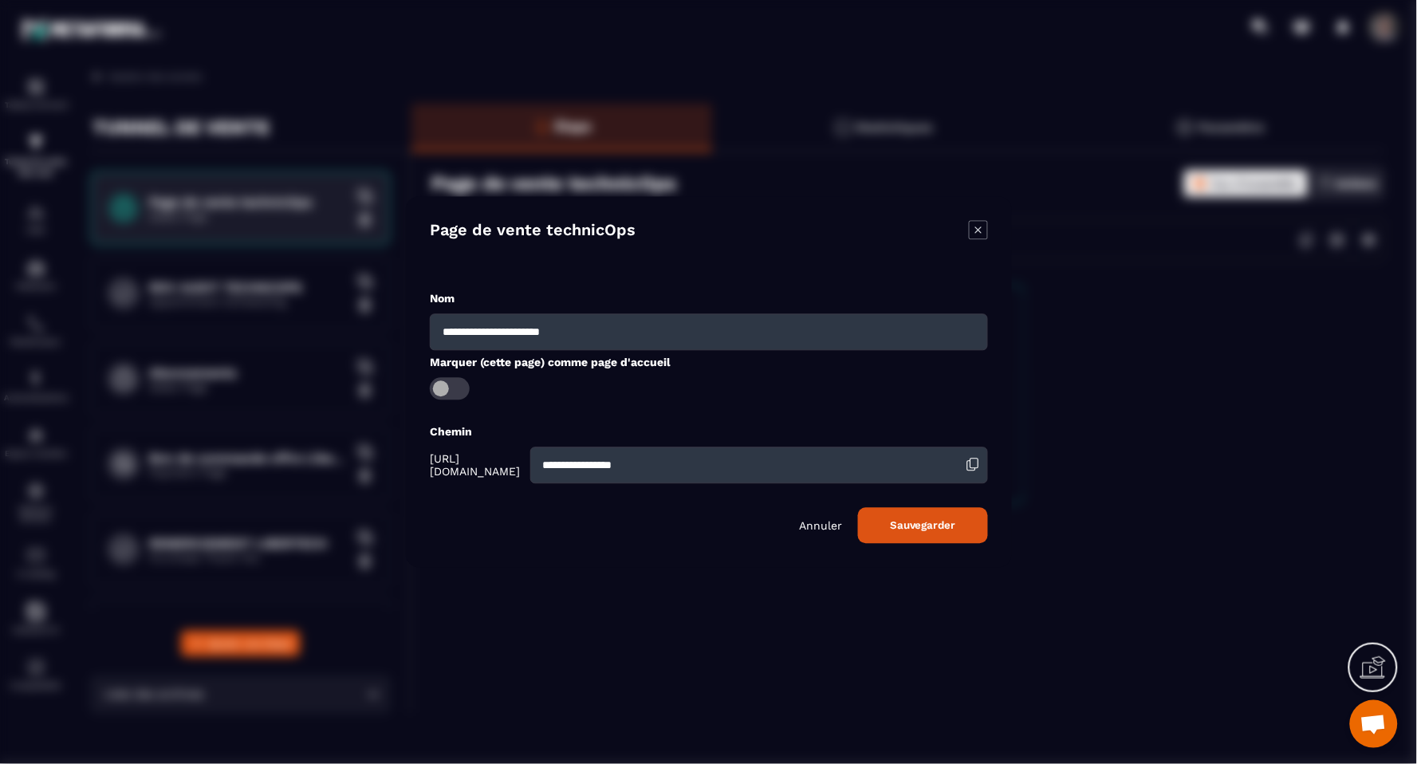
click at [739, 463] on input "**********" at bounding box center [759, 465] width 458 height 37
click at [915, 475] on input "**********" at bounding box center [759, 465] width 458 height 37
click at [887, 321] on input "**********" at bounding box center [709, 332] width 558 height 37
click at [982, 224] on icon "Modal window" at bounding box center [978, 230] width 19 height 19
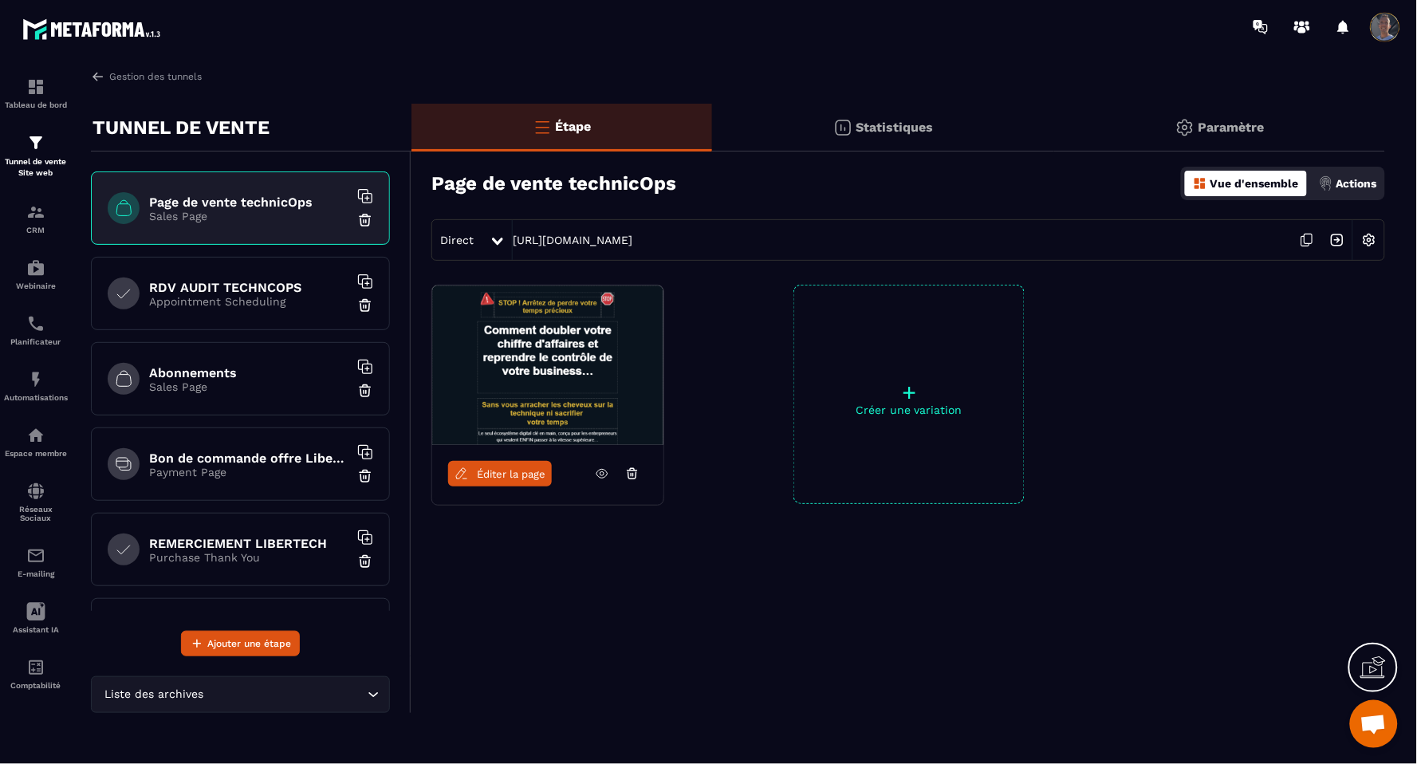
click at [1182, 131] on img at bounding box center [1185, 127] width 19 height 19
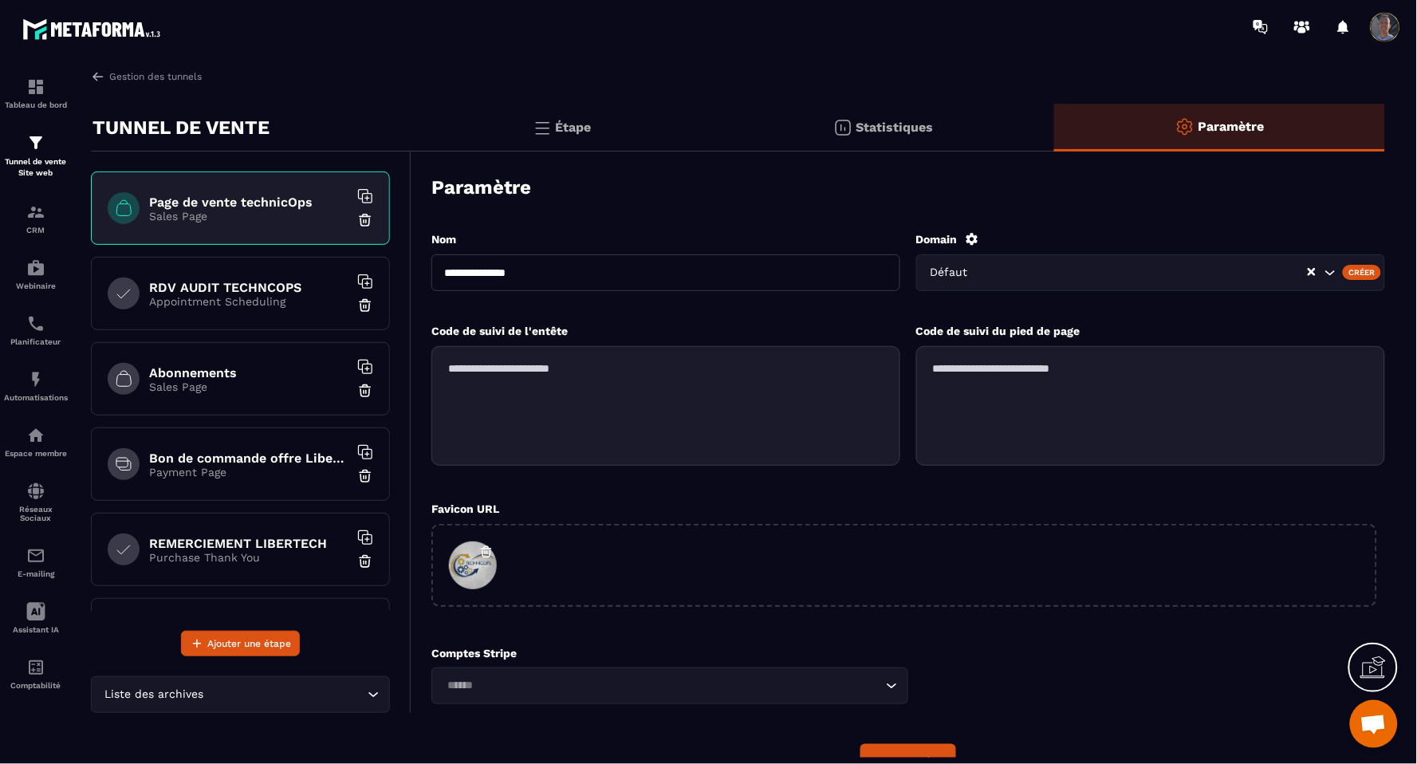
click at [1045, 261] on div "Défaut" at bounding box center [1151, 272] width 469 height 37
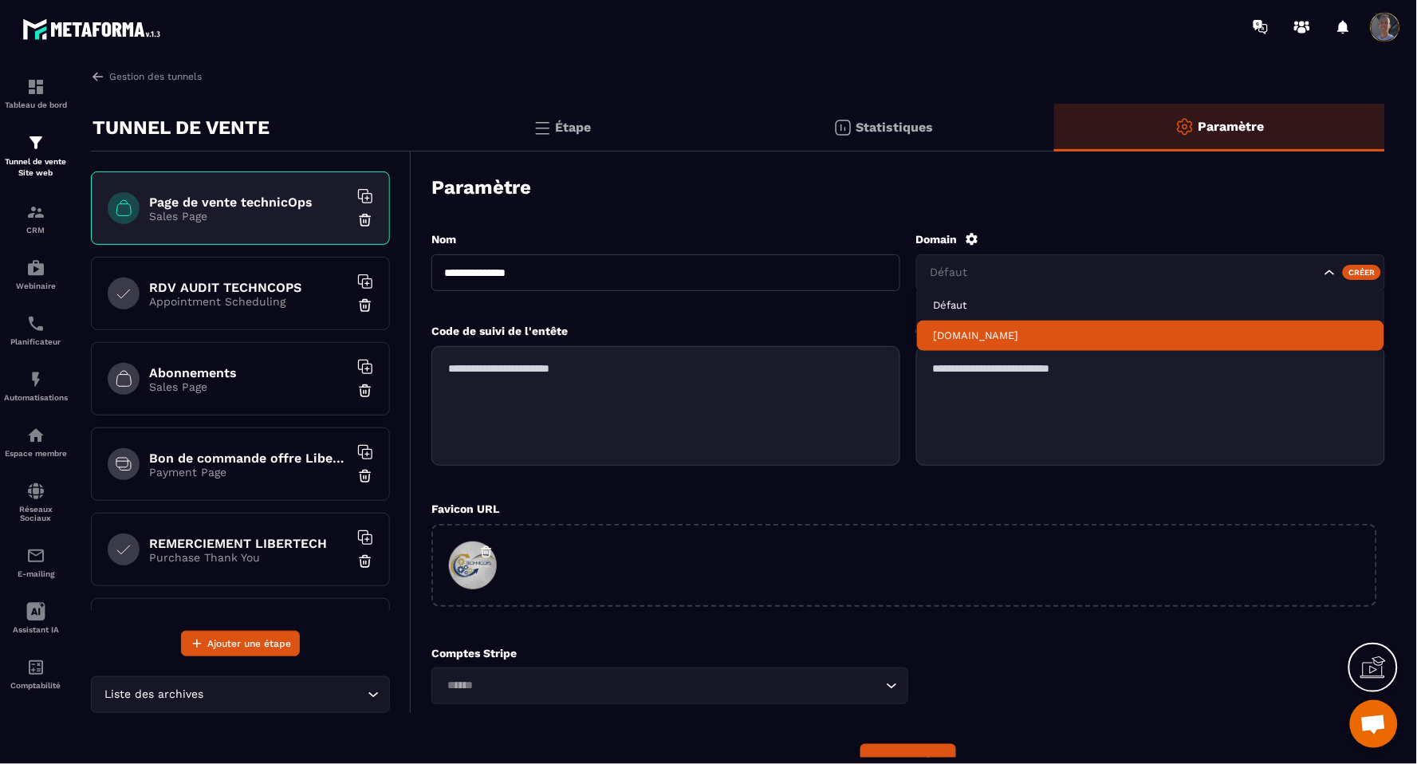
click at [1023, 333] on p "[DOMAIN_NAME]" at bounding box center [1151, 336] width 436 height 14
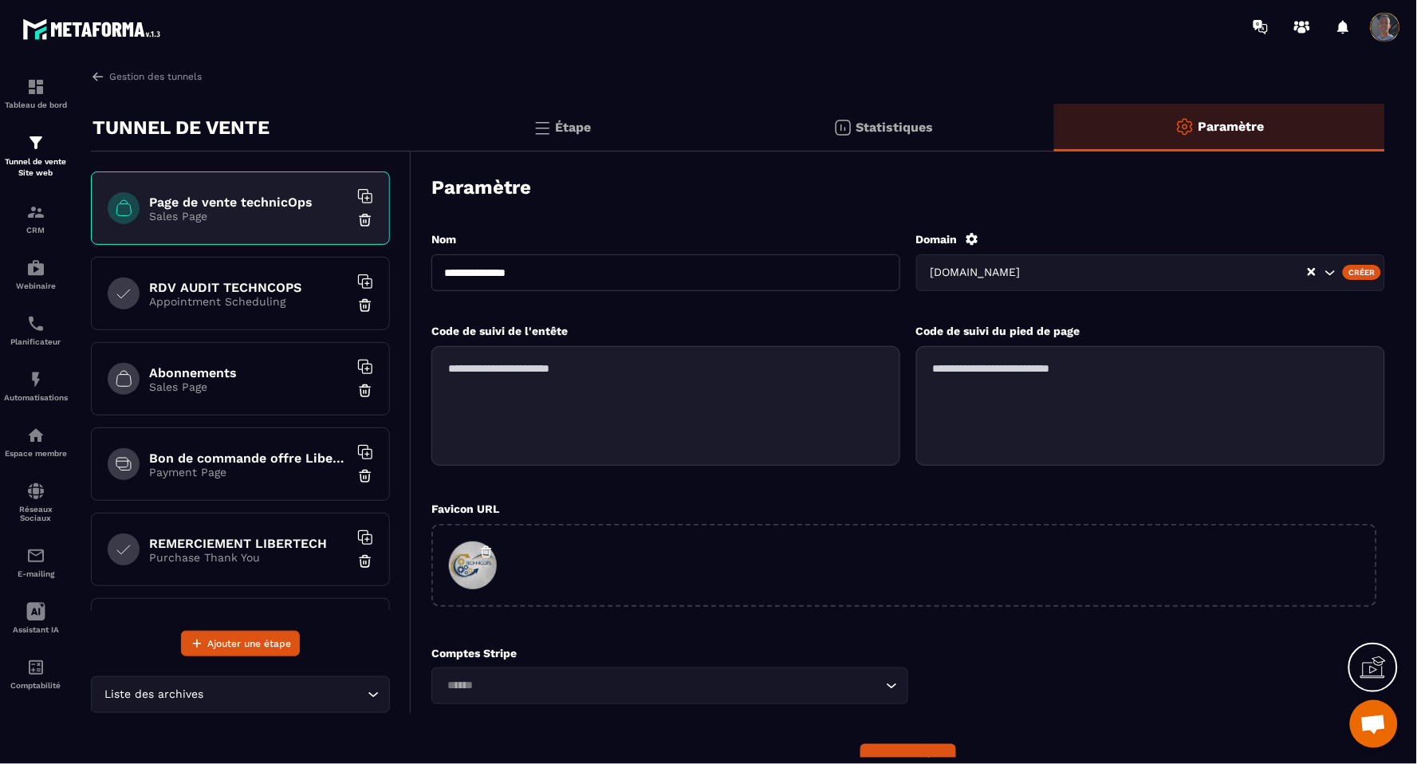
click at [1208, 199] on div "Paramètre" at bounding box center [909, 188] width 954 height 56
click at [958, 503] on div "Favicon URL" at bounding box center [905, 508] width 946 height 15
click at [1186, 269] on input "Search for option" at bounding box center [1165, 273] width 282 height 18
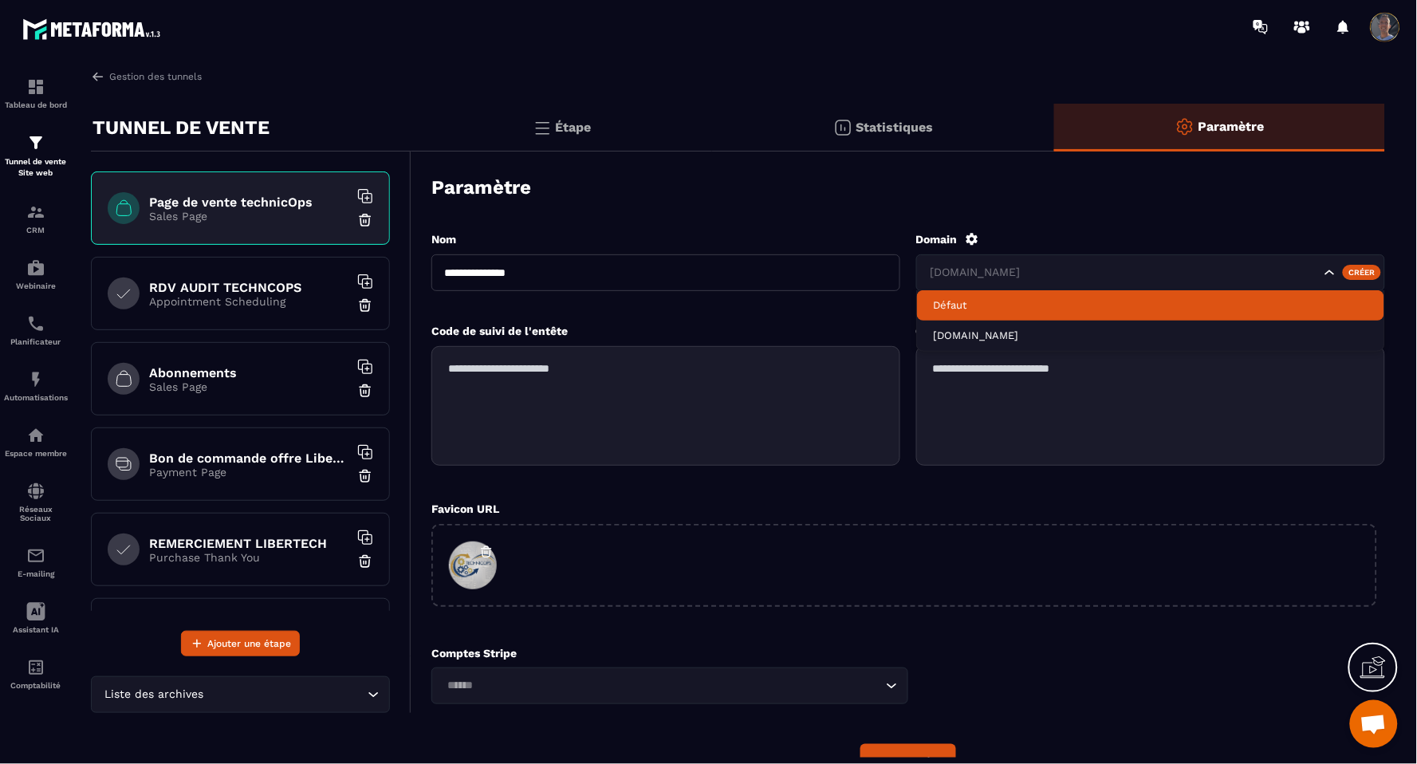
click at [1201, 225] on div "**********" at bounding box center [909, 504] width 954 height 579
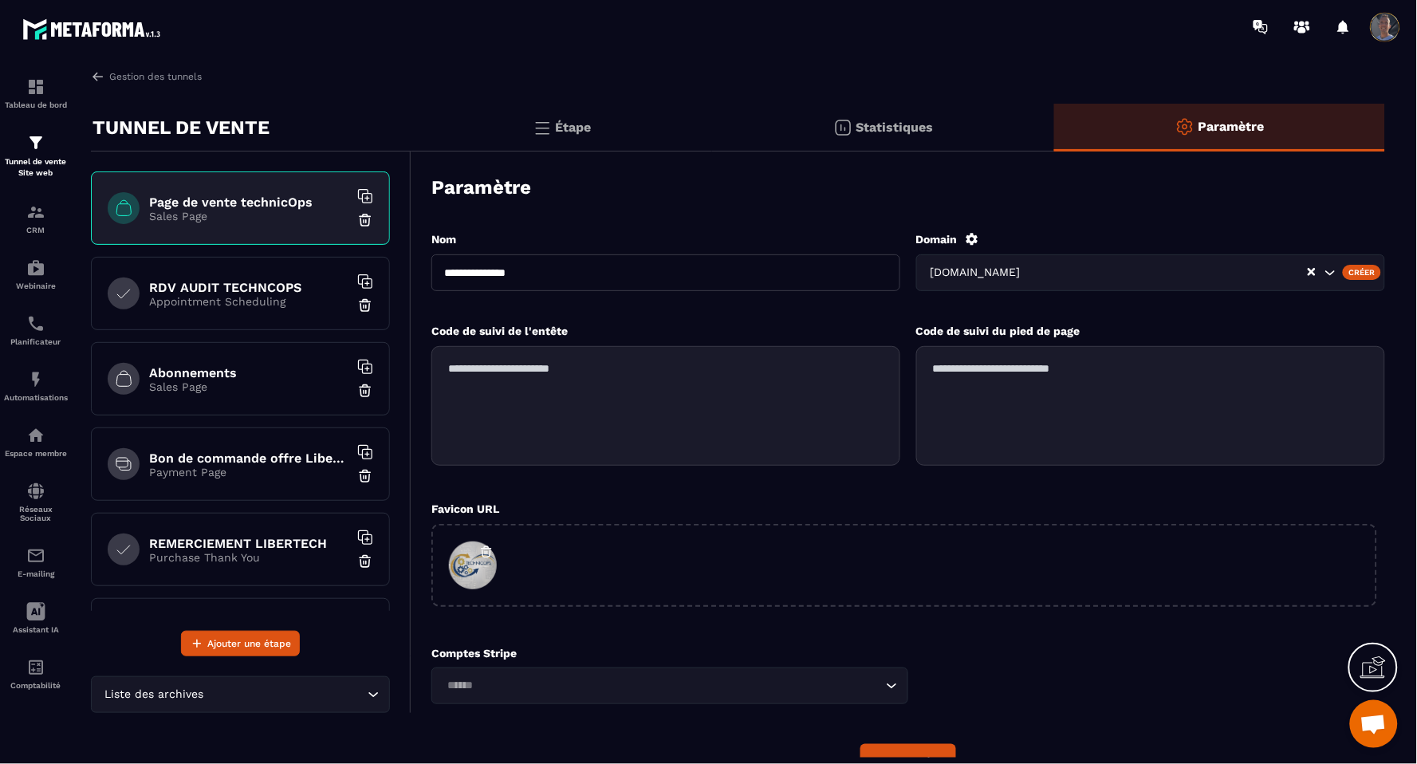
click at [1354, 273] on div "Créer" at bounding box center [1362, 272] width 39 height 14
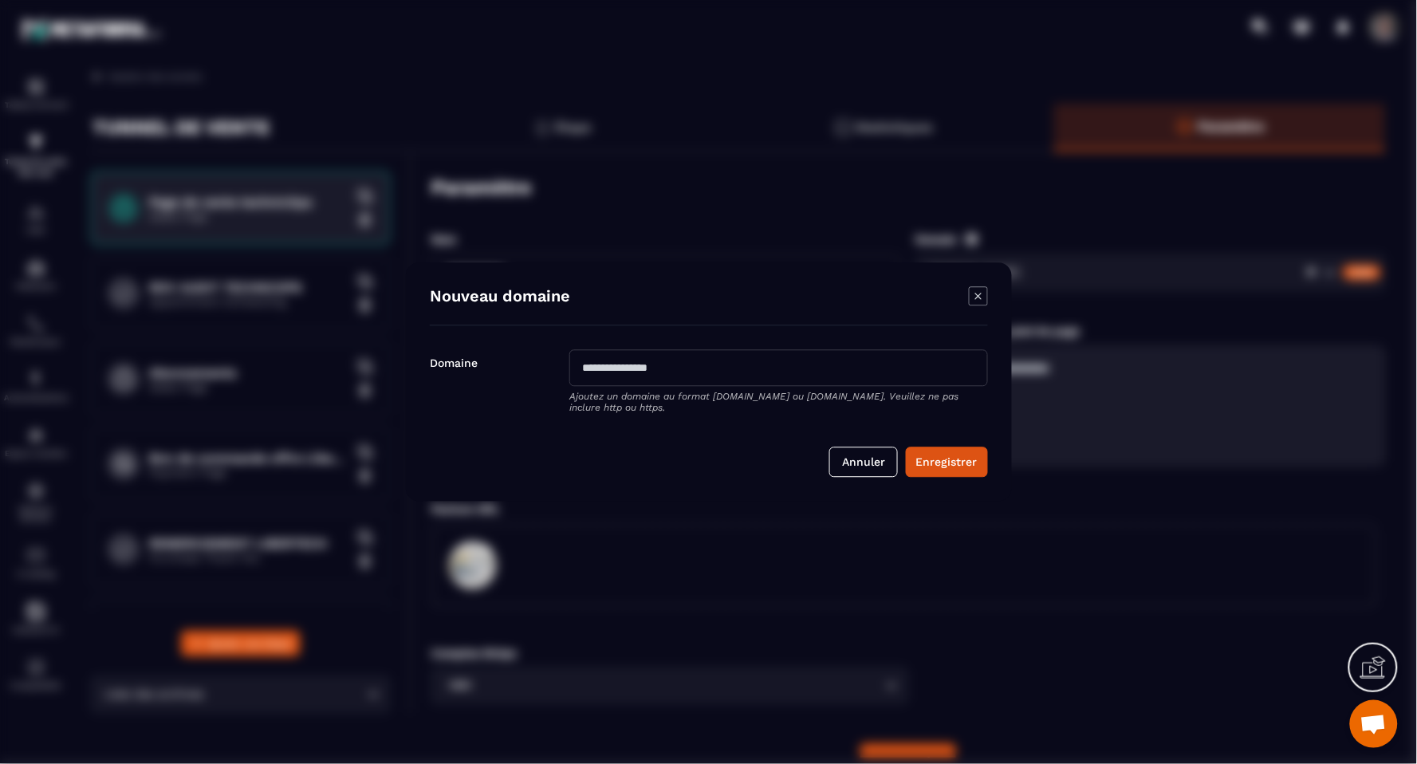
click at [688, 373] on input "Modal window" at bounding box center [779, 368] width 419 height 37
click at [581, 365] on input "**********" at bounding box center [779, 368] width 419 height 37
type input "**********"
click at [928, 452] on button "Enregistrer" at bounding box center [947, 462] width 82 height 30
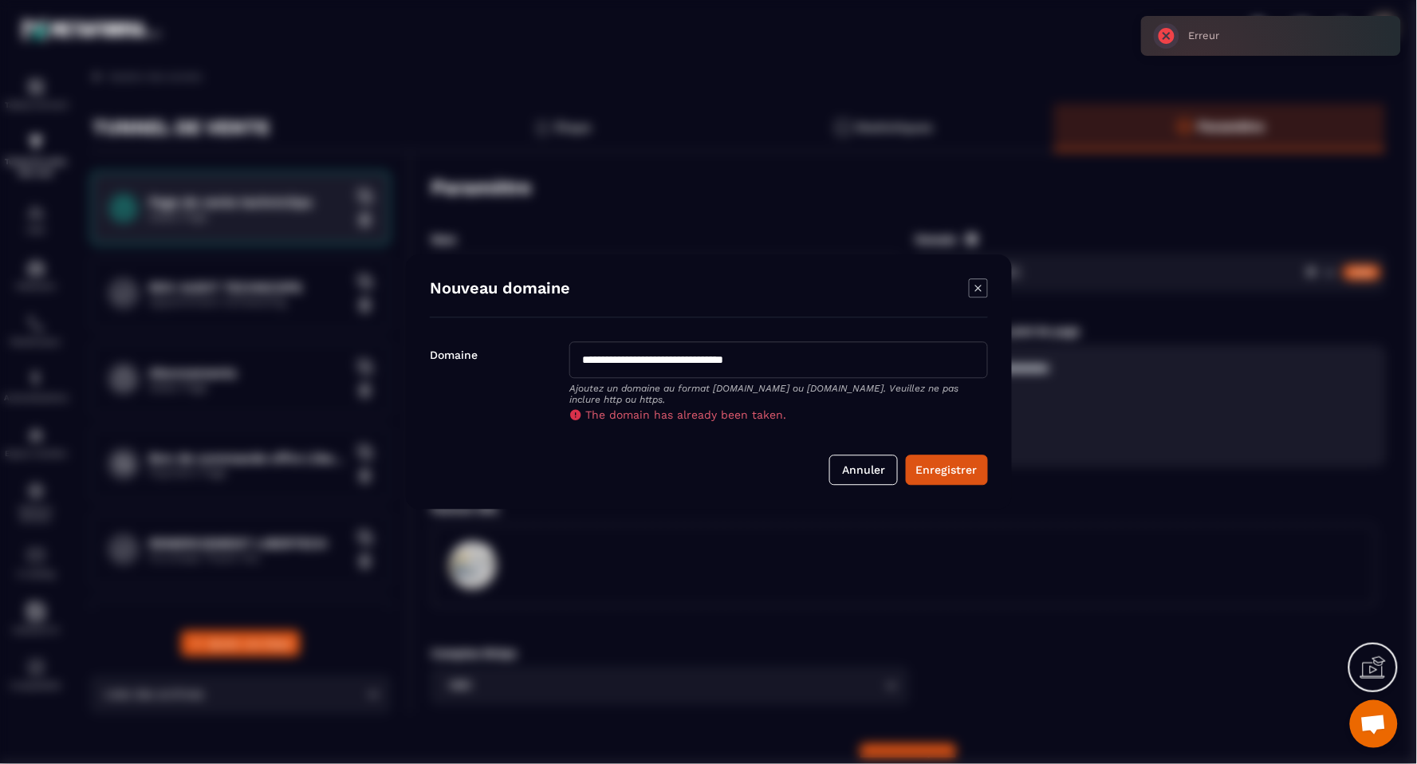
click at [980, 297] on icon "Modal window" at bounding box center [978, 288] width 19 height 19
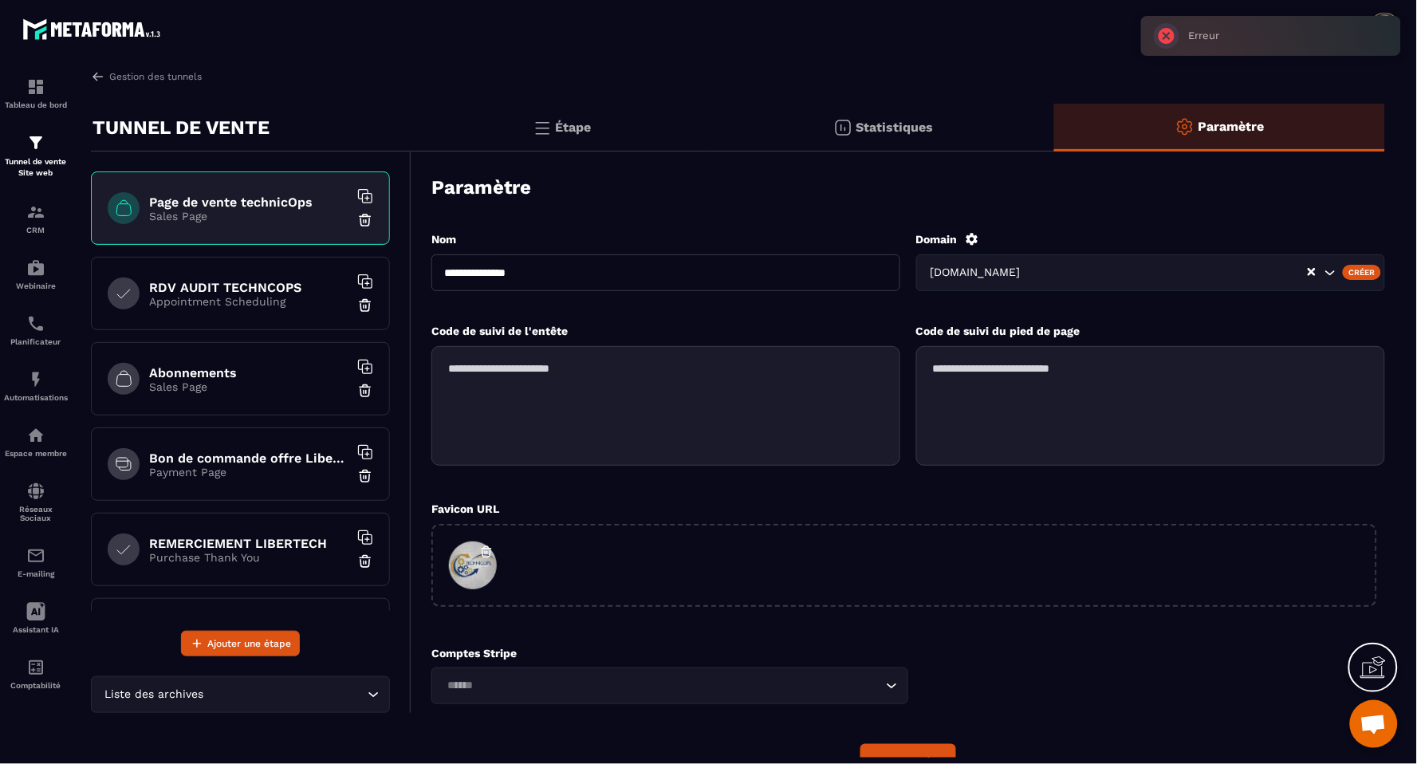
click at [1328, 263] on div "[DOMAIN_NAME]" at bounding box center [1151, 272] width 469 height 37
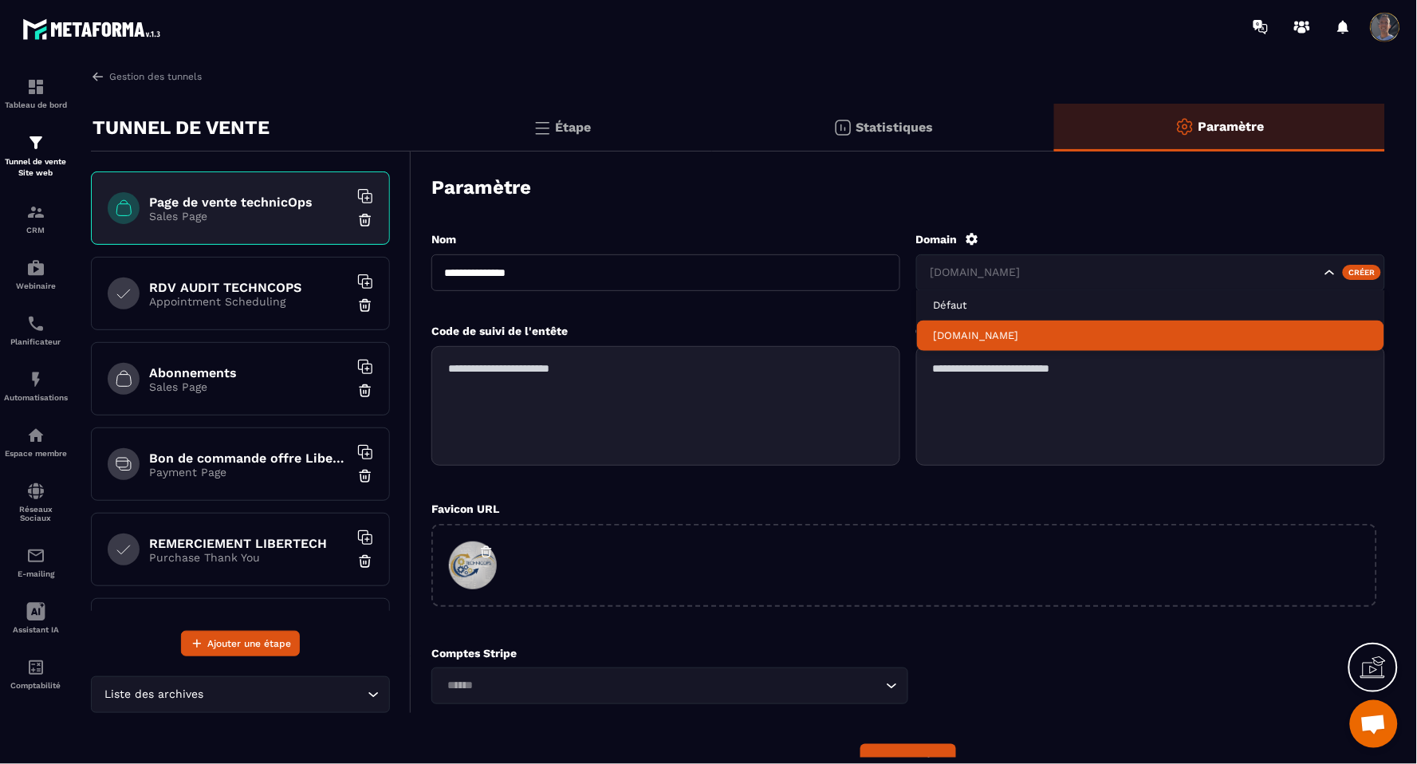
click at [1125, 329] on p "[DOMAIN_NAME]" at bounding box center [1151, 336] width 436 height 14
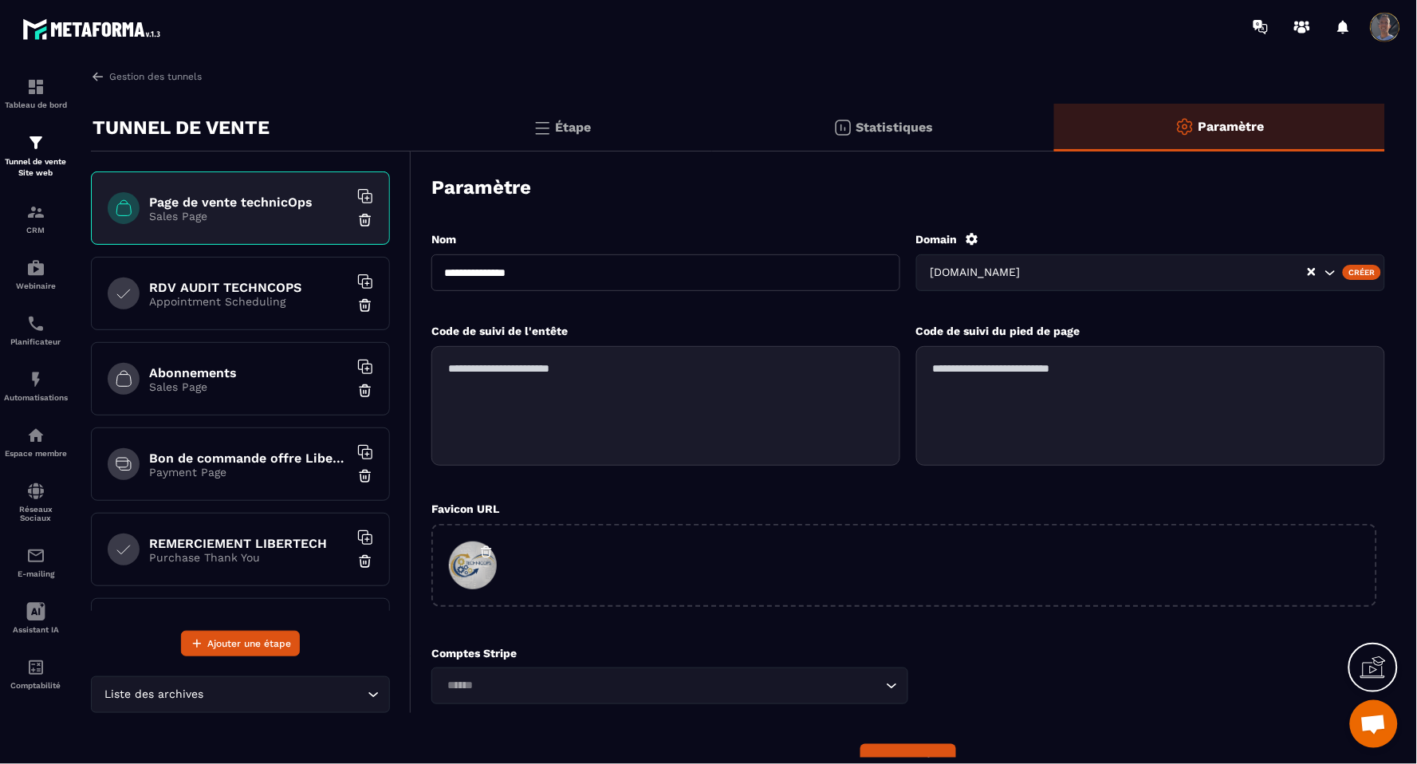
click at [968, 238] on icon at bounding box center [972, 239] width 14 height 14
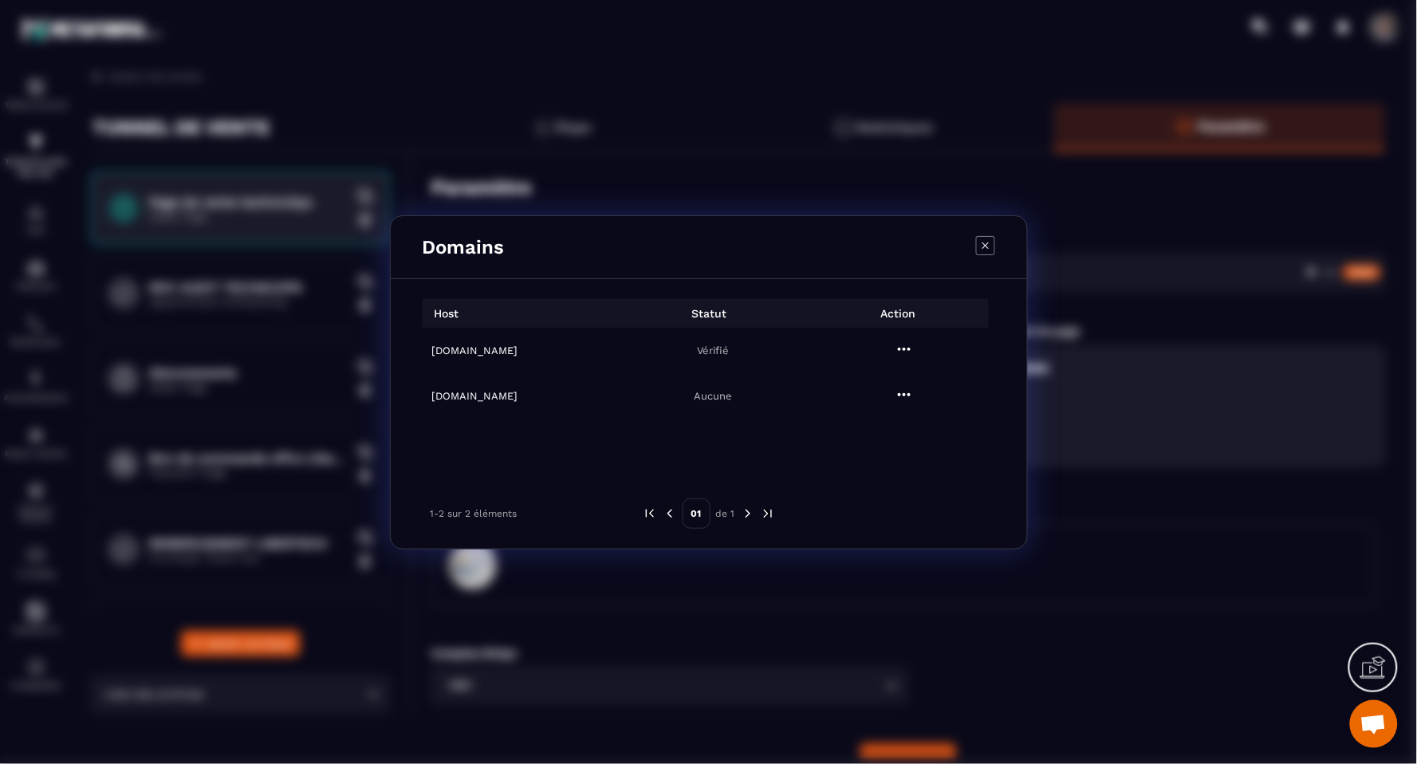
click at [904, 351] on icon "Modal window" at bounding box center [904, 349] width 13 height 3
click at [913, 393] on span "Settings" at bounding box center [909, 389] width 40 height 16
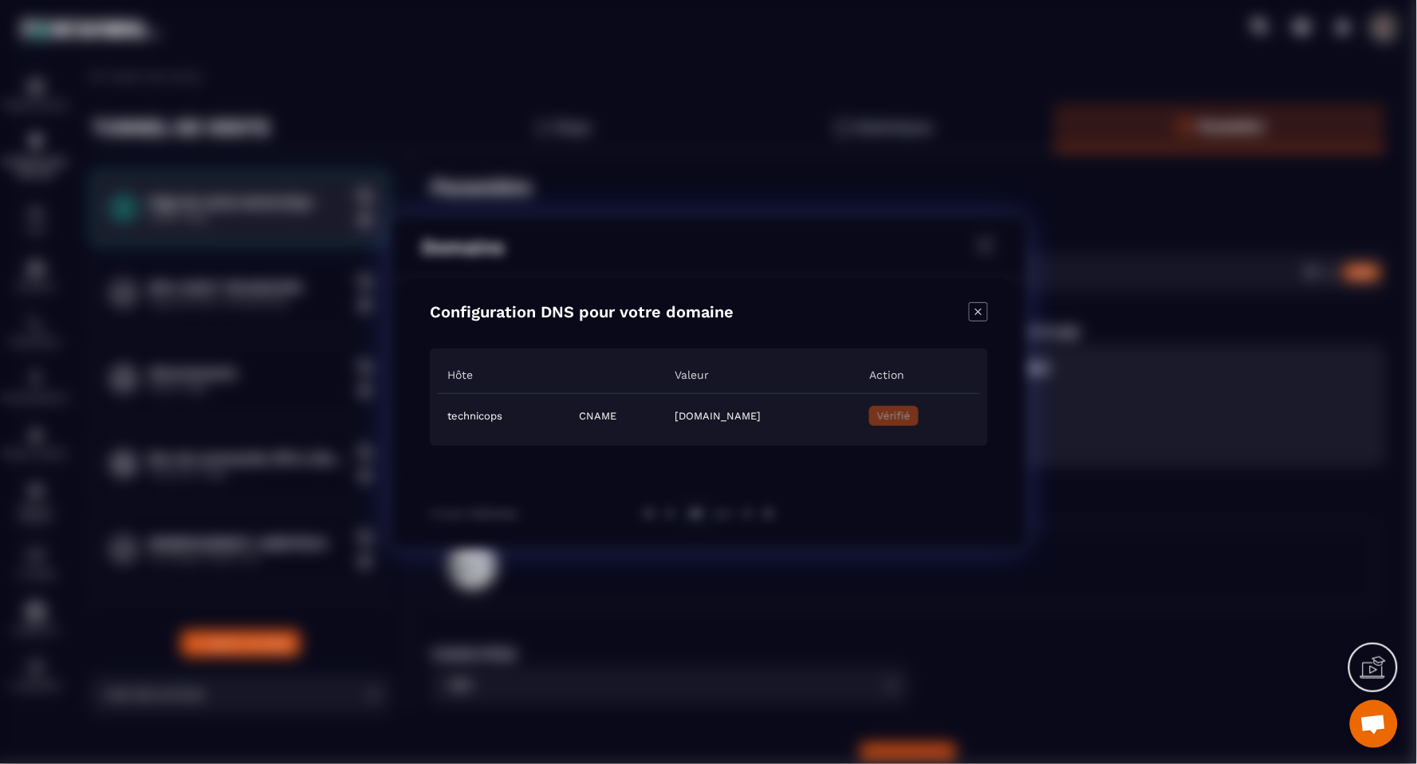
drag, startPoint x: 976, startPoint y: 306, endPoint x: 976, endPoint y: 321, distance: 14.4
click at [978, 306] on icon "Close modal" at bounding box center [978, 311] width 19 height 19
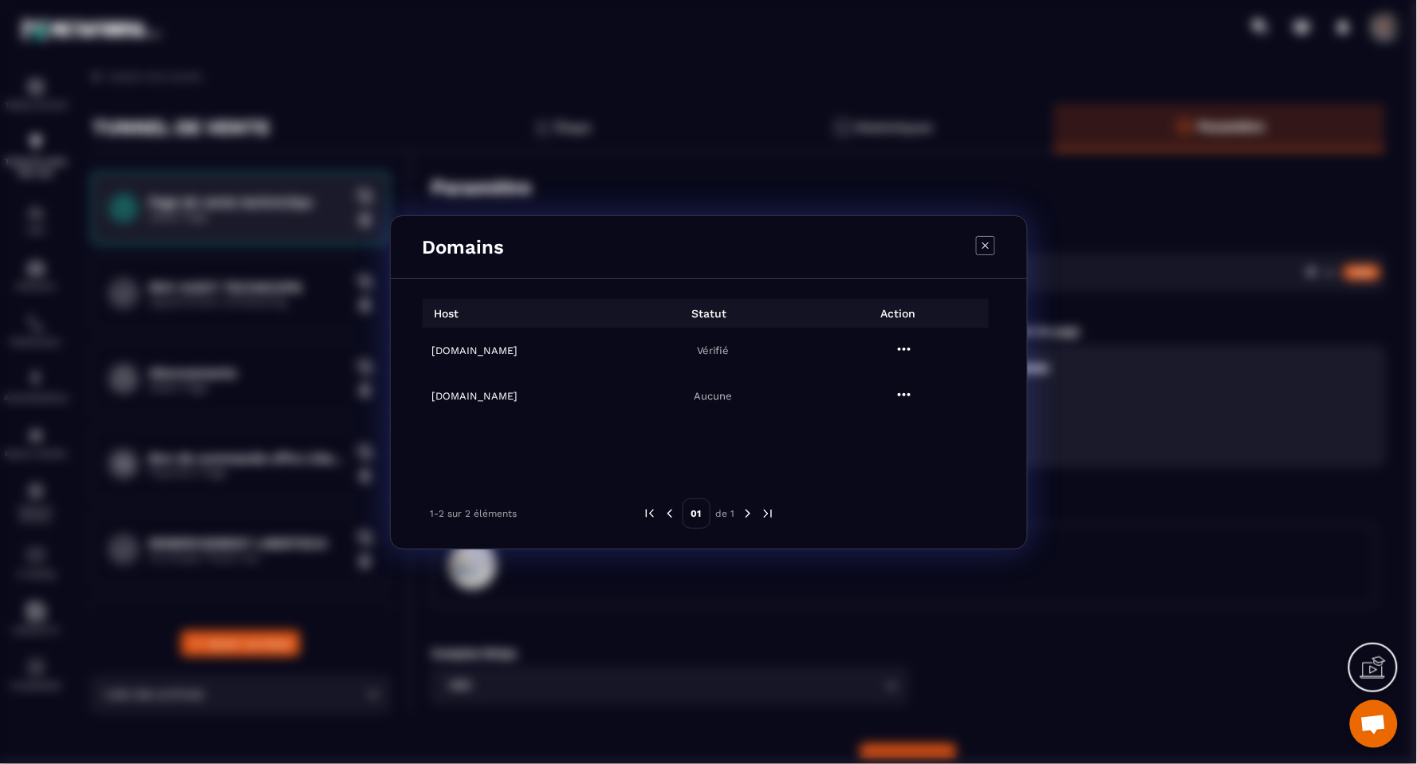
click at [911, 354] on icon "Modal window" at bounding box center [904, 349] width 19 height 19
click at [906, 416] on span "Supprimer" at bounding box center [915, 418] width 52 height 16
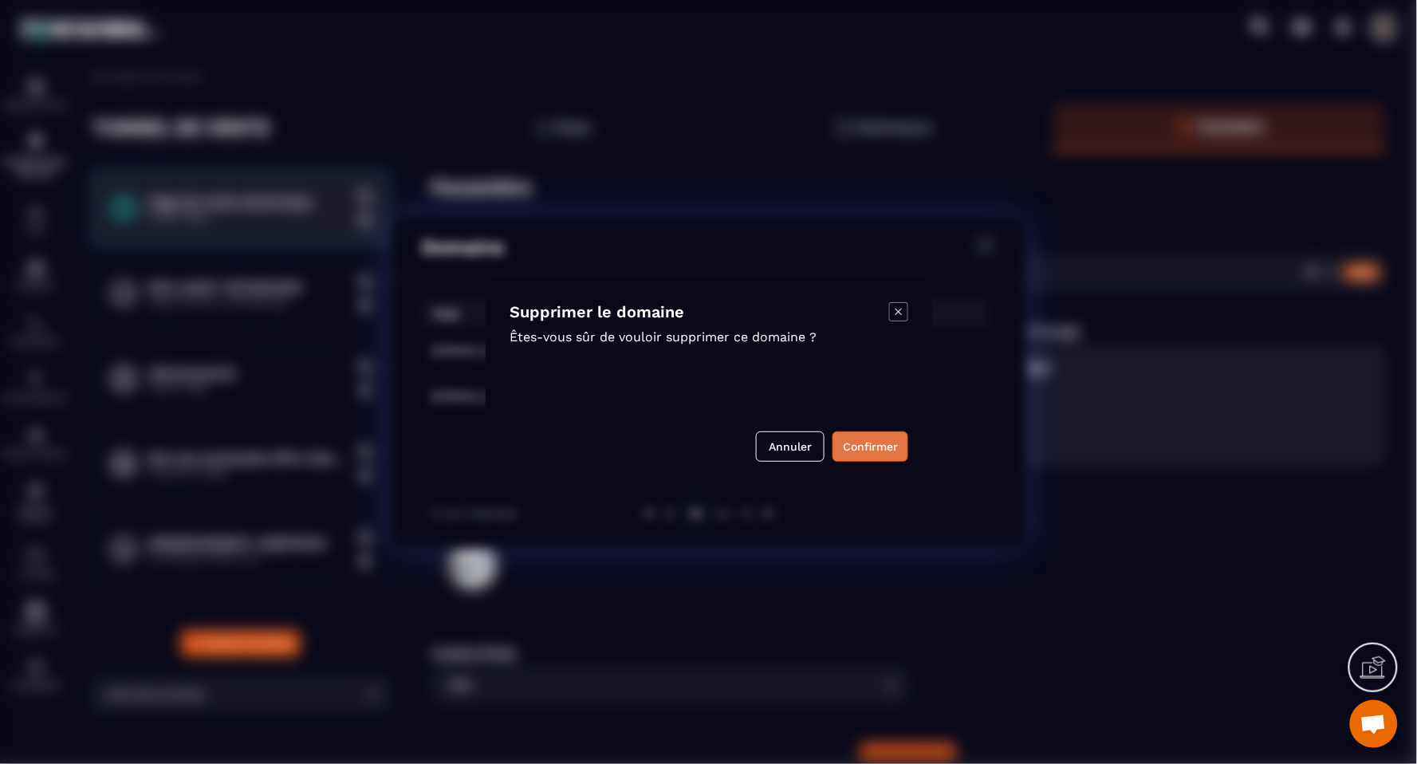
click at [869, 440] on button "Confirmer" at bounding box center [871, 447] width 76 height 30
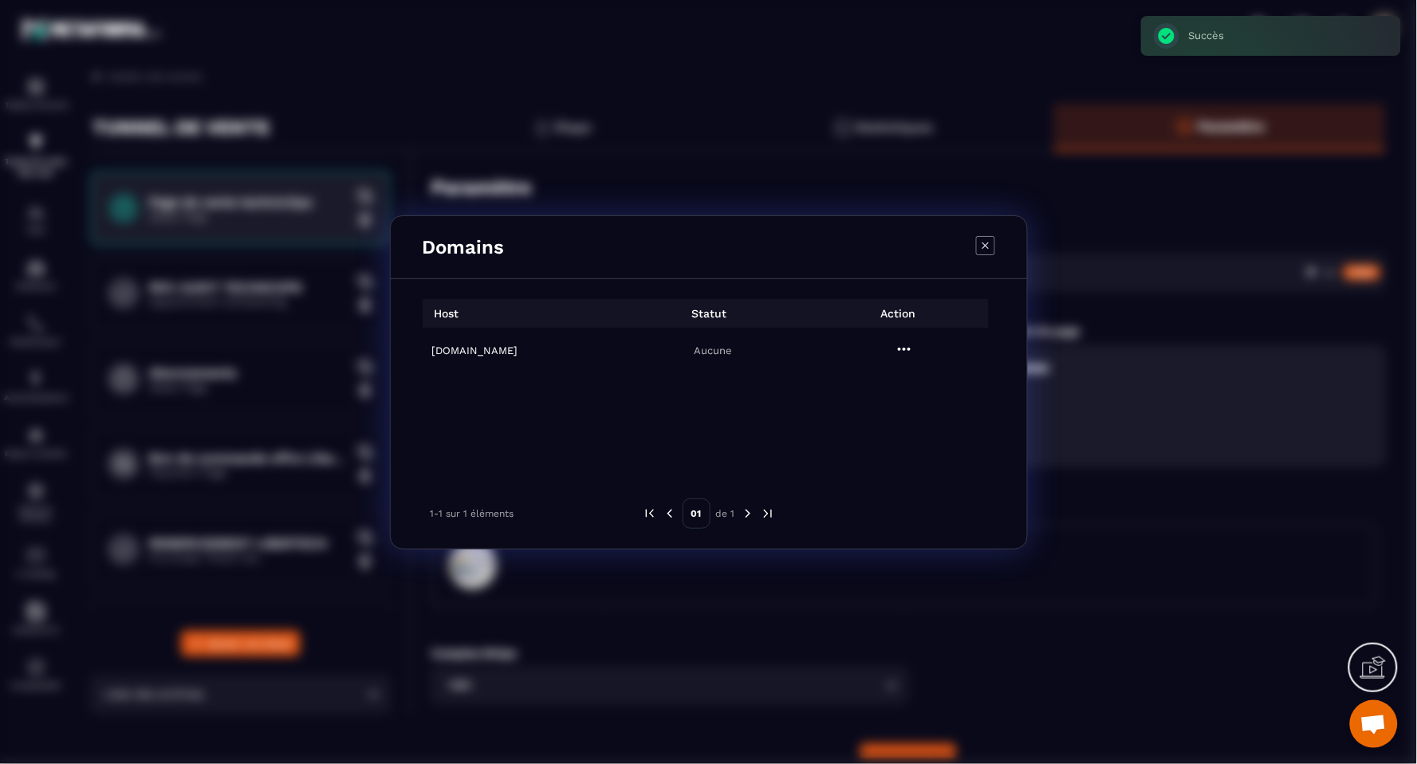
click at [991, 248] on icon "Modal window" at bounding box center [985, 245] width 19 height 19
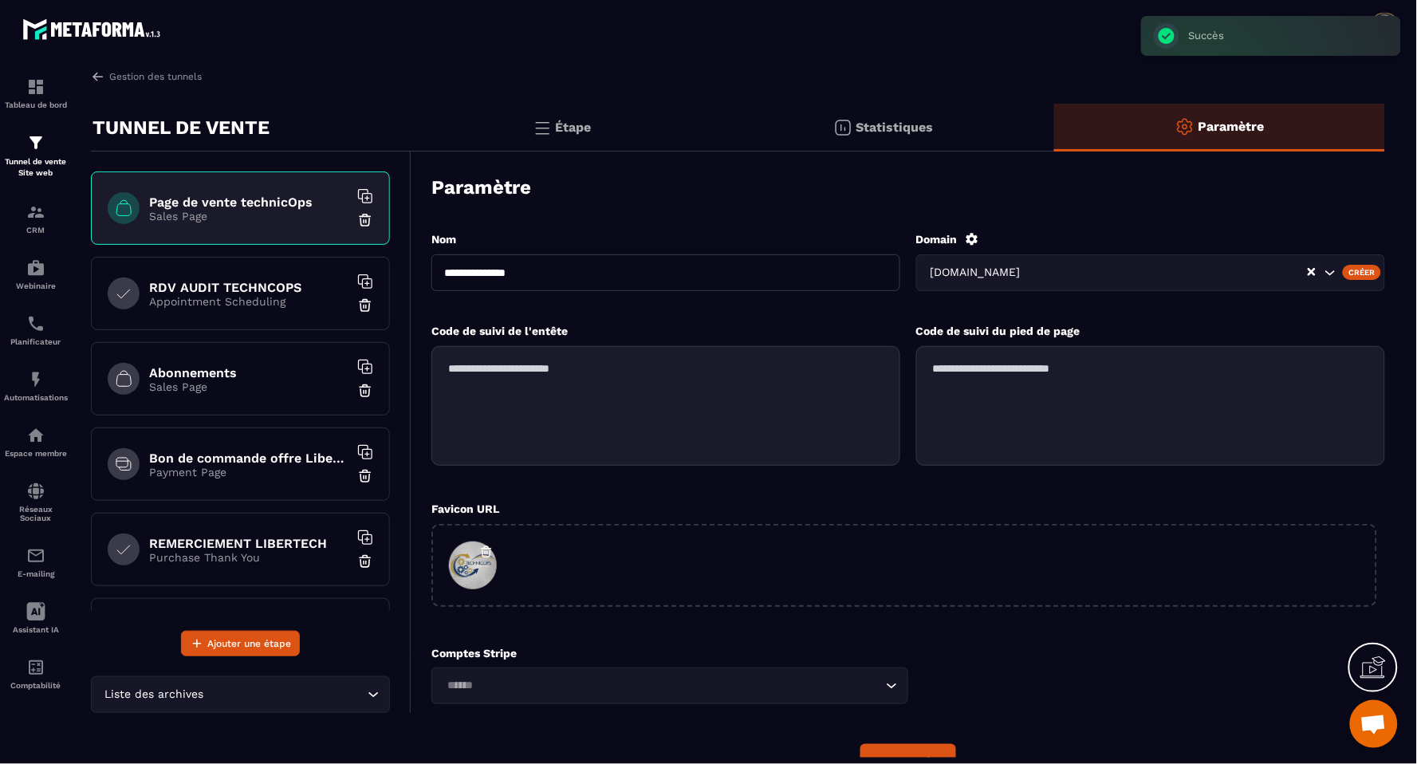
click at [1367, 268] on div "Créer" at bounding box center [1362, 272] width 39 height 14
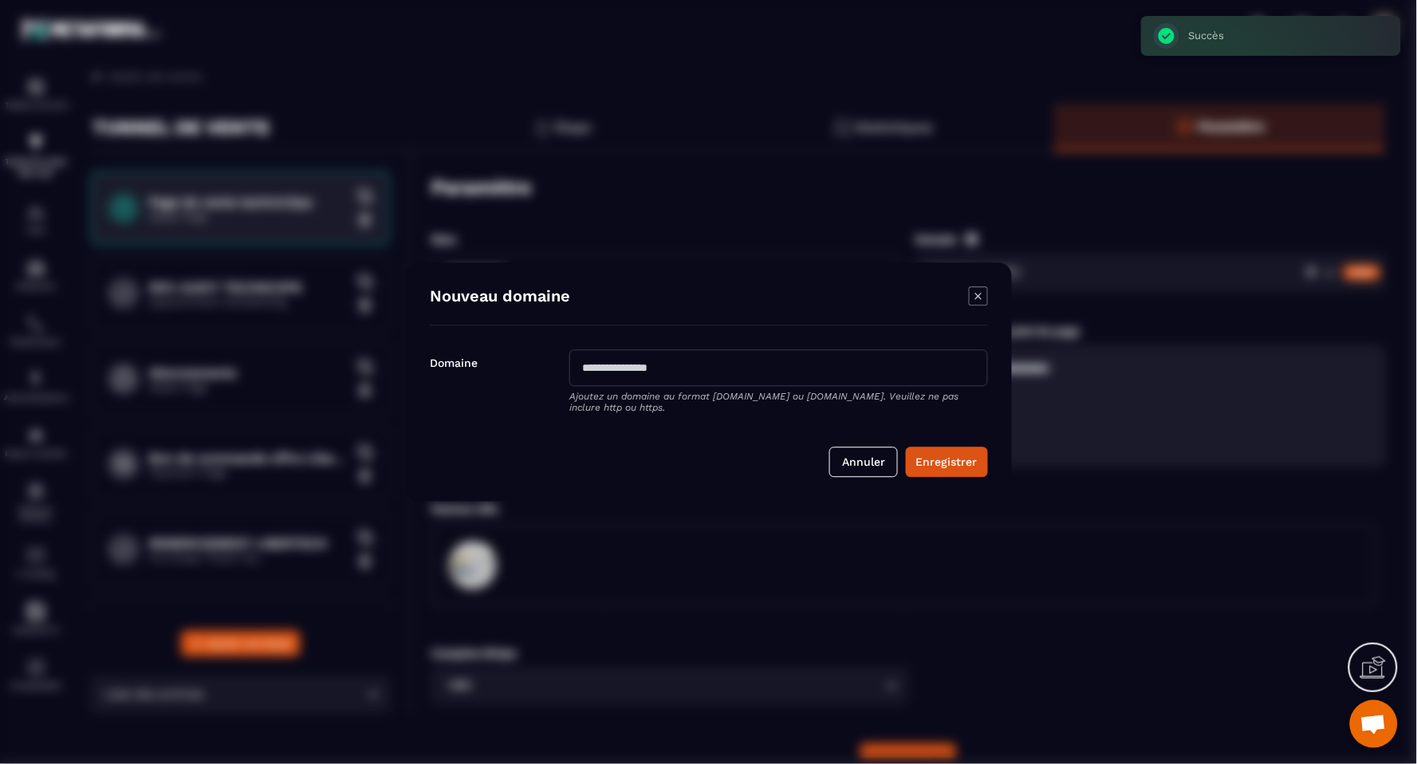
click at [711, 373] on input "Modal window" at bounding box center [779, 368] width 419 height 37
type input "**********"
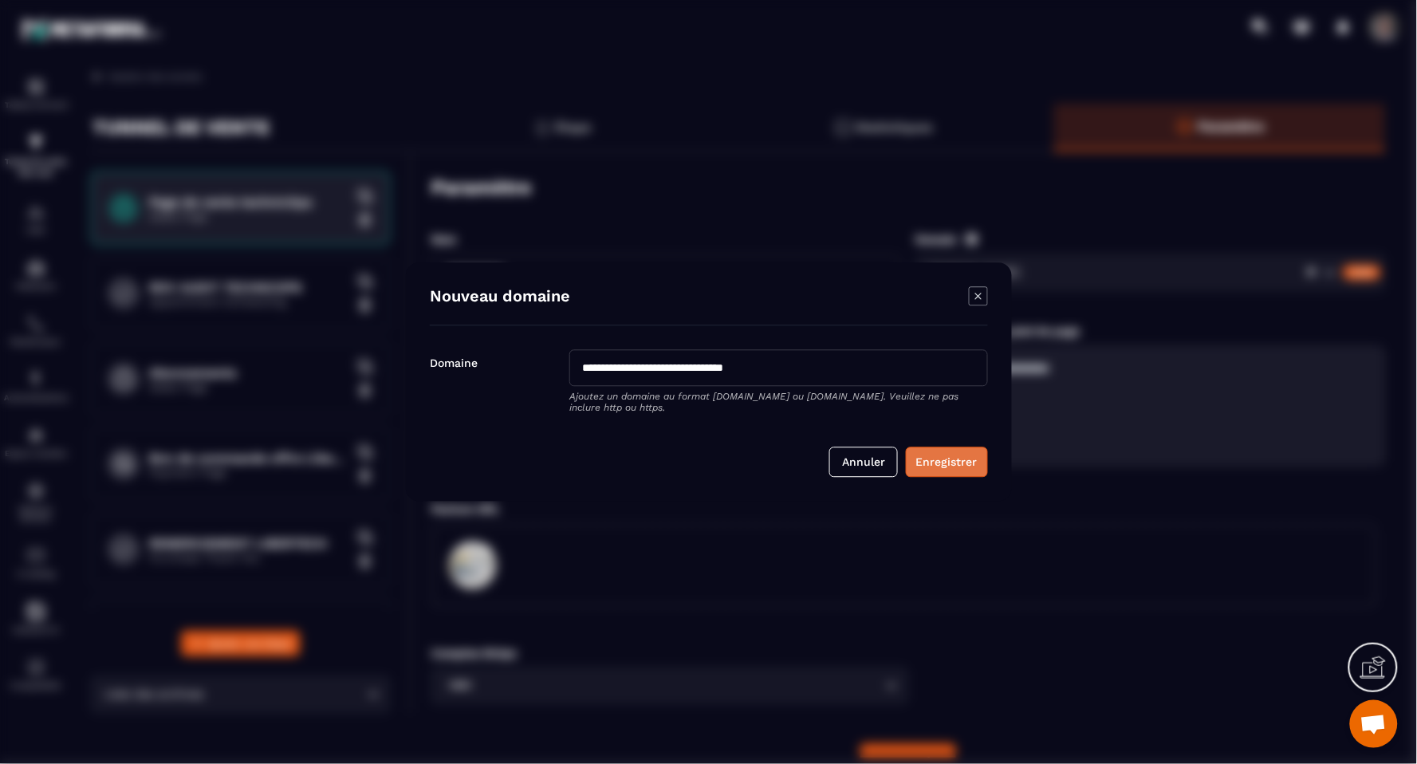
click at [942, 457] on button "Enregistrer" at bounding box center [947, 462] width 82 height 30
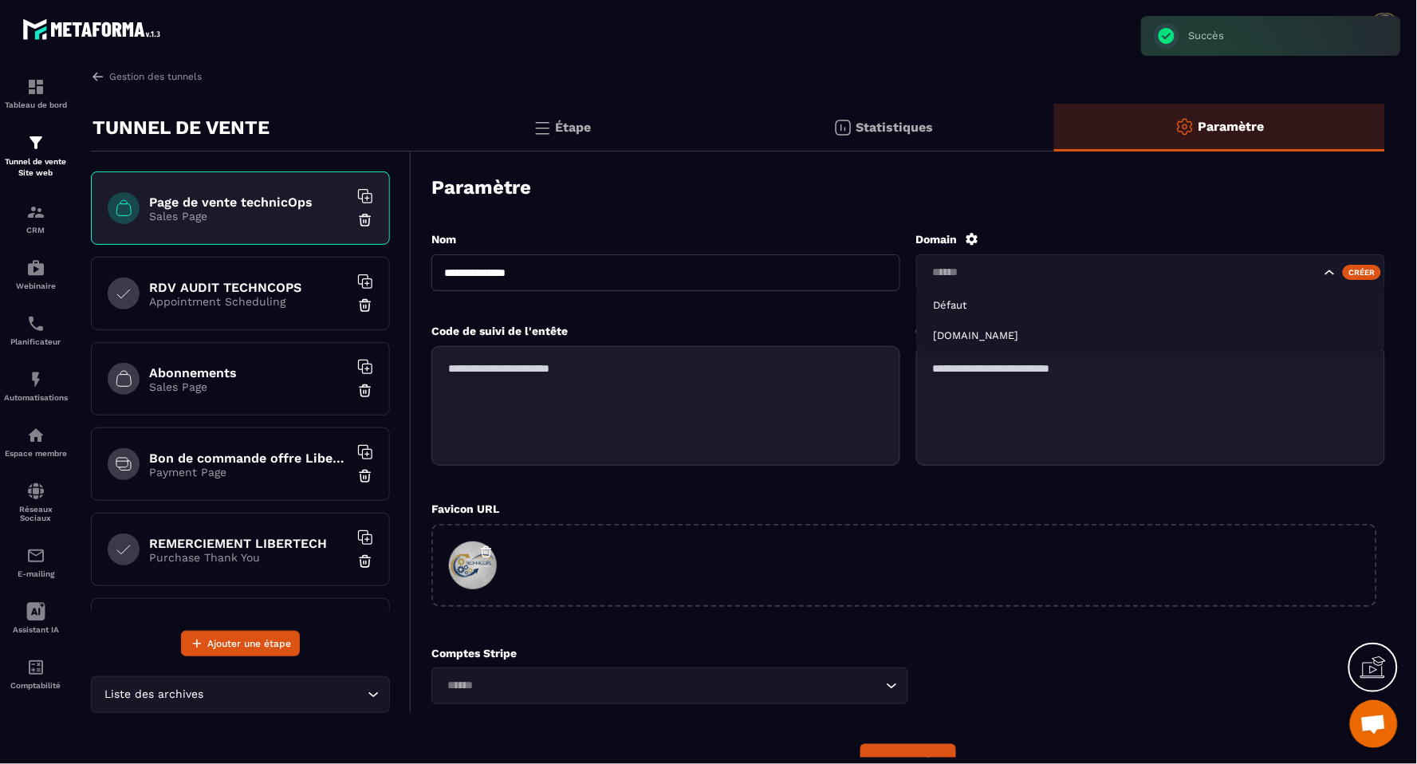
click at [1329, 273] on icon "Search for option" at bounding box center [1330, 272] width 10 height 5
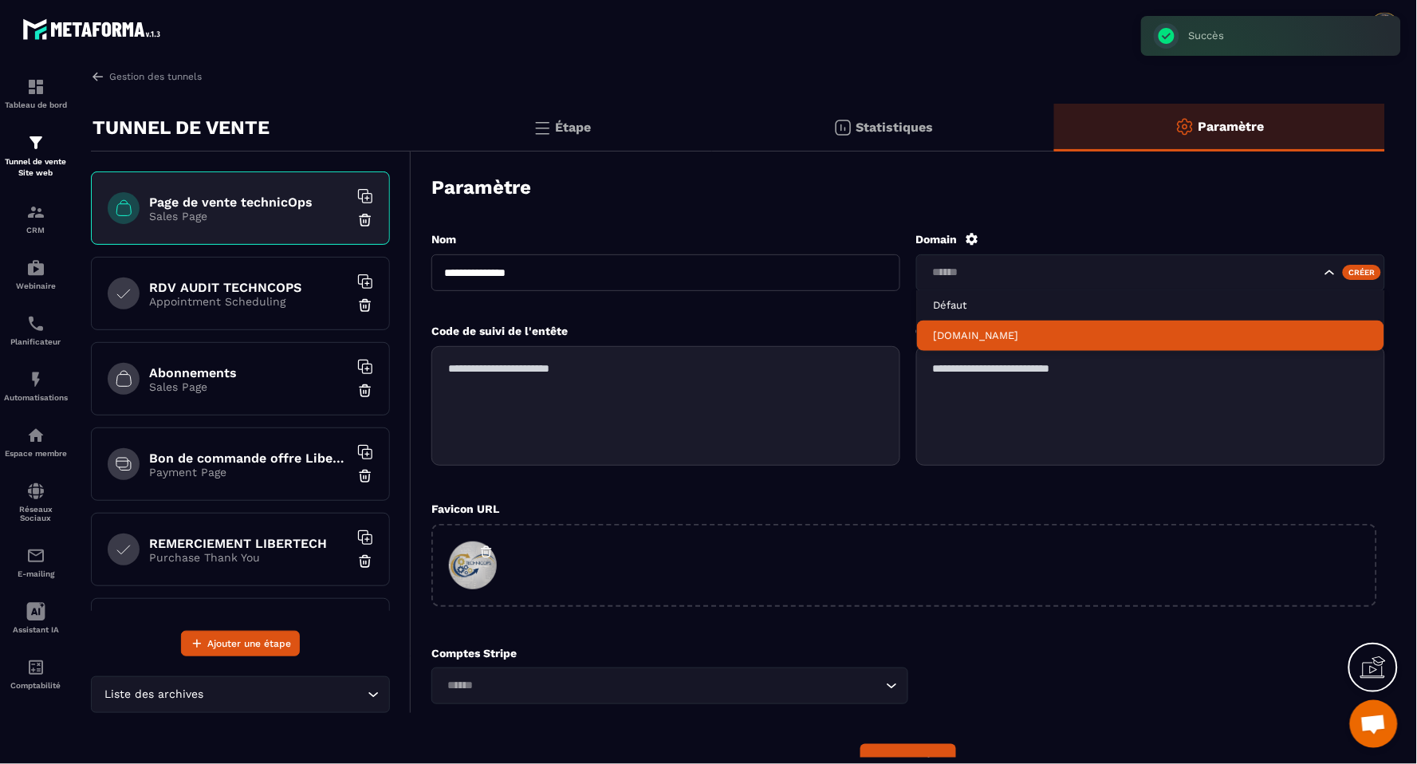
click at [1103, 325] on li "[DOMAIN_NAME]" at bounding box center [1150, 336] width 467 height 30
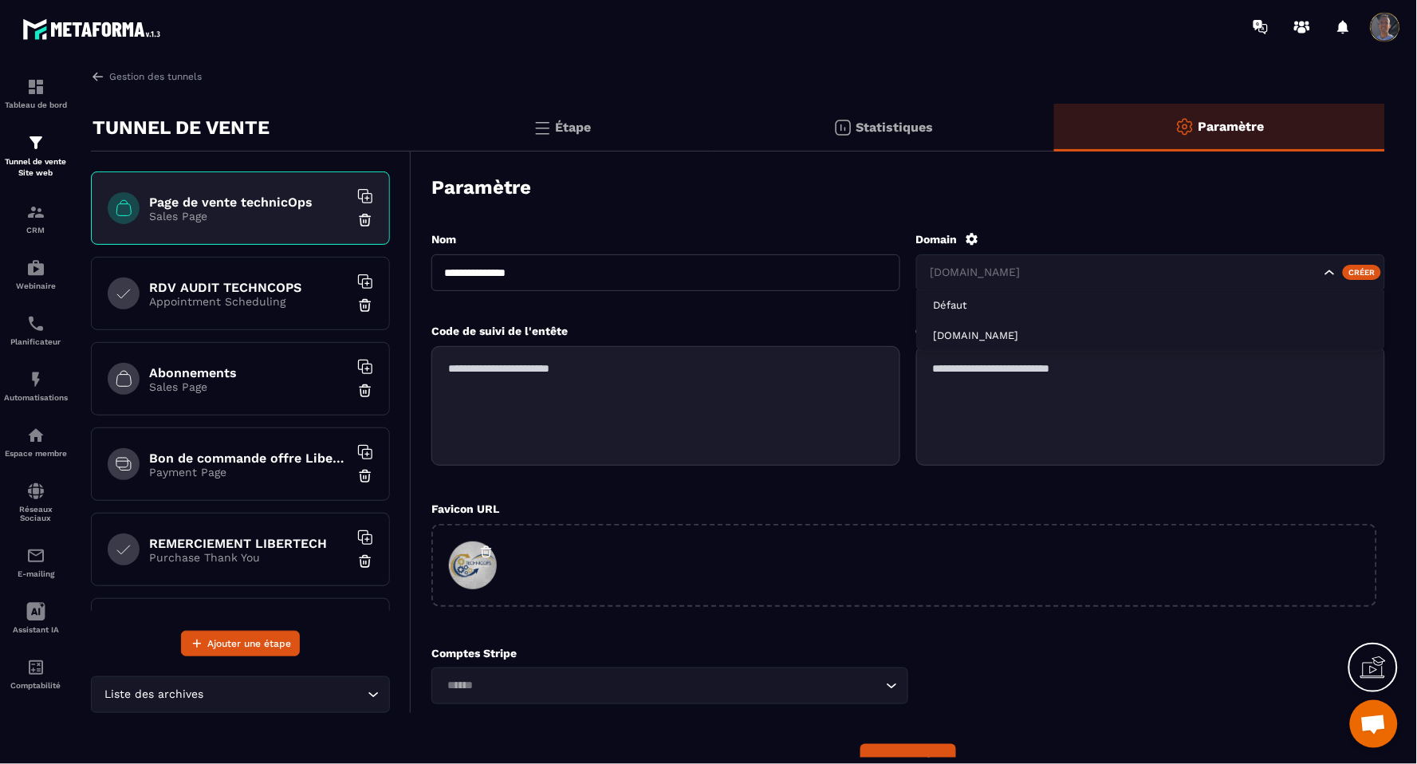
click at [1327, 273] on icon "Search for option" at bounding box center [1331, 273] width 16 height 16
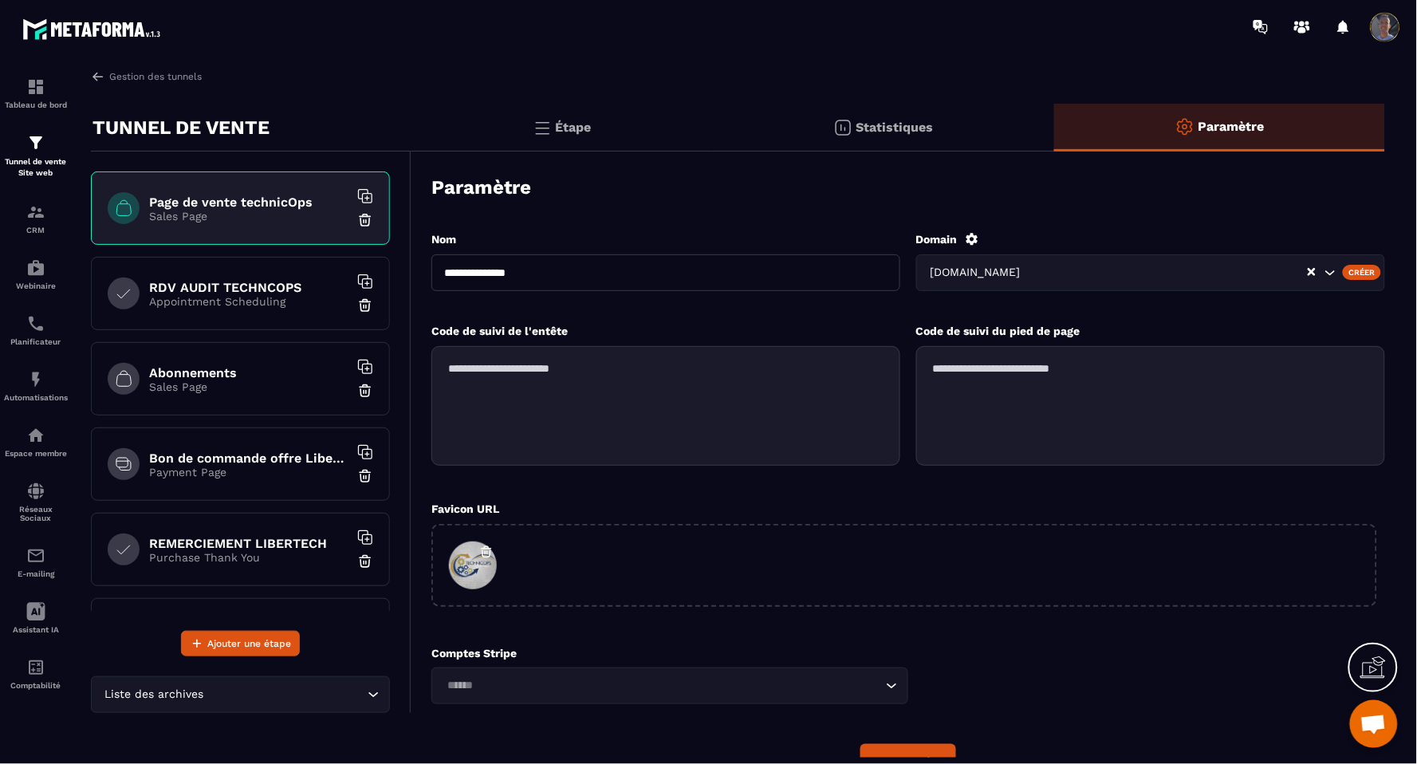
click at [968, 230] on div "**********" at bounding box center [909, 504] width 954 height 579
click at [973, 236] on icon at bounding box center [972, 239] width 14 height 14
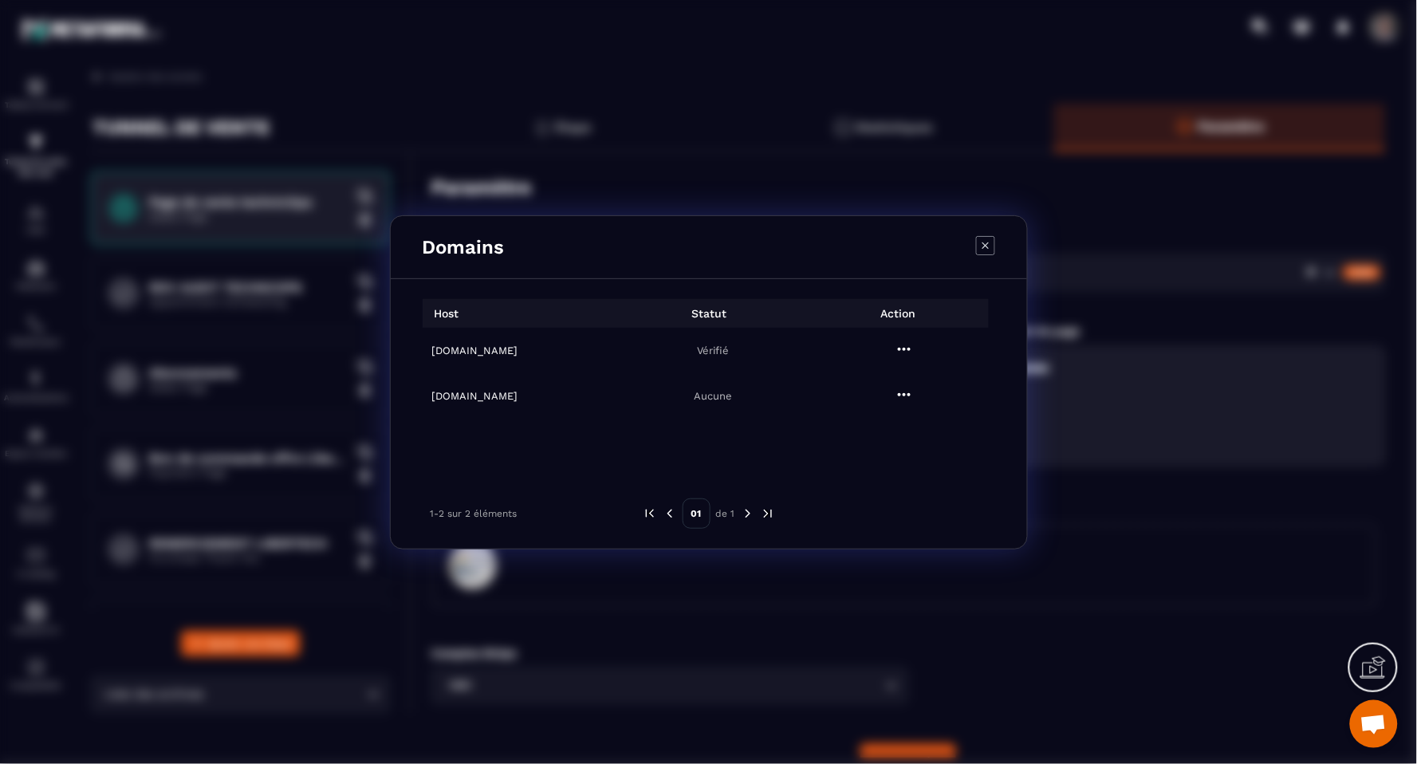
click at [911, 348] on icon "Modal window" at bounding box center [904, 349] width 19 height 19
click at [988, 244] on icon "Modal window" at bounding box center [985, 245] width 19 height 19
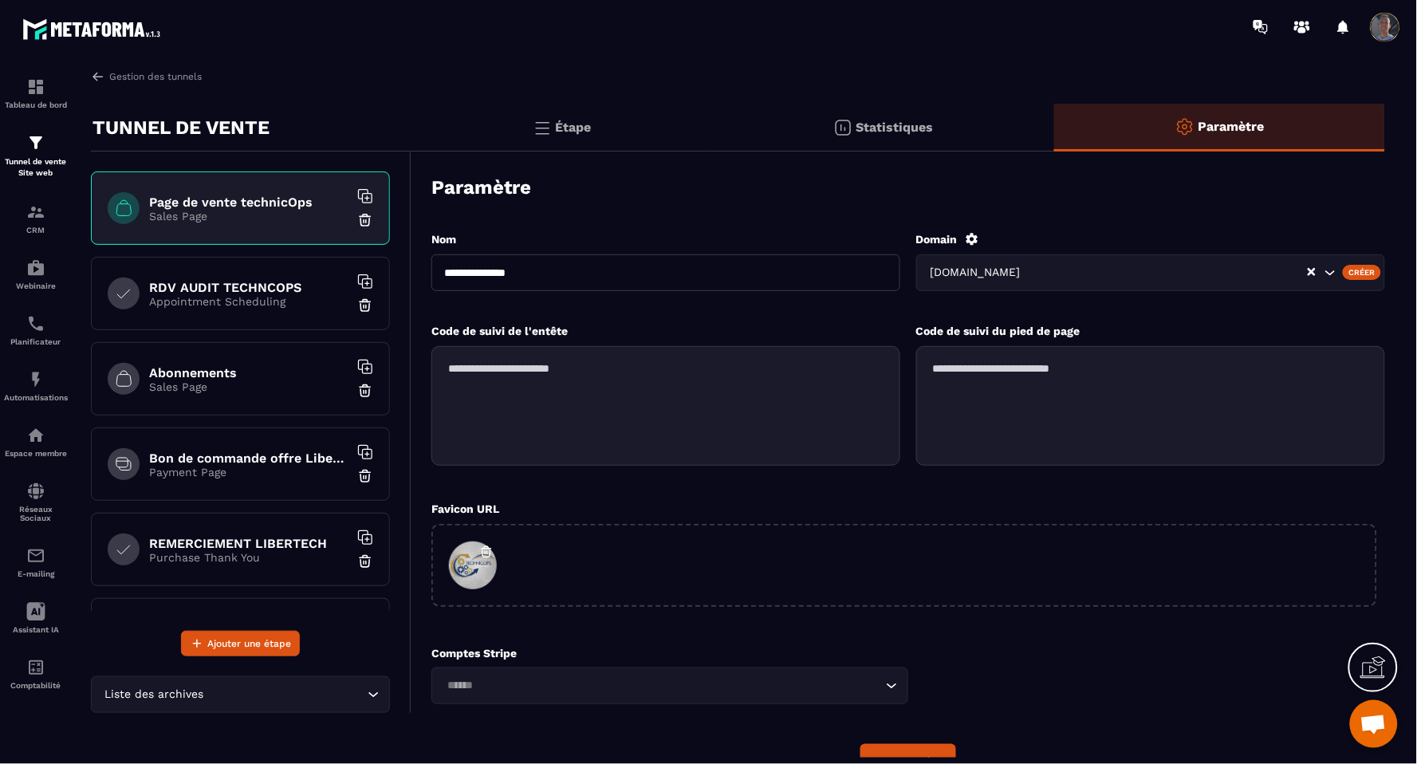
click at [211, 284] on h6 "RDV AUDIT TECHNCOPS" at bounding box center [248, 287] width 199 height 15
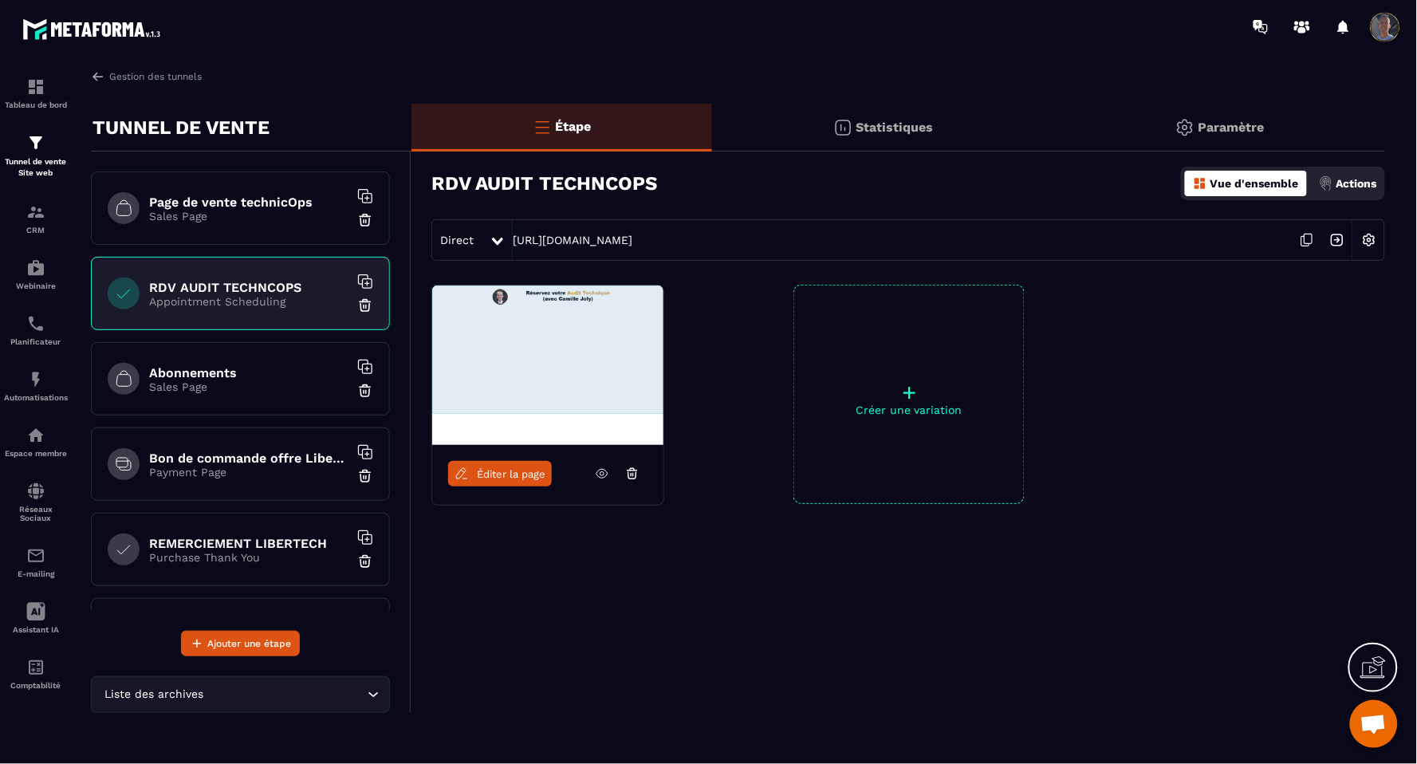
click at [1241, 136] on div "Paramètre" at bounding box center [1220, 128] width 331 height 48
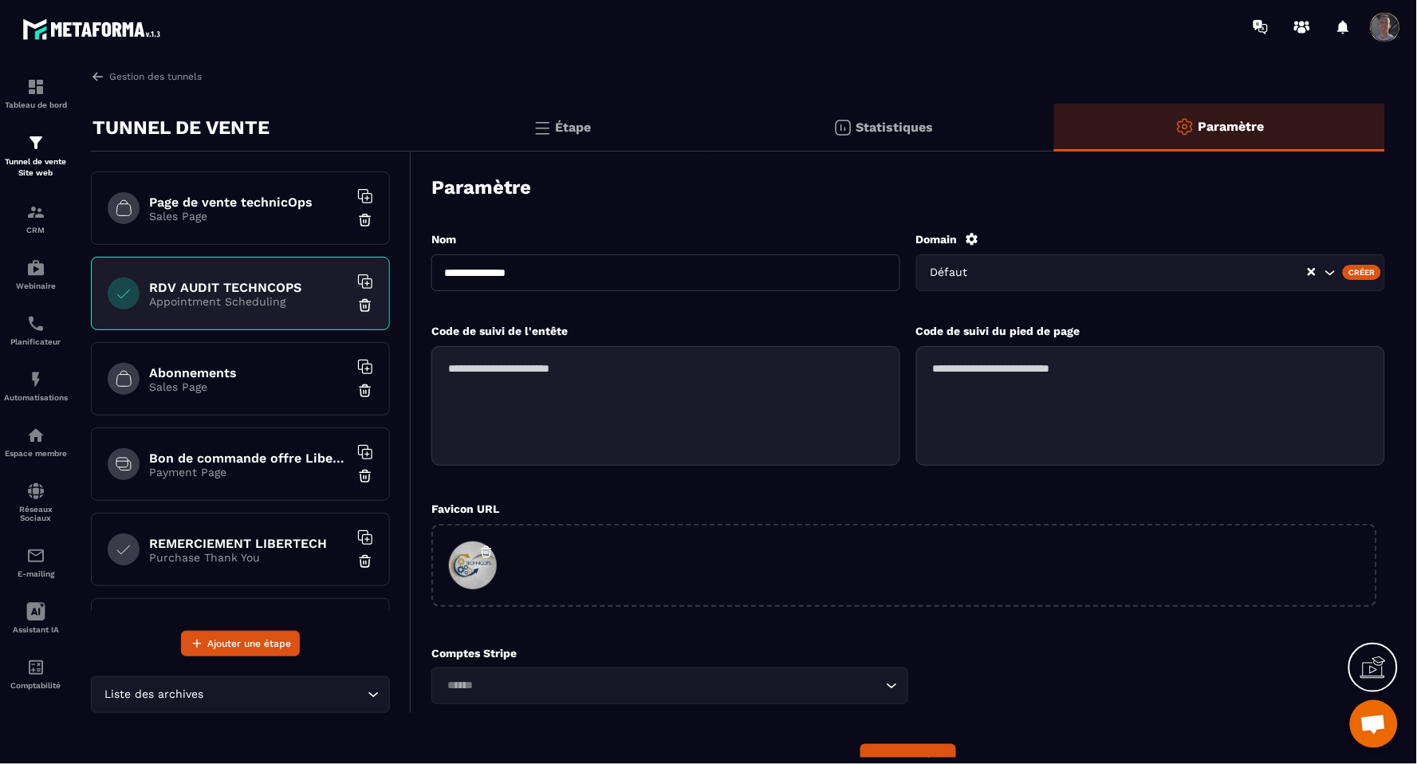
click at [1205, 265] on input "Search for option" at bounding box center [1145, 273] width 324 height 18
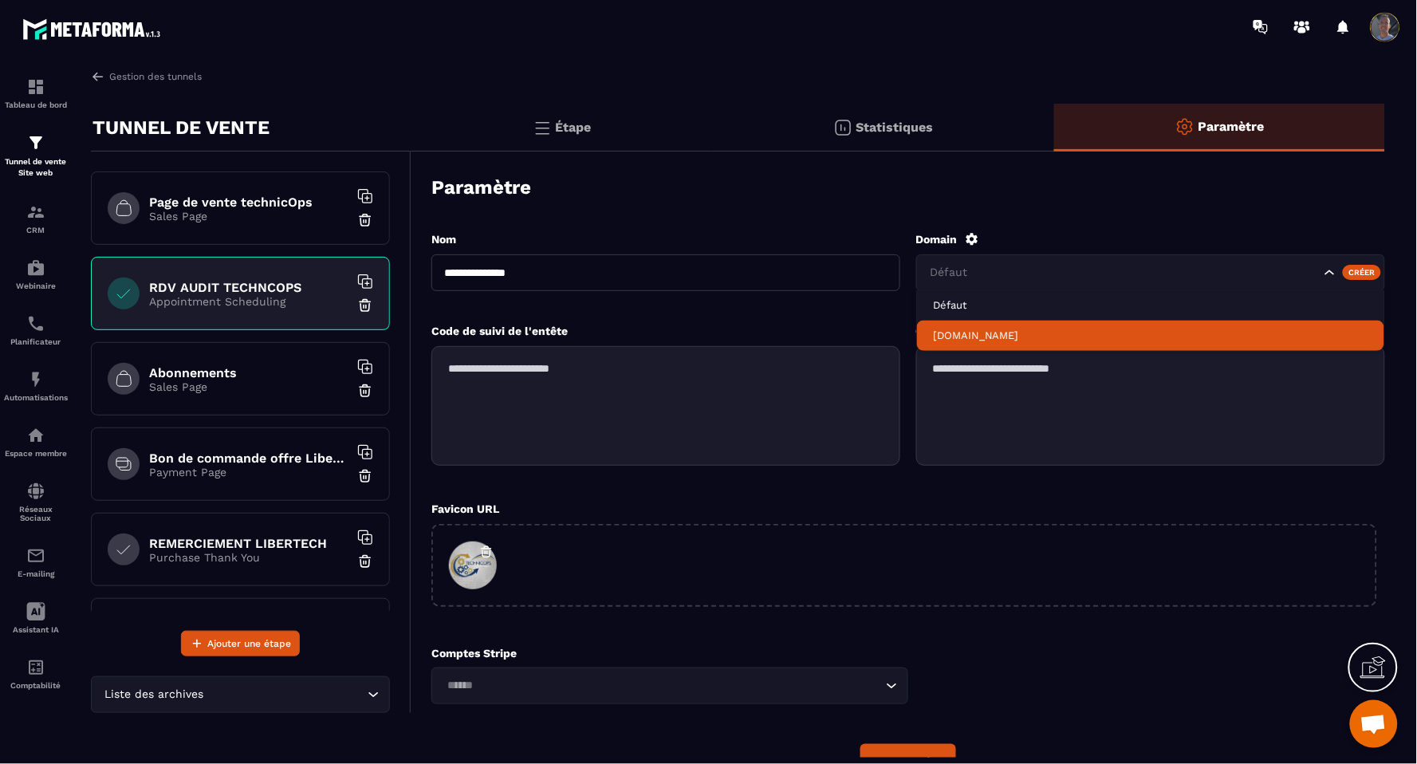
click at [1089, 333] on p "[DOMAIN_NAME]" at bounding box center [1151, 336] width 436 height 14
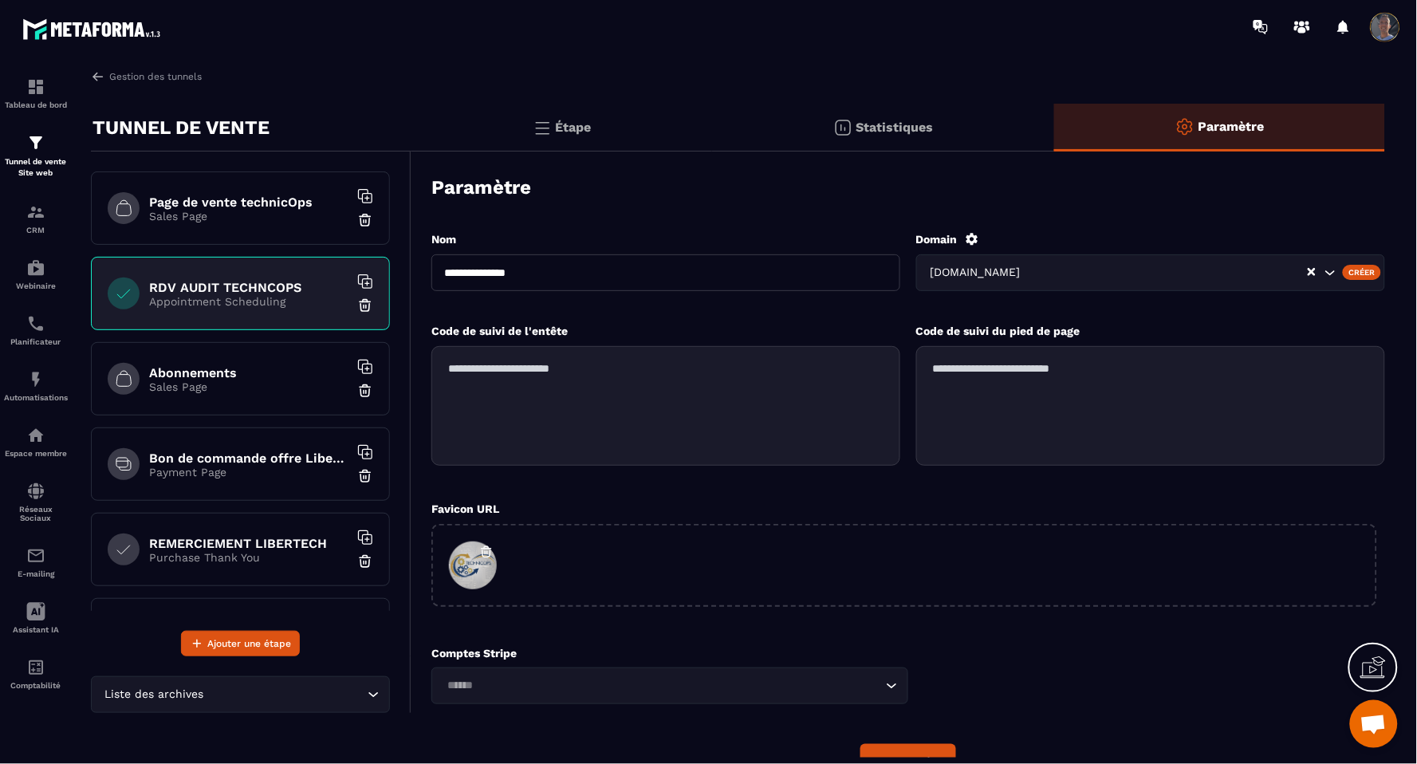
click at [258, 376] on h6 "Abonnements" at bounding box center [248, 372] width 199 height 15
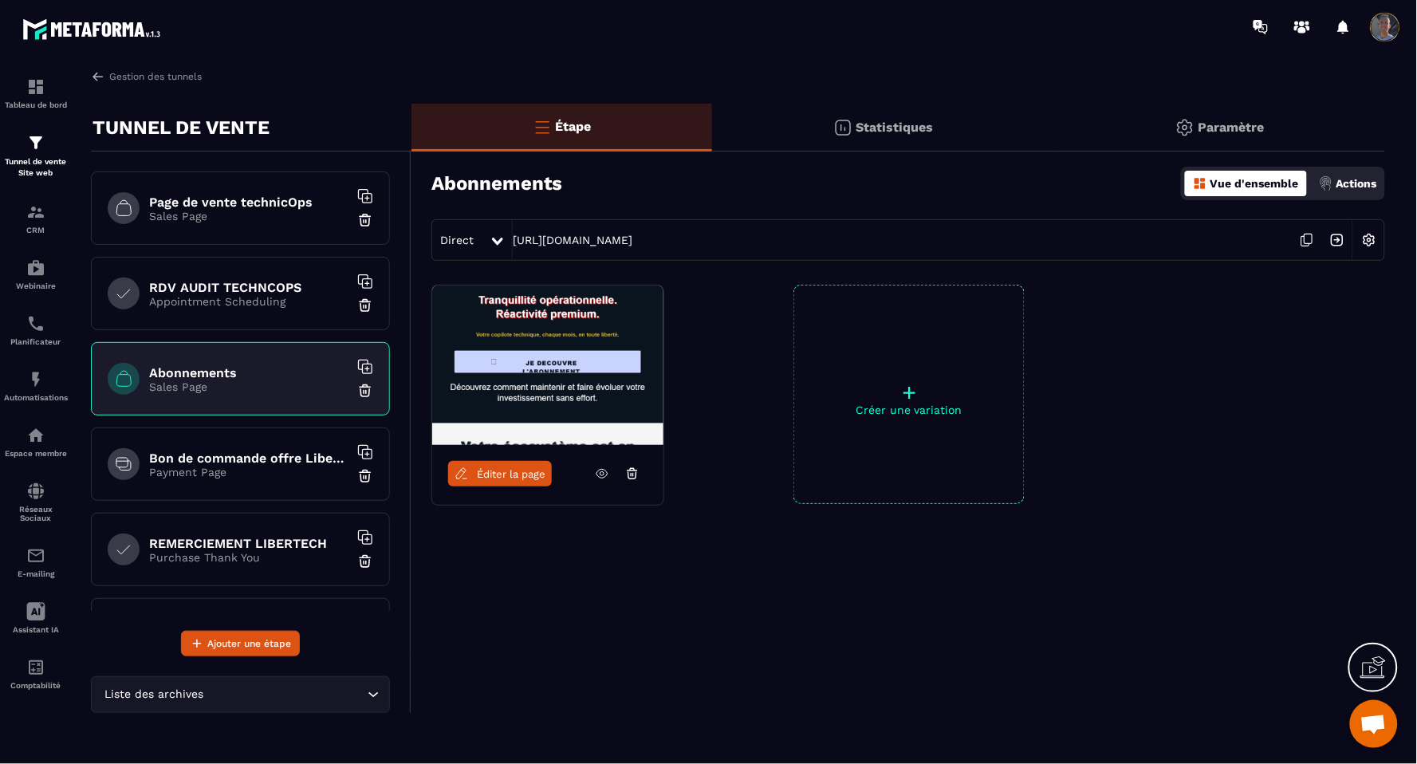
click at [1249, 133] on p "Paramètre" at bounding box center [1232, 127] width 66 height 15
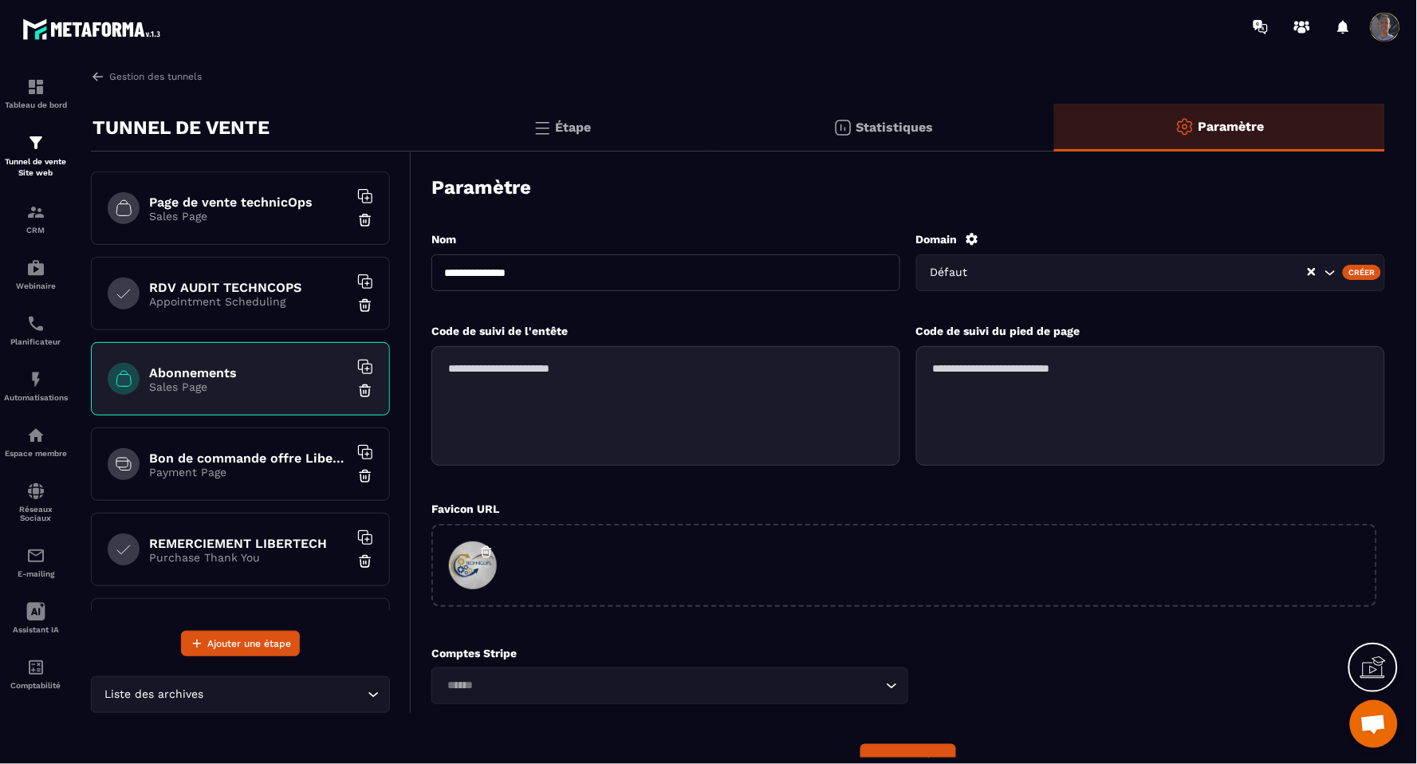
click at [1141, 251] on div "Domain Défaut Créer" at bounding box center [1151, 269] width 469 height 75
click at [1138, 270] on input "Search for option" at bounding box center [1145, 273] width 324 height 18
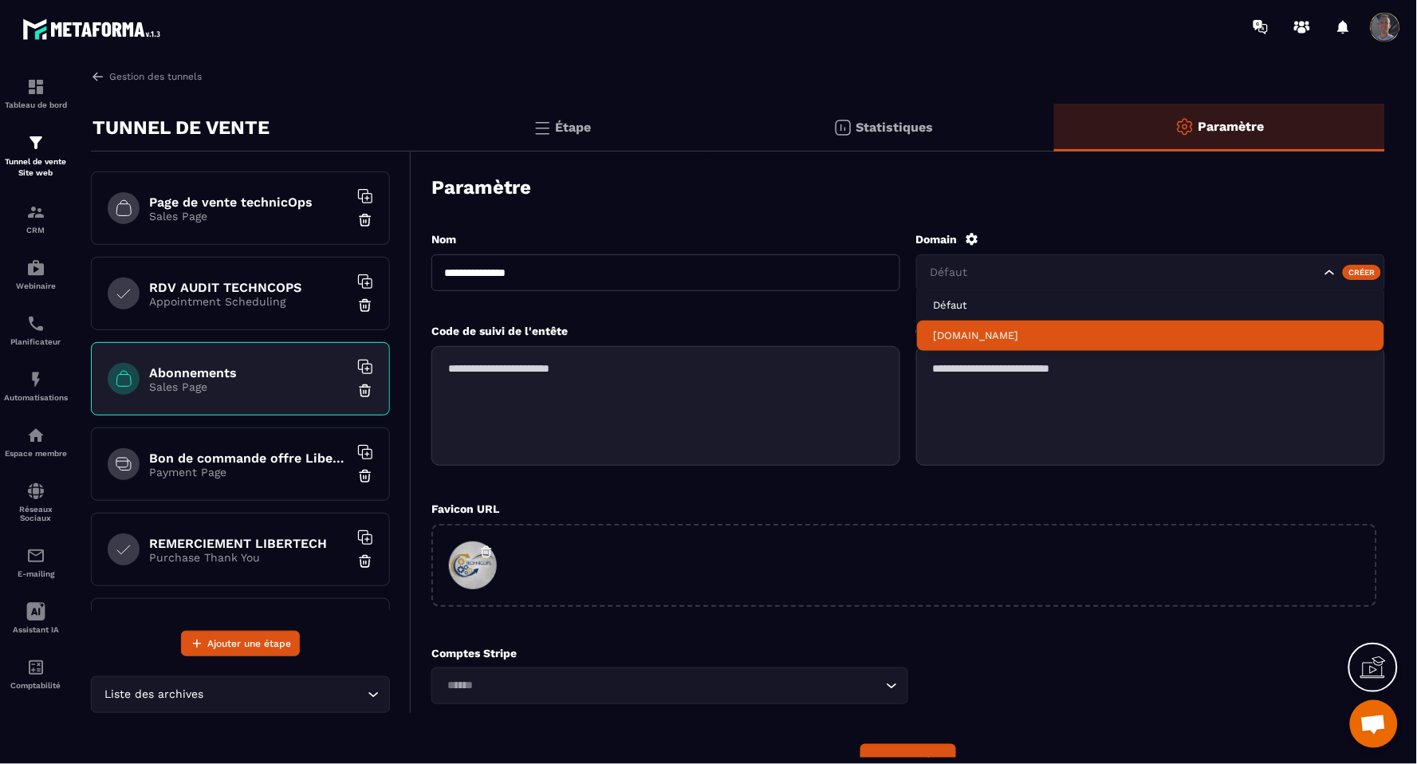
click at [991, 339] on p "[DOMAIN_NAME]" at bounding box center [1151, 336] width 436 height 14
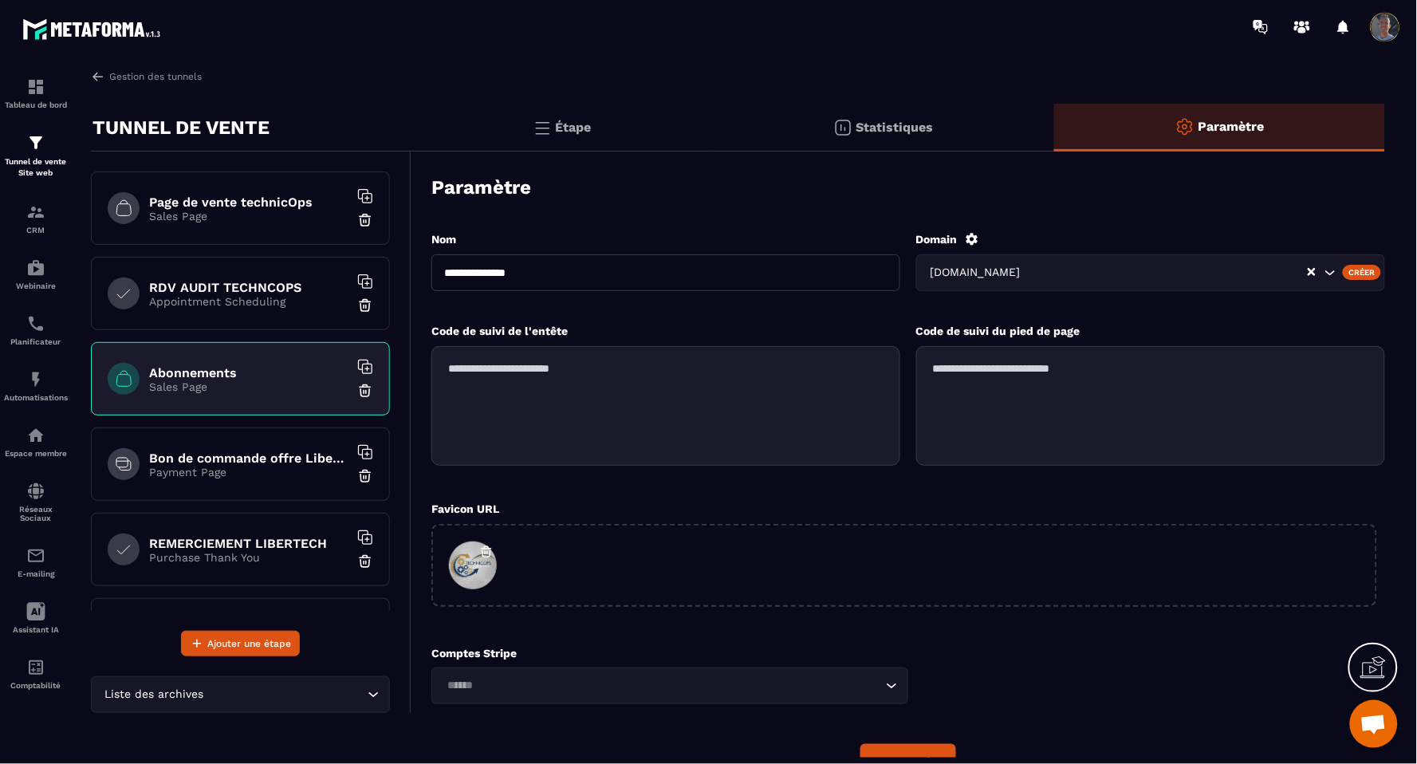
click at [250, 485] on div "Bon de commande offre LiberTech Payment Page" at bounding box center [240, 464] width 299 height 73
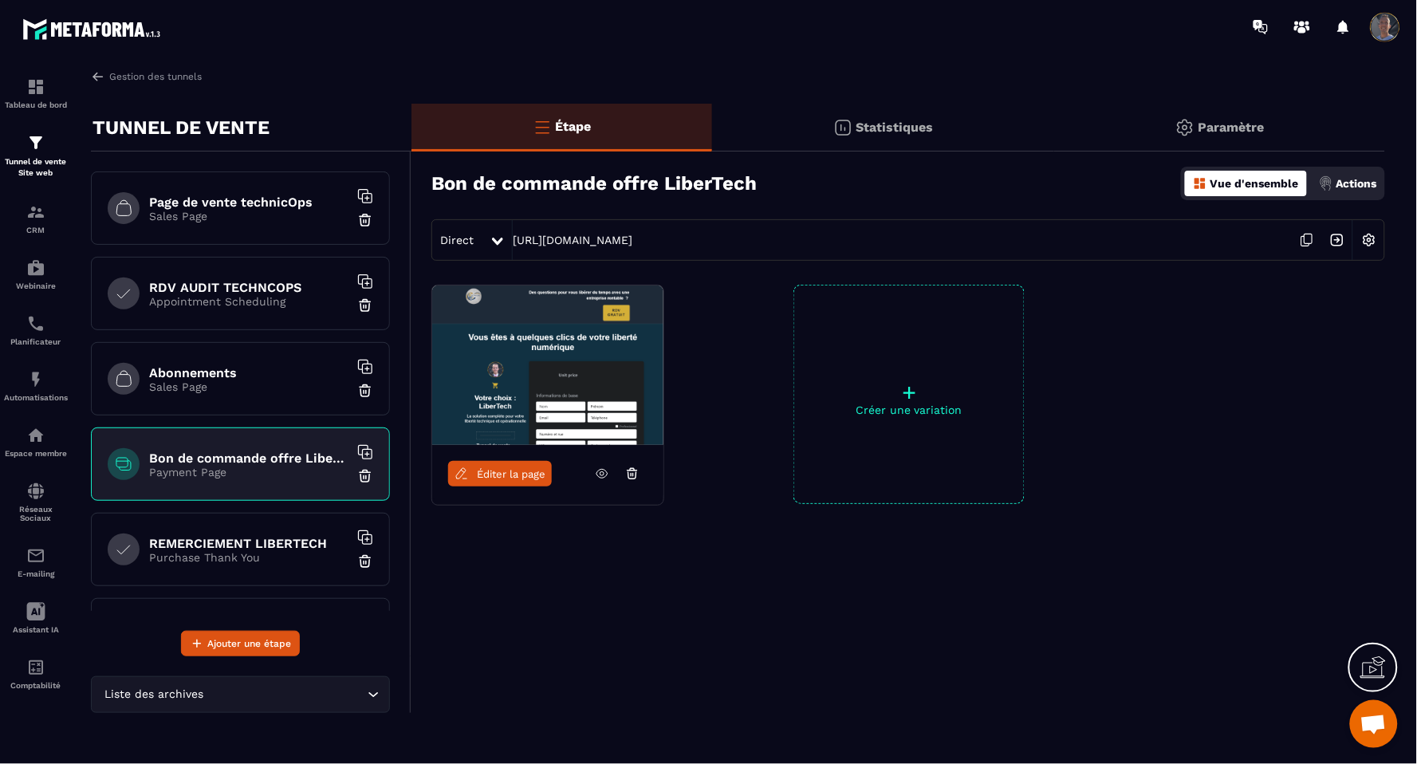
click at [1249, 120] on p "Paramètre" at bounding box center [1232, 127] width 66 height 15
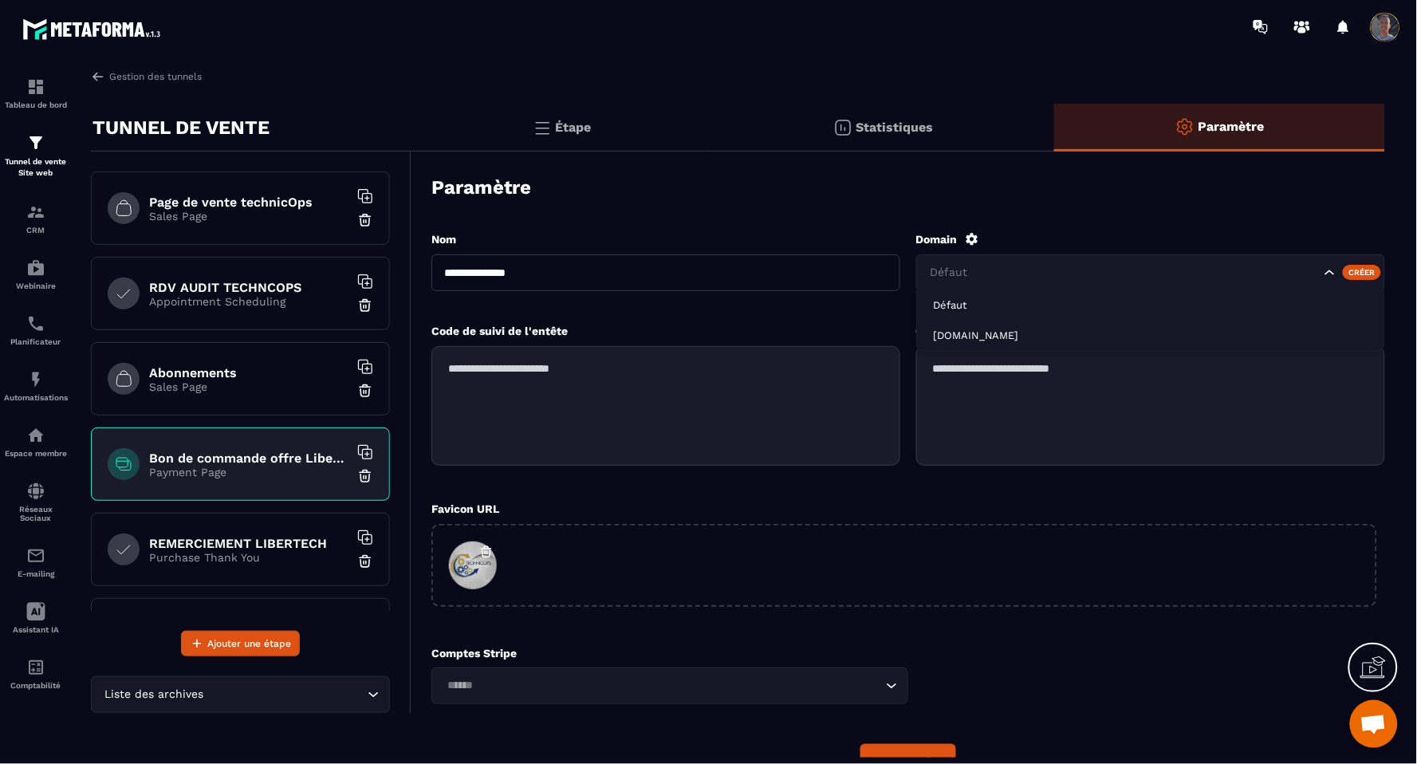
click at [1115, 272] on input "Search for option" at bounding box center [1124, 273] width 394 height 18
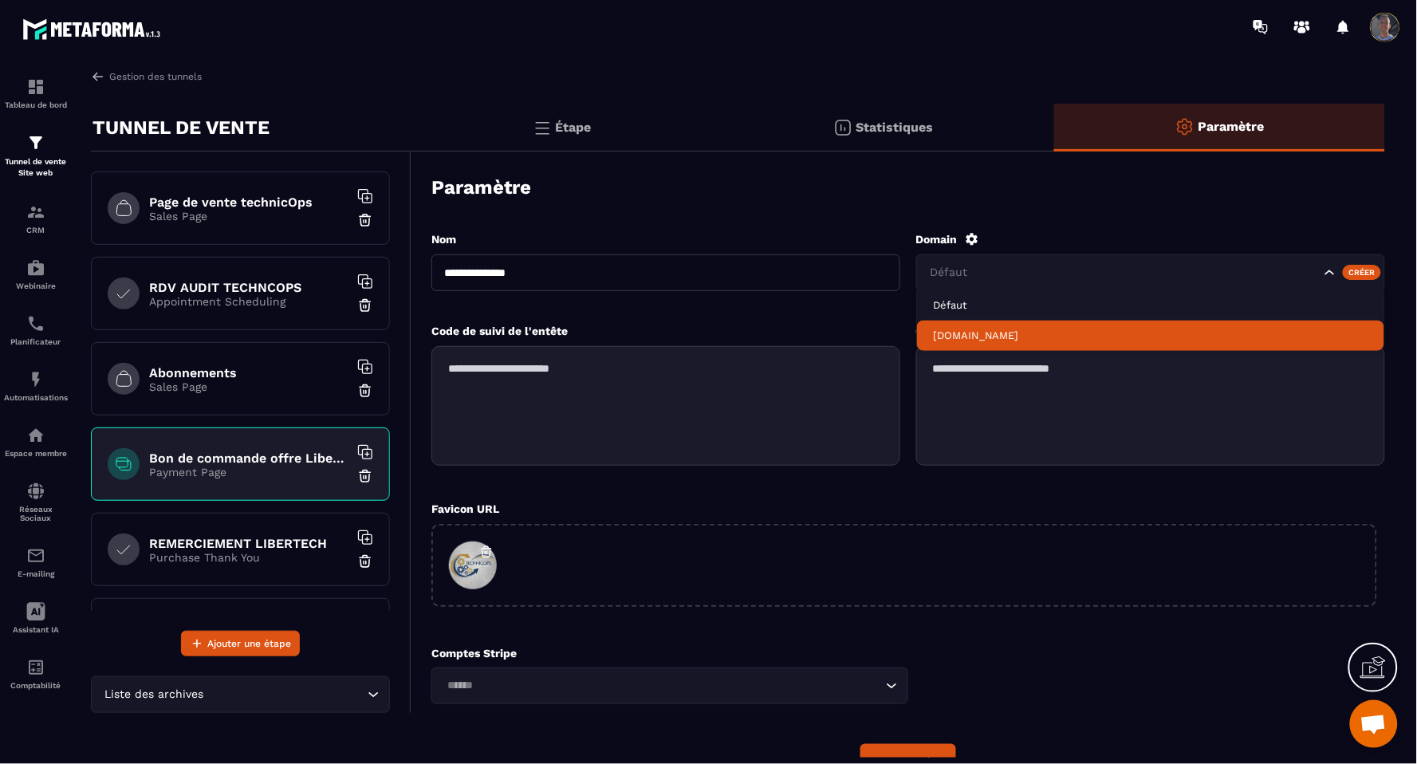
click at [973, 332] on p "[DOMAIN_NAME]" at bounding box center [1151, 336] width 436 height 14
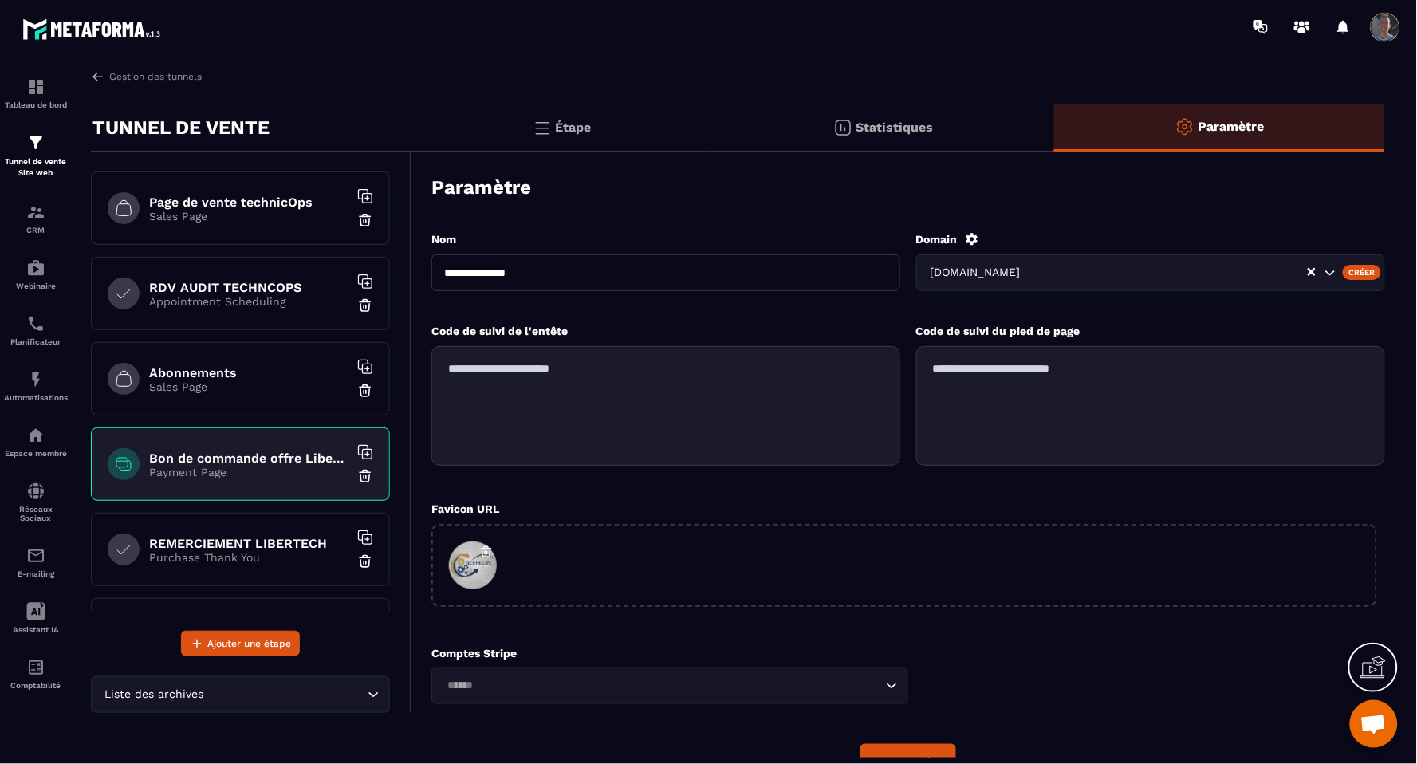
click at [209, 563] on p "Purchase Thank You" at bounding box center [248, 557] width 199 height 13
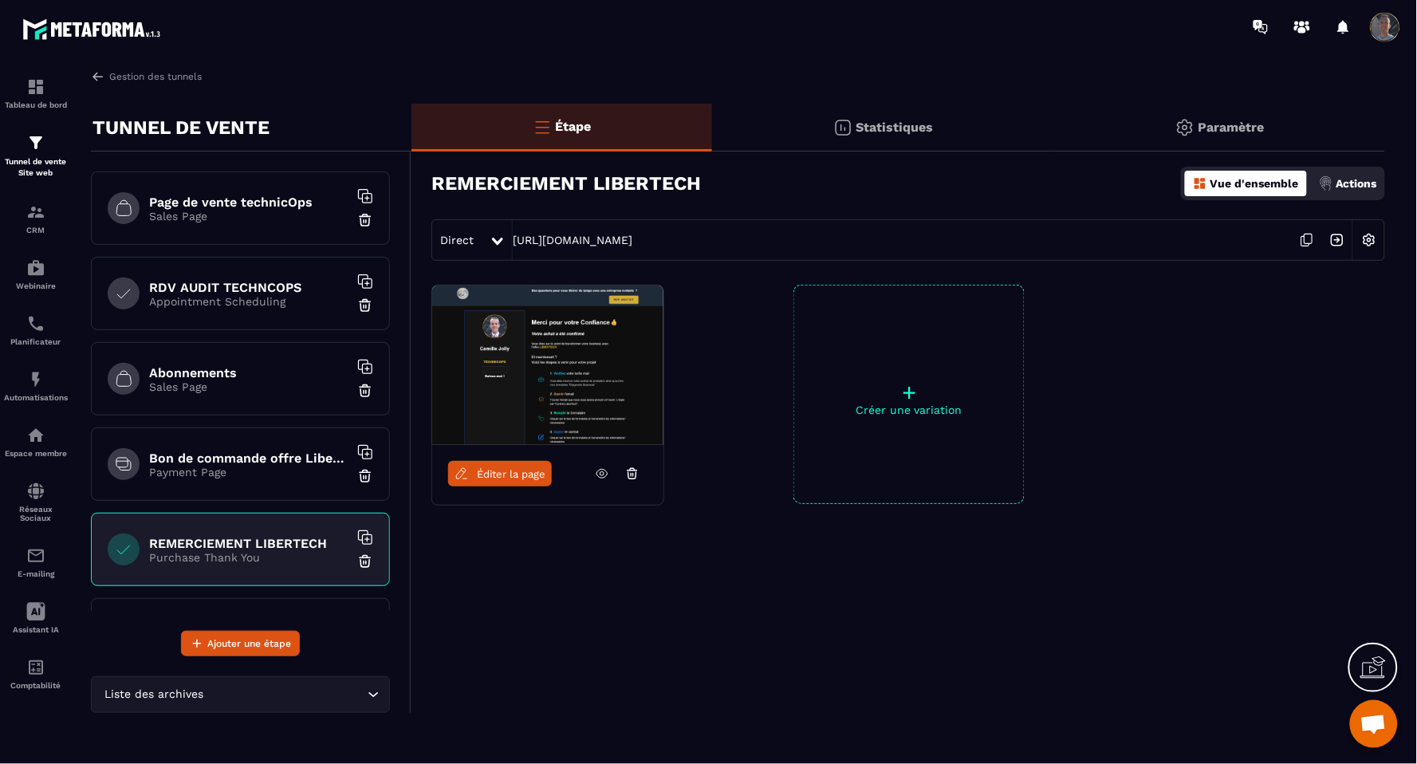
click at [1239, 123] on p "Paramètre" at bounding box center [1232, 127] width 66 height 15
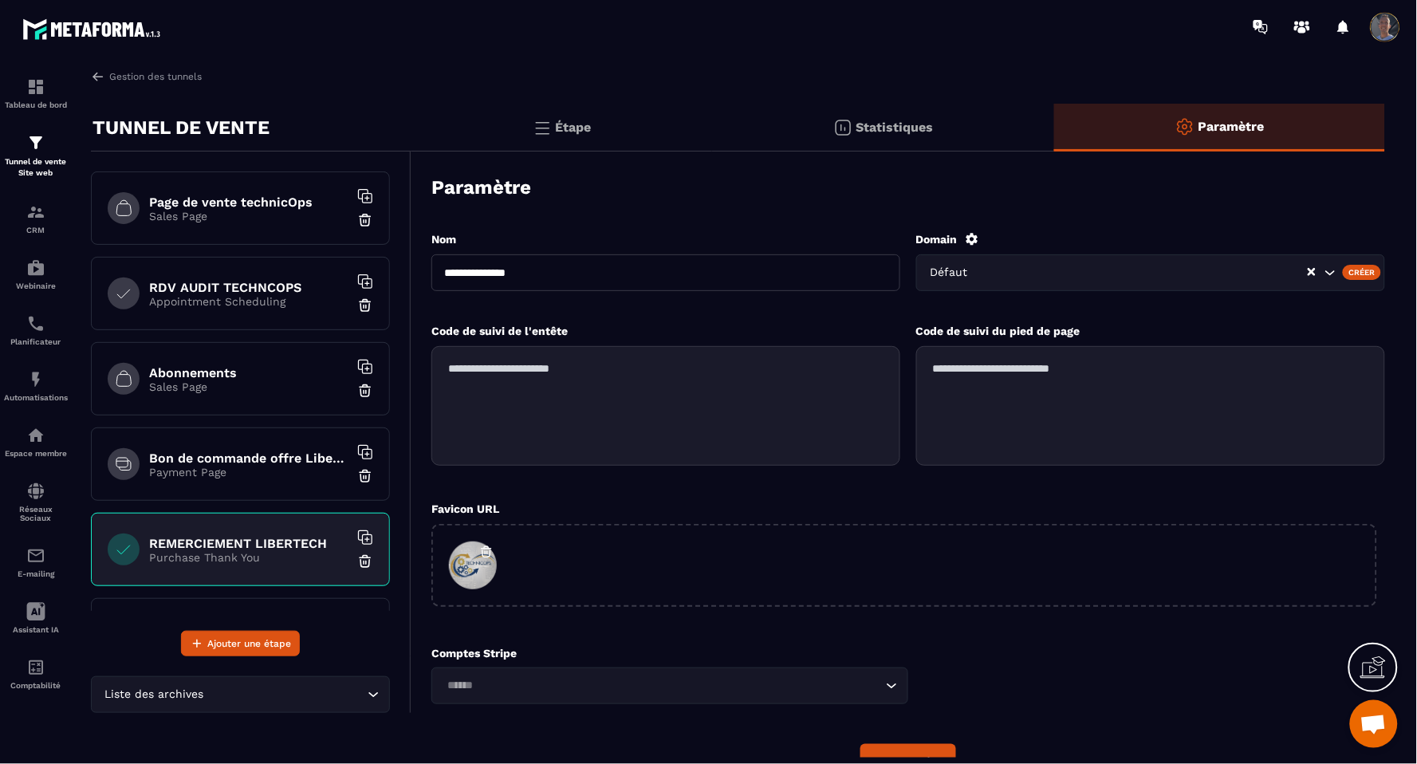
click at [1072, 296] on div "Domain Défaut Créer" at bounding box center [1151, 269] width 469 height 75
click at [1031, 278] on input "Search for option" at bounding box center [1145, 273] width 324 height 18
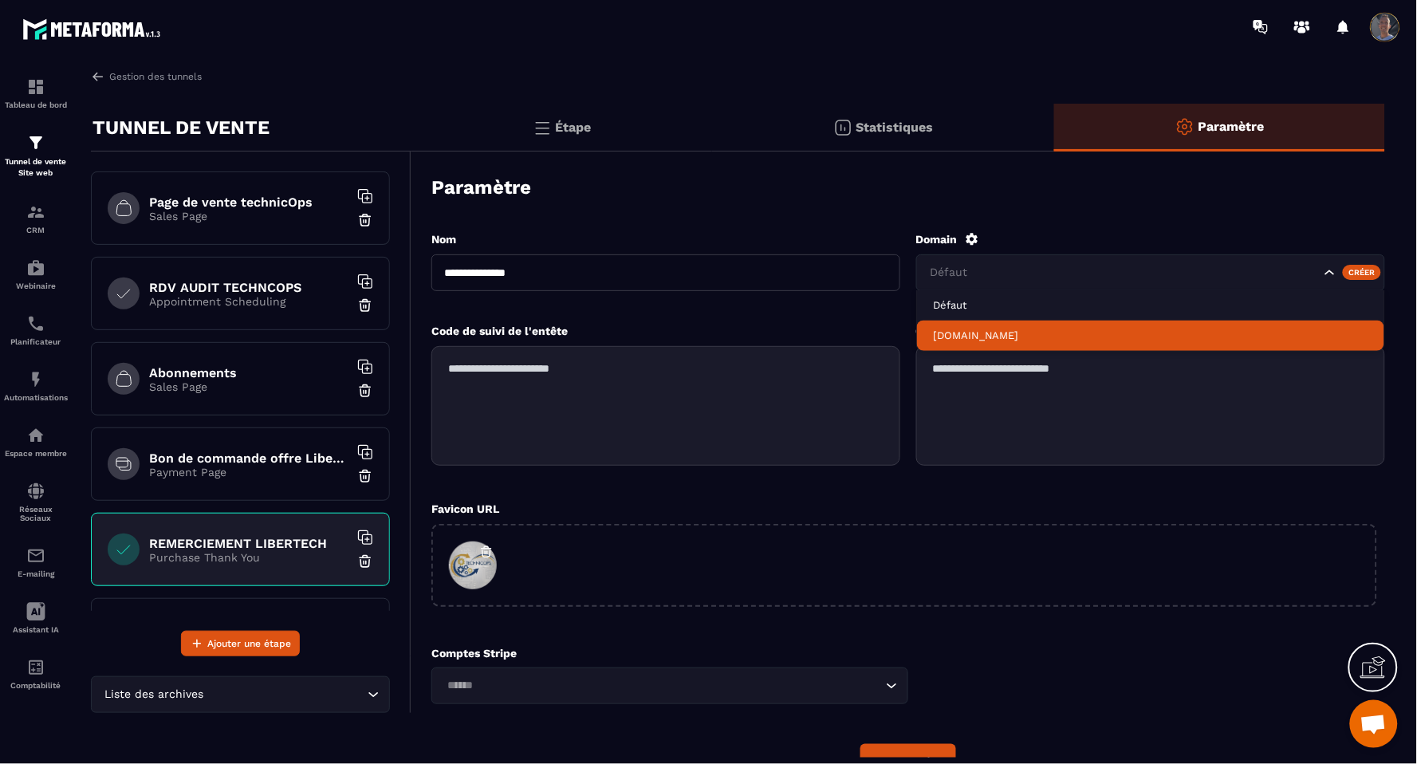
click at [995, 338] on p "[DOMAIN_NAME]" at bounding box center [1151, 336] width 436 height 14
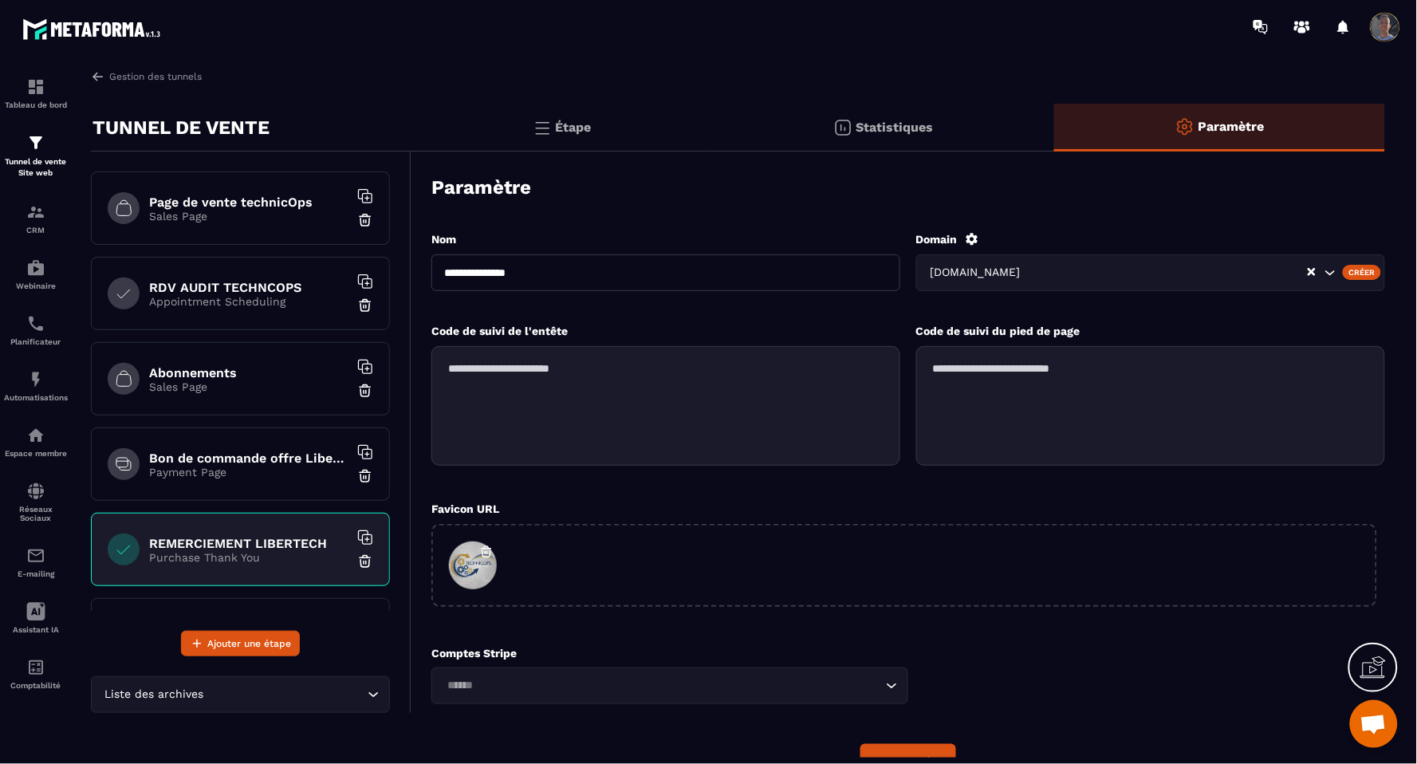
click at [231, 220] on p "Sales Page" at bounding box center [248, 216] width 199 height 13
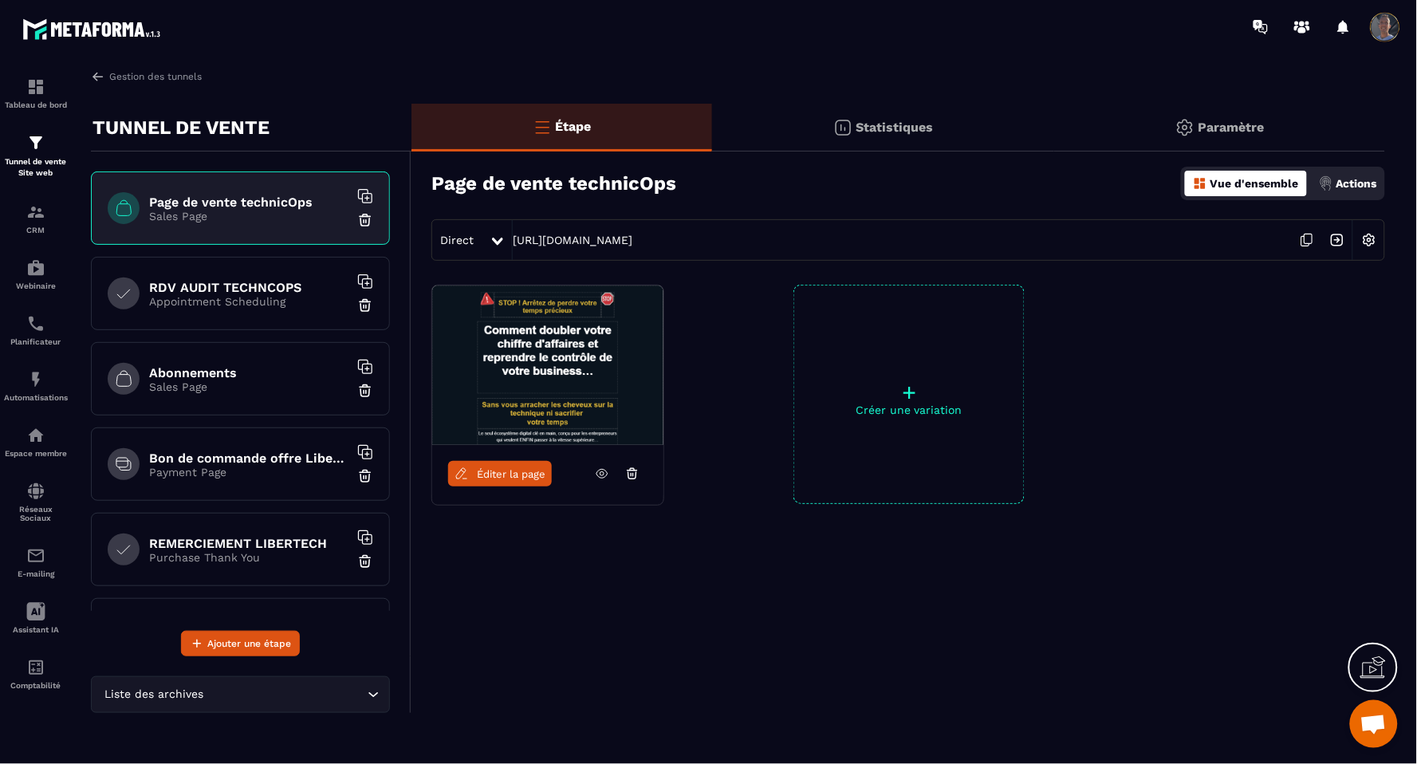
click at [1224, 124] on p "Paramètre" at bounding box center [1232, 127] width 66 height 15
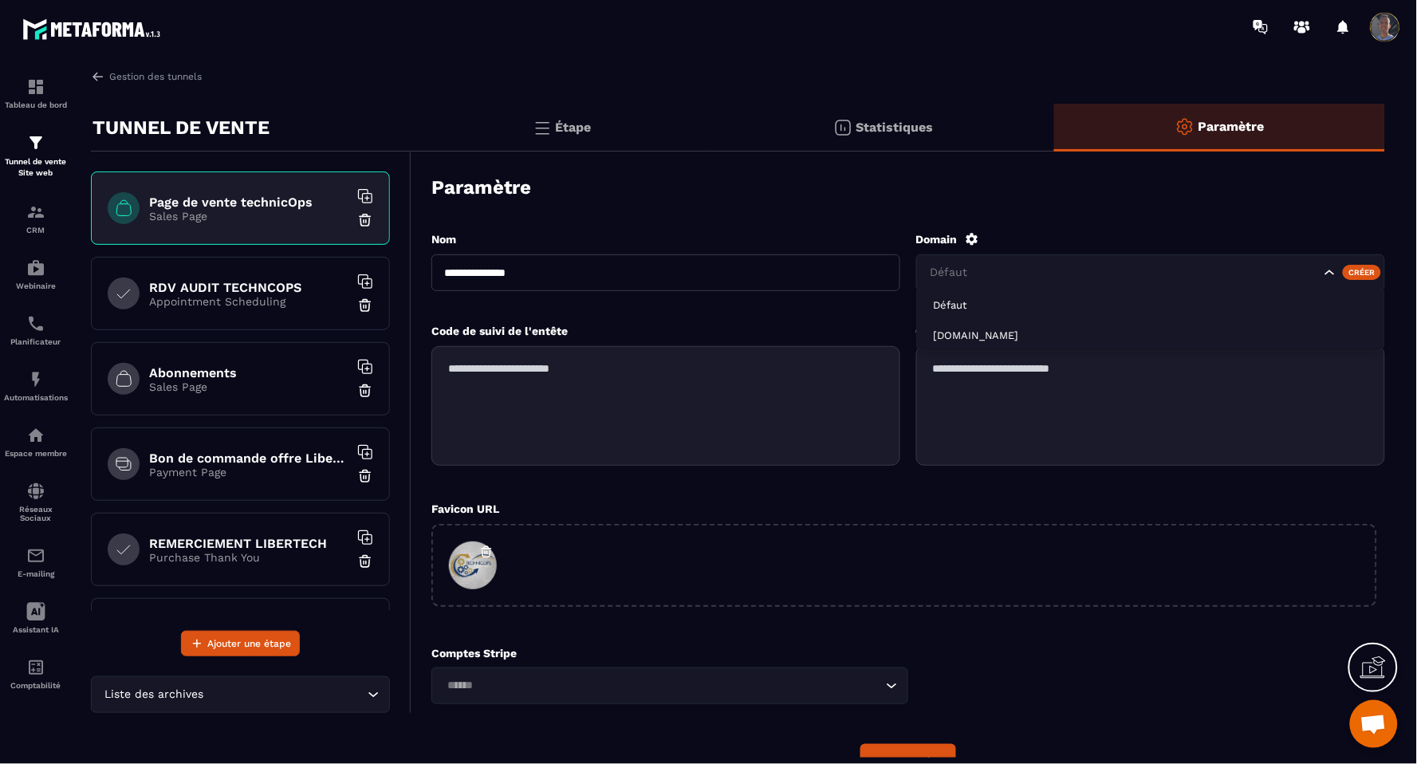
click at [1111, 267] on input "Search for option" at bounding box center [1124, 273] width 394 height 18
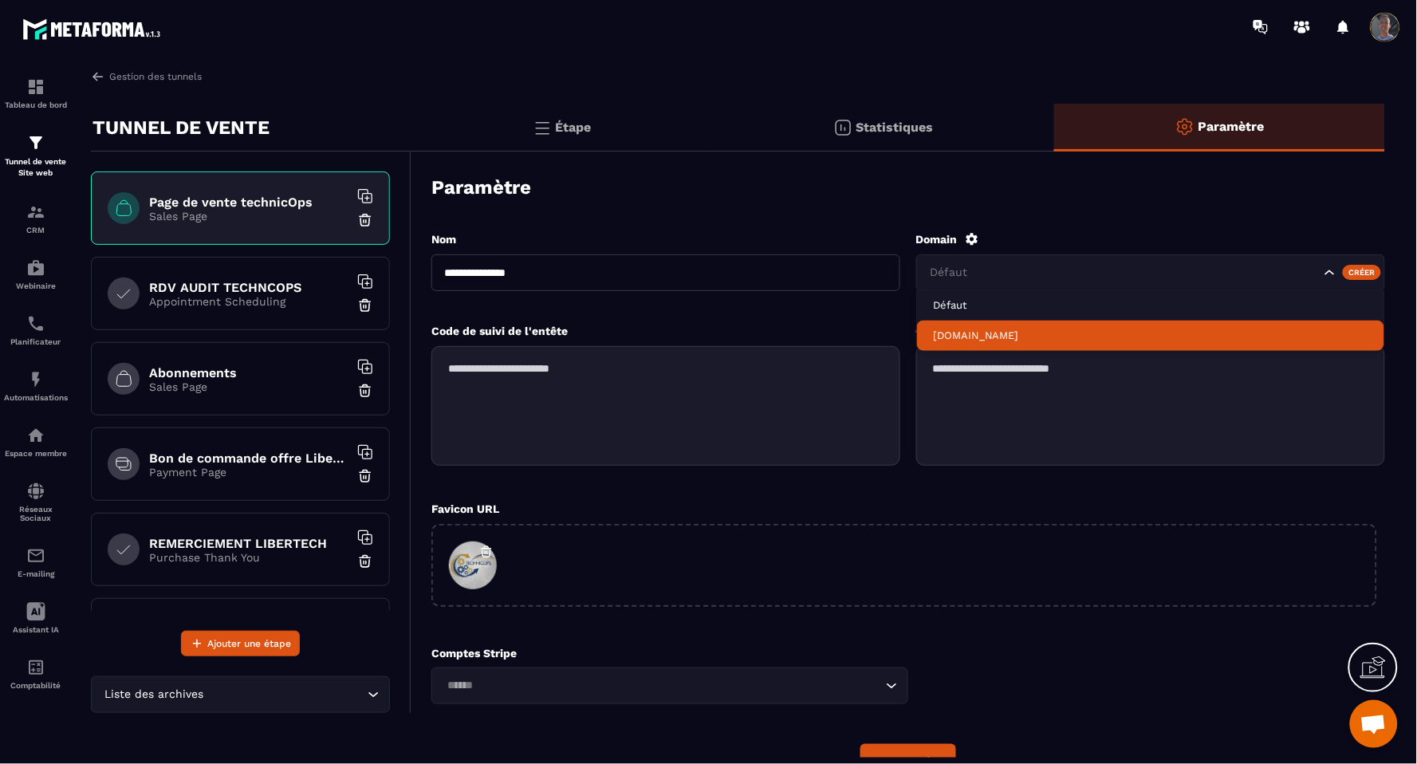
click at [1019, 337] on p "[DOMAIN_NAME]" at bounding box center [1151, 336] width 436 height 14
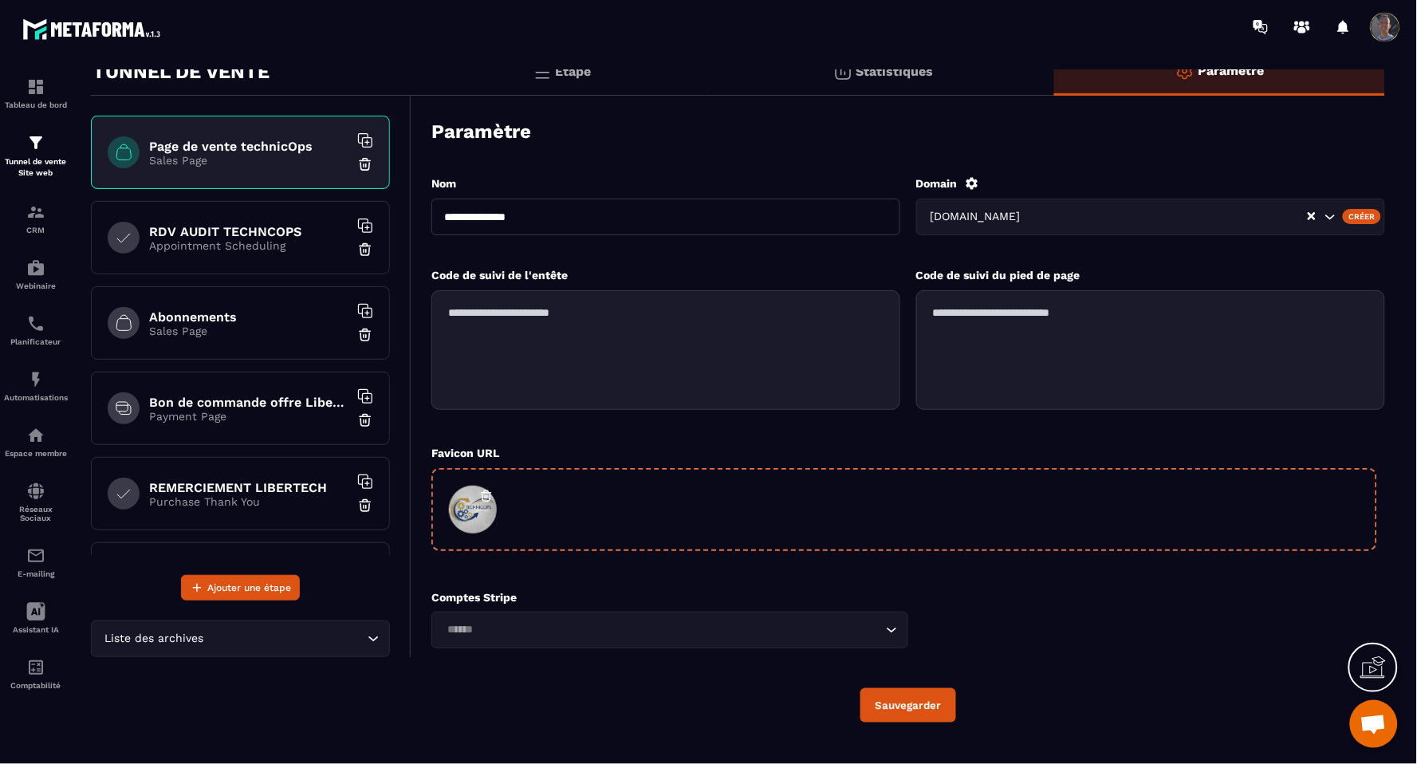
scroll to position [80, 0]
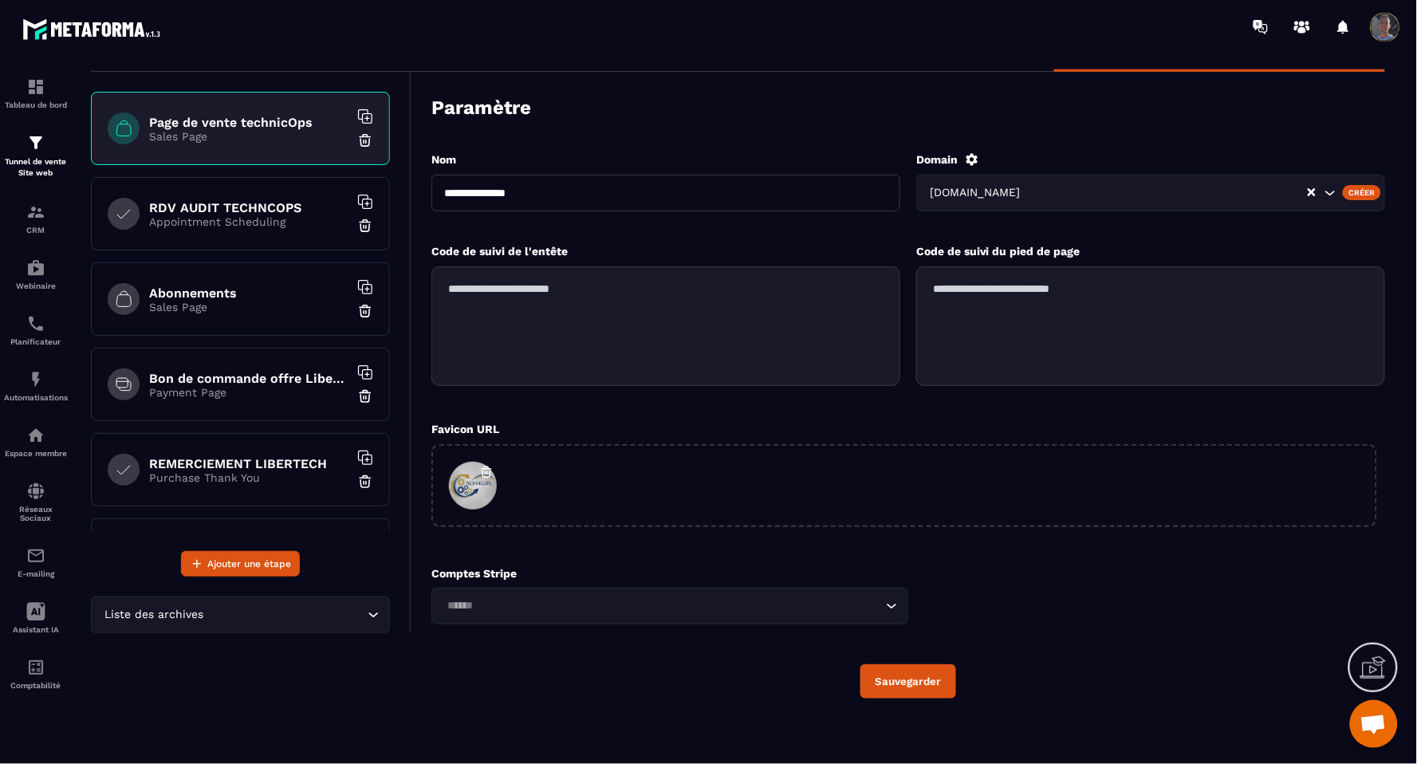
click at [901, 672] on button "Sauvegarder" at bounding box center [909, 681] width 96 height 34
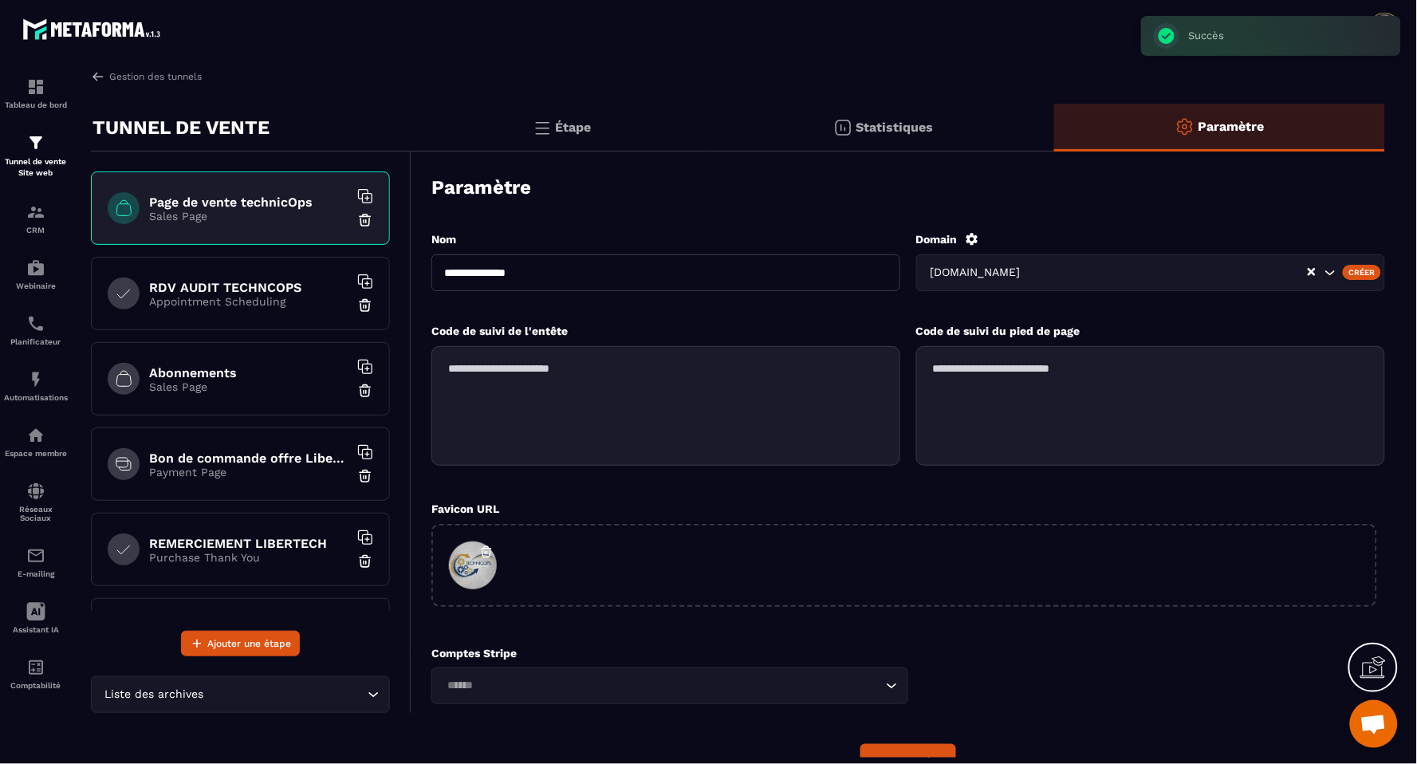
click at [195, 308] on div "RDV AUDIT TECHNCOPS Appointment Scheduling" at bounding box center [240, 293] width 299 height 73
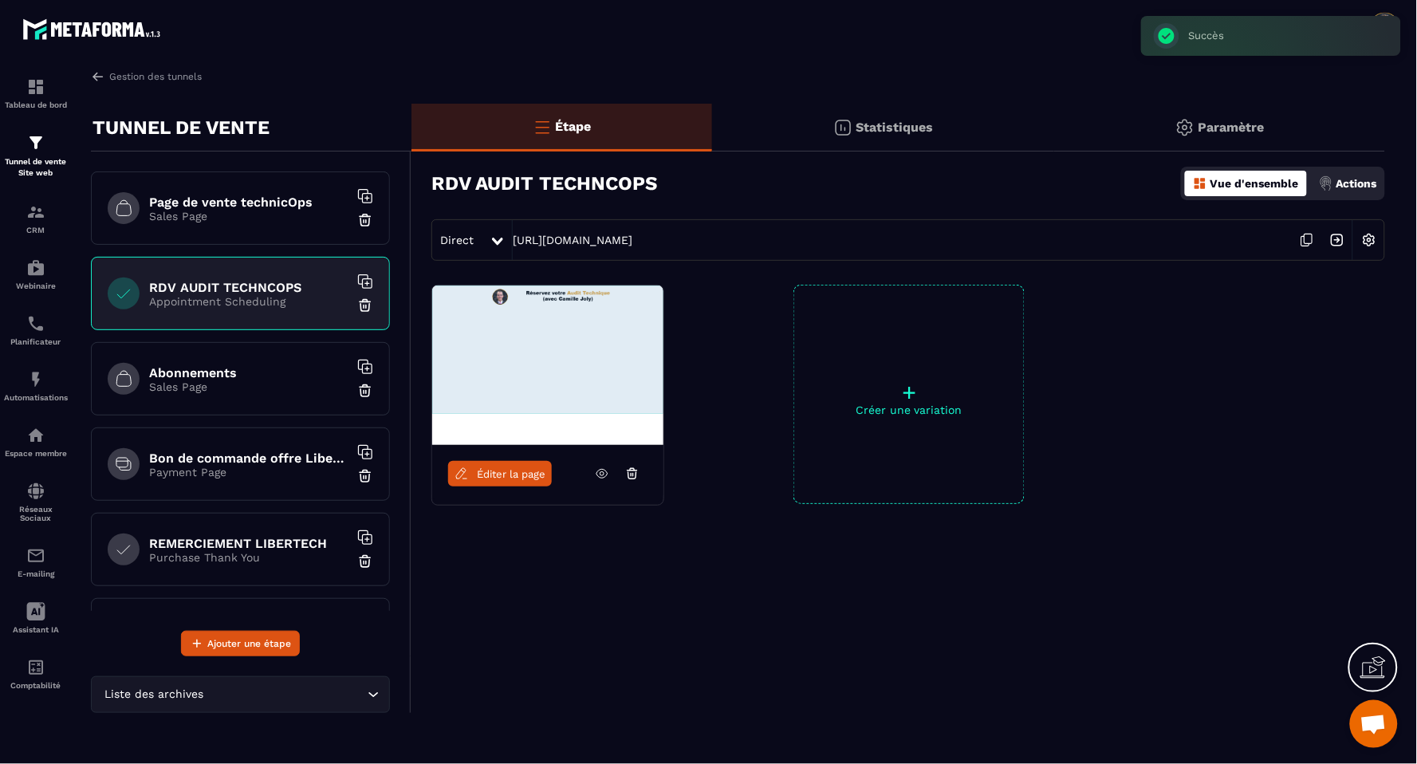
click at [1228, 115] on div "Paramètre" at bounding box center [1220, 128] width 331 height 48
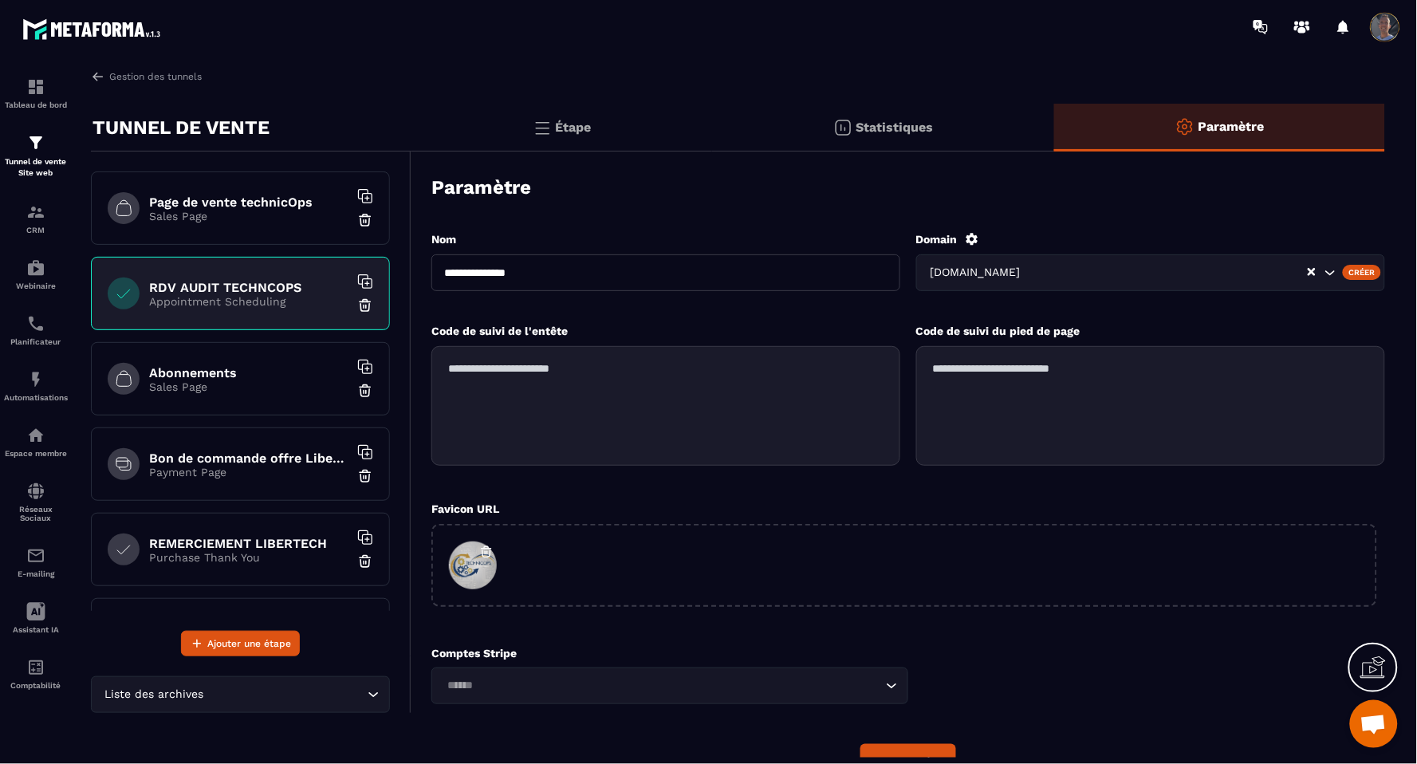
click at [201, 387] on p "Sales Page" at bounding box center [248, 386] width 199 height 13
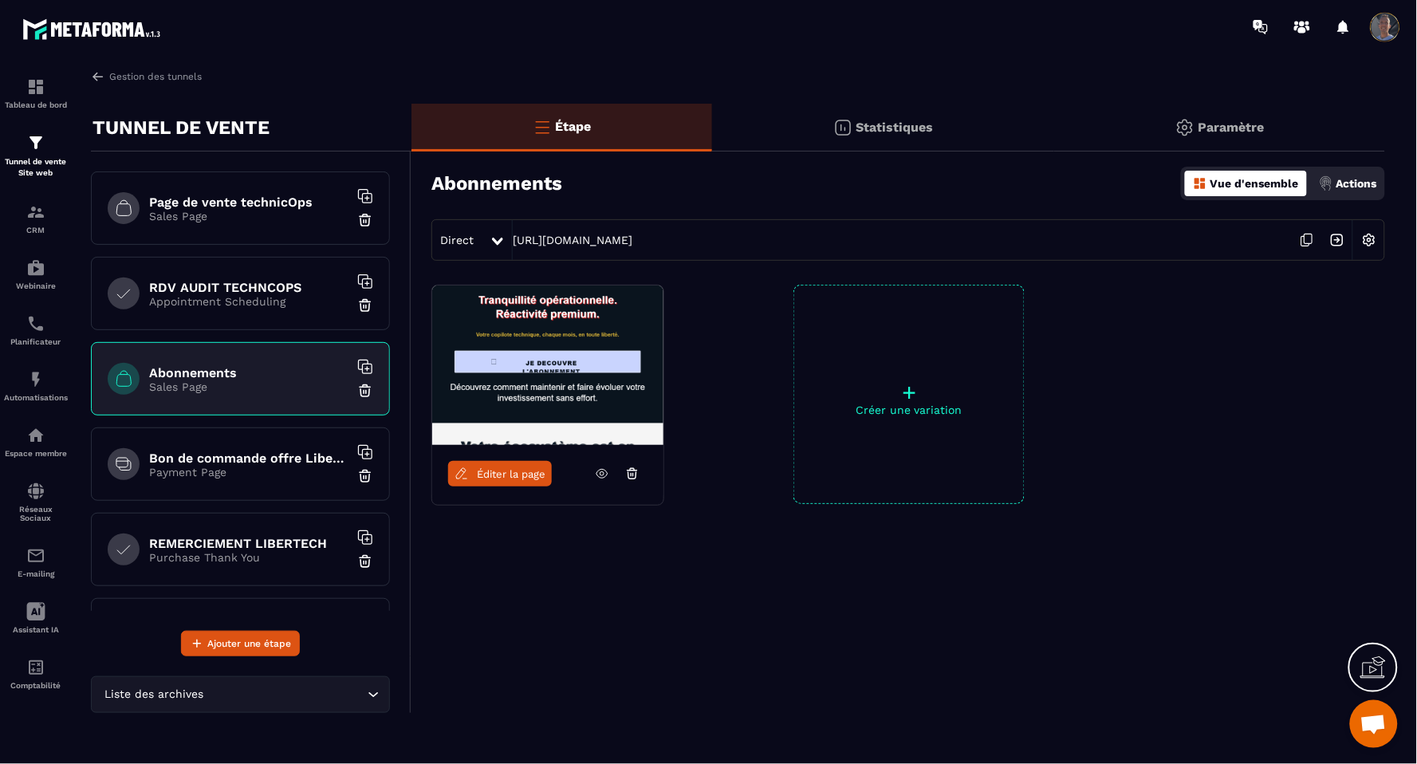
click at [1240, 112] on div "Paramètre" at bounding box center [1220, 128] width 331 height 48
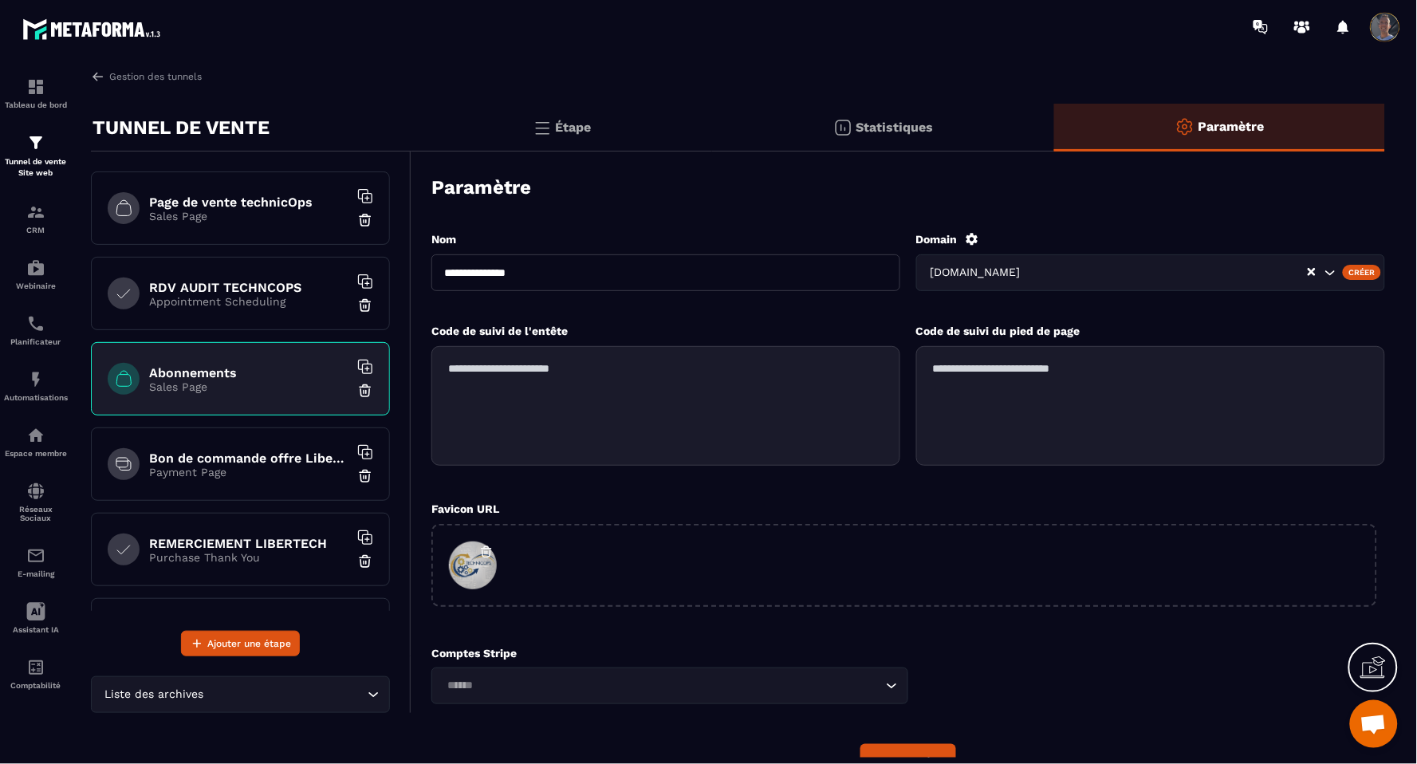
click at [225, 227] on div "Page de vente technicOps Sales Page" at bounding box center [240, 207] width 299 height 73
